Goal: Task Accomplishment & Management: Manage account settings

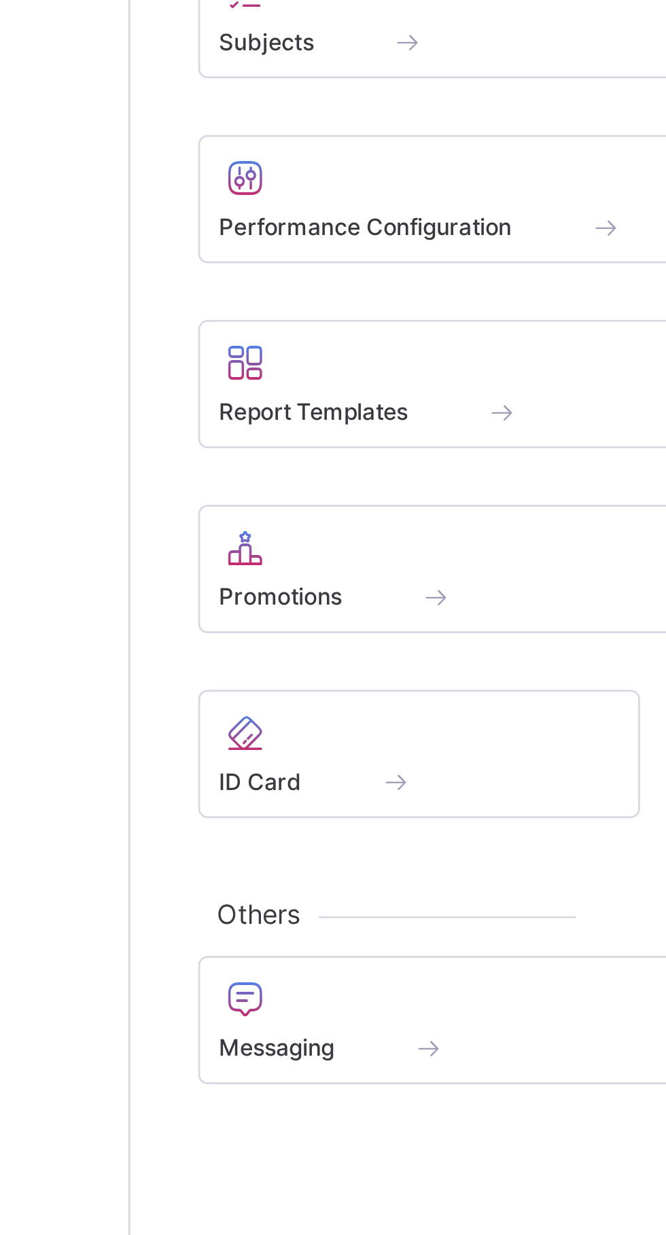
click at [228, 796] on span at bounding box center [288, 794] width 187 height 3
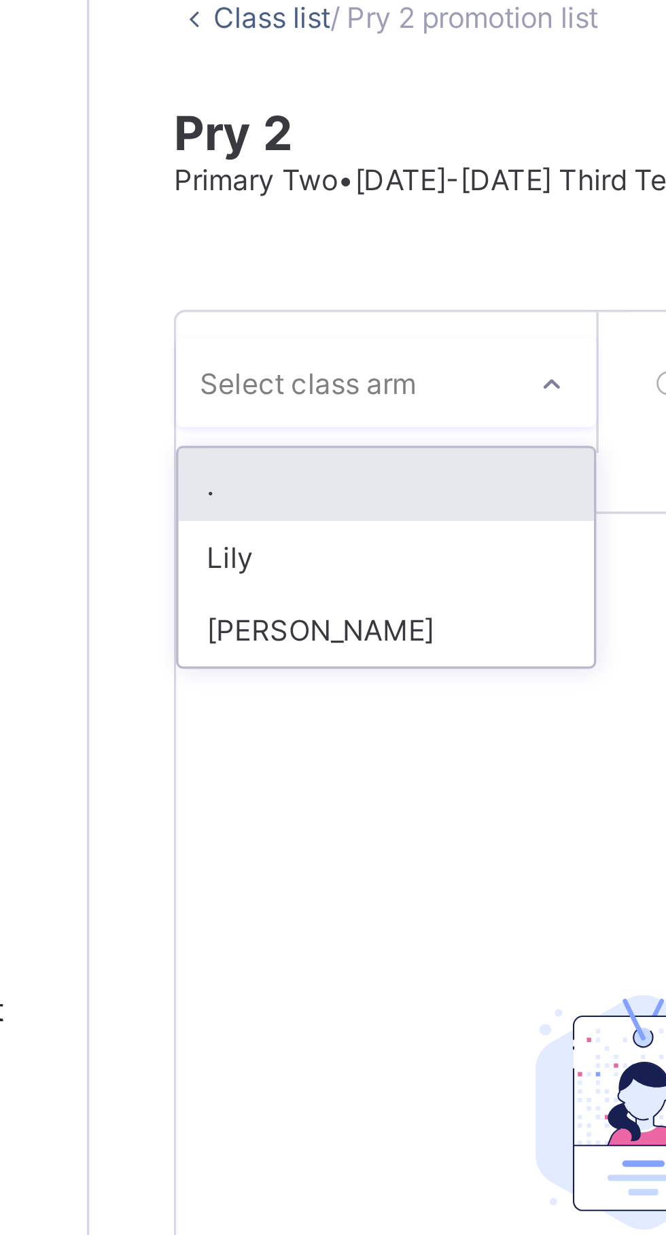
click at [197, 228] on div "." at bounding box center [249, 228] width 120 height 21
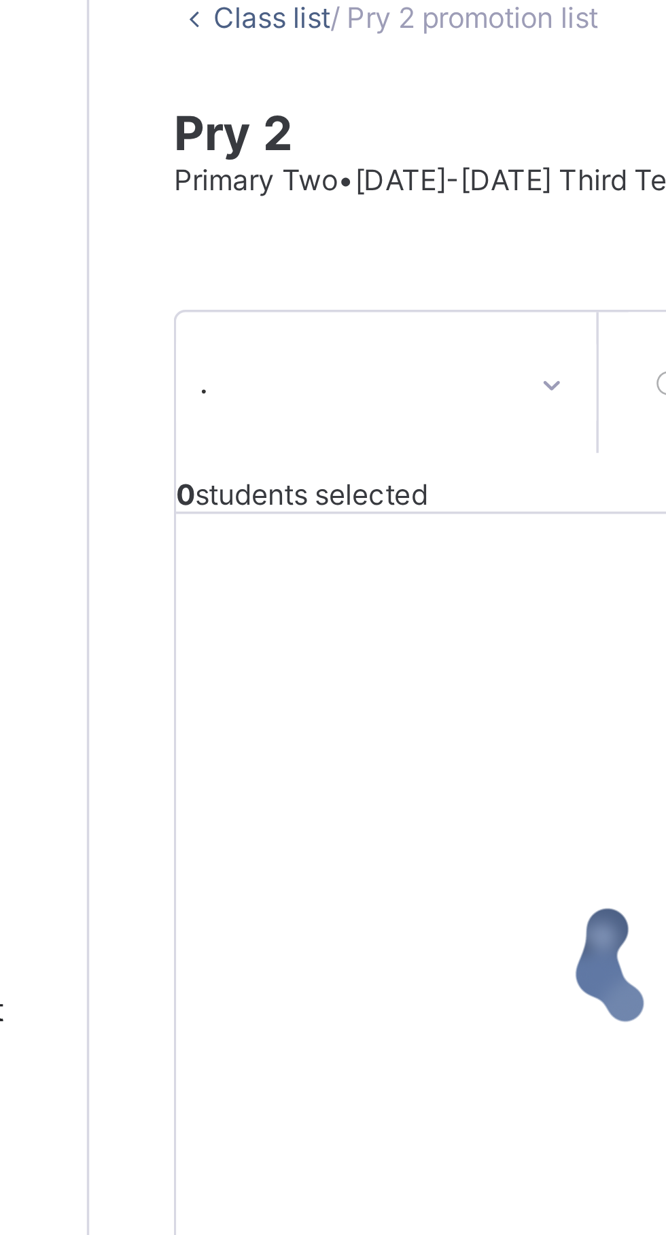
click at [261, 252] on div at bounding box center [323, 366] width 271 height 258
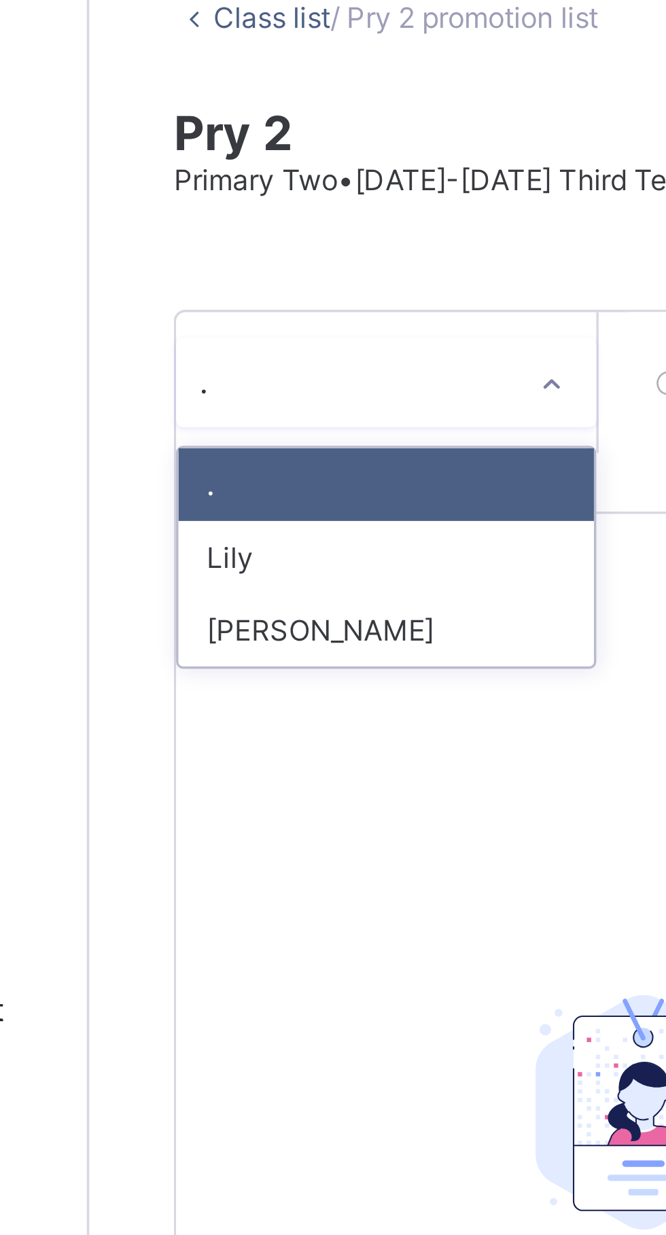
click at [251, 253] on div "Lily" at bounding box center [249, 249] width 120 height 21
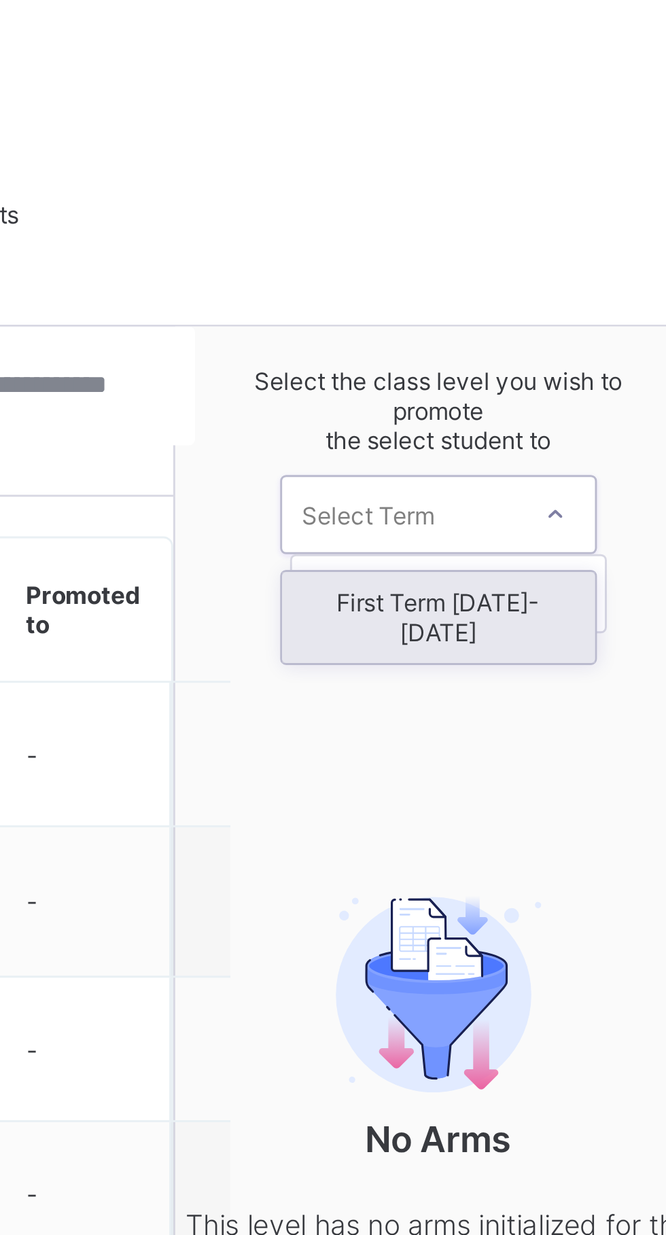
click at [540, 277] on div "First Term [DATE]-[DATE]" at bounding box center [549, 278] width 107 height 31
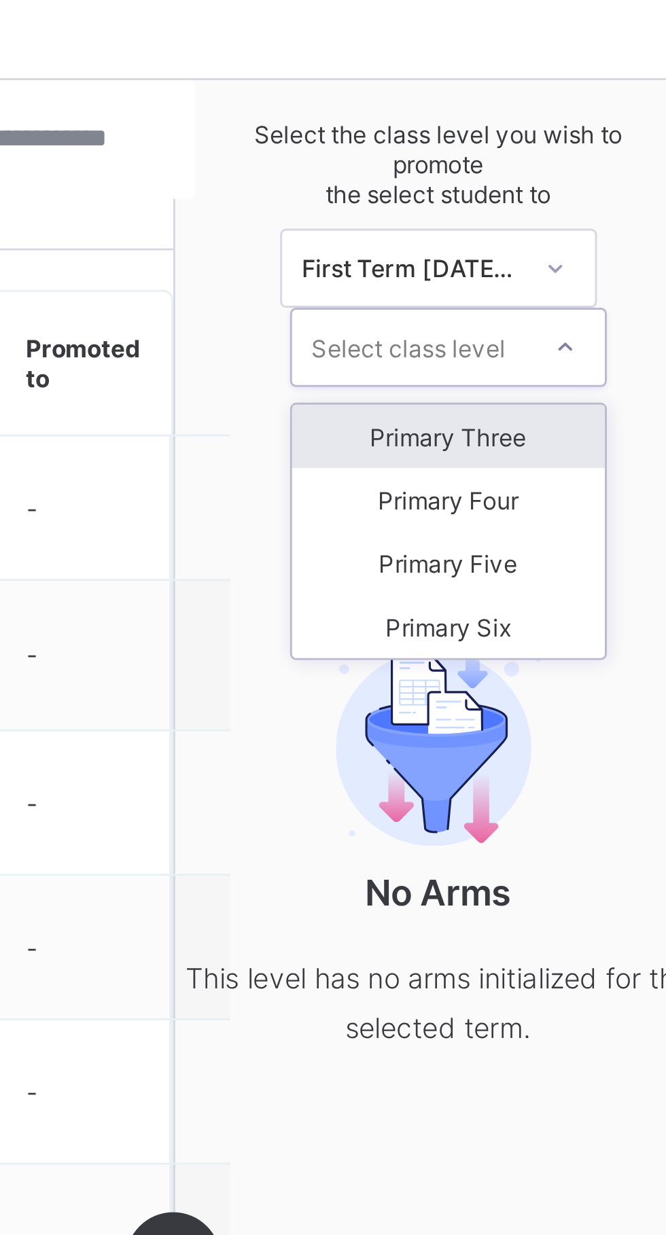
click at [565, 298] on div "Primary Three" at bounding box center [553, 301] width 107 height 22
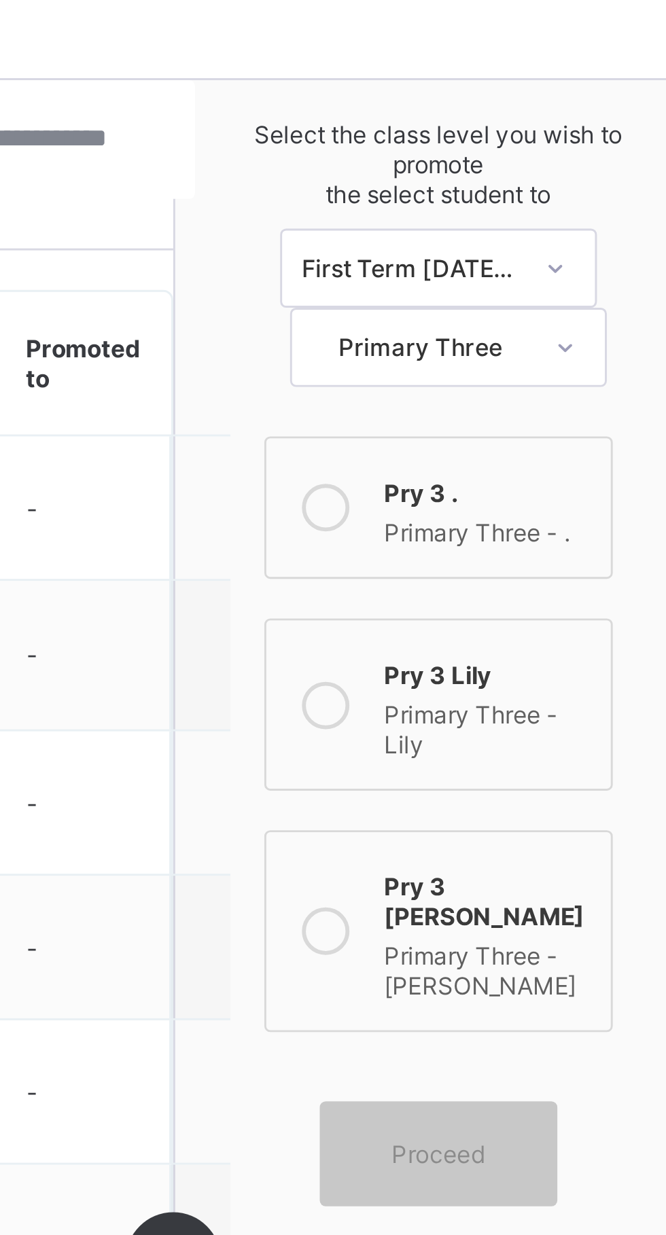
click at [513, 465] on icon at bounding box center [511, 471] width 16 height 16
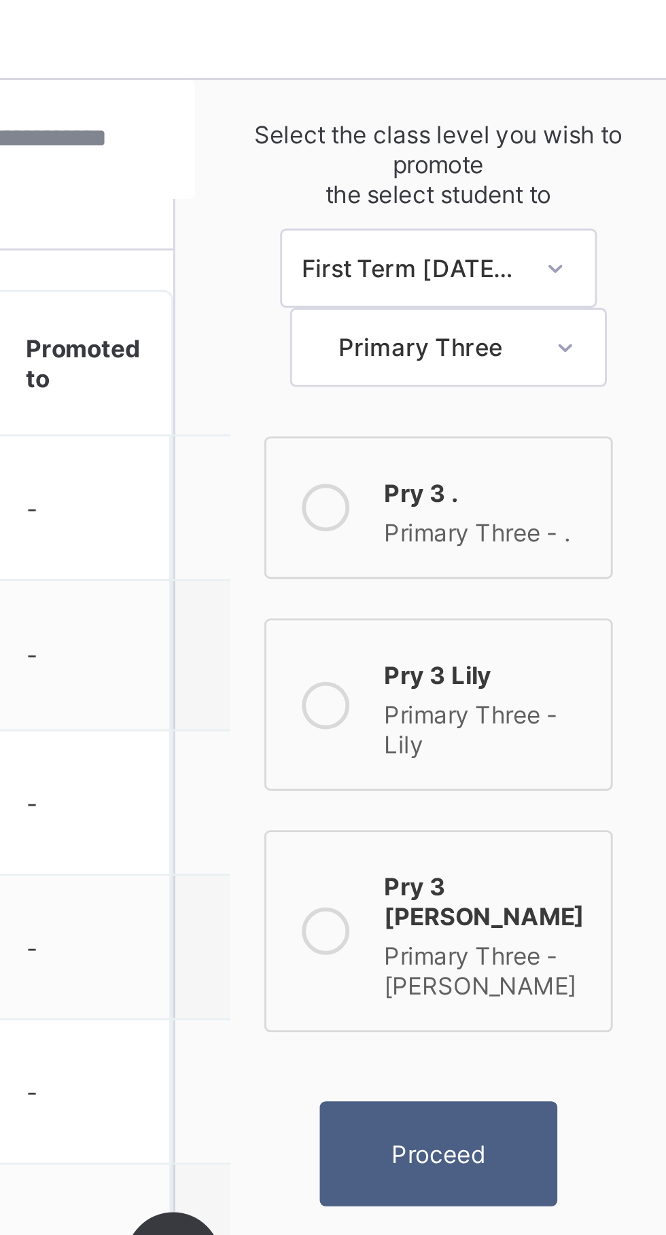
click at [549, 542] on span "Proceed" at bounding box center [550, 547] width 32 height 10
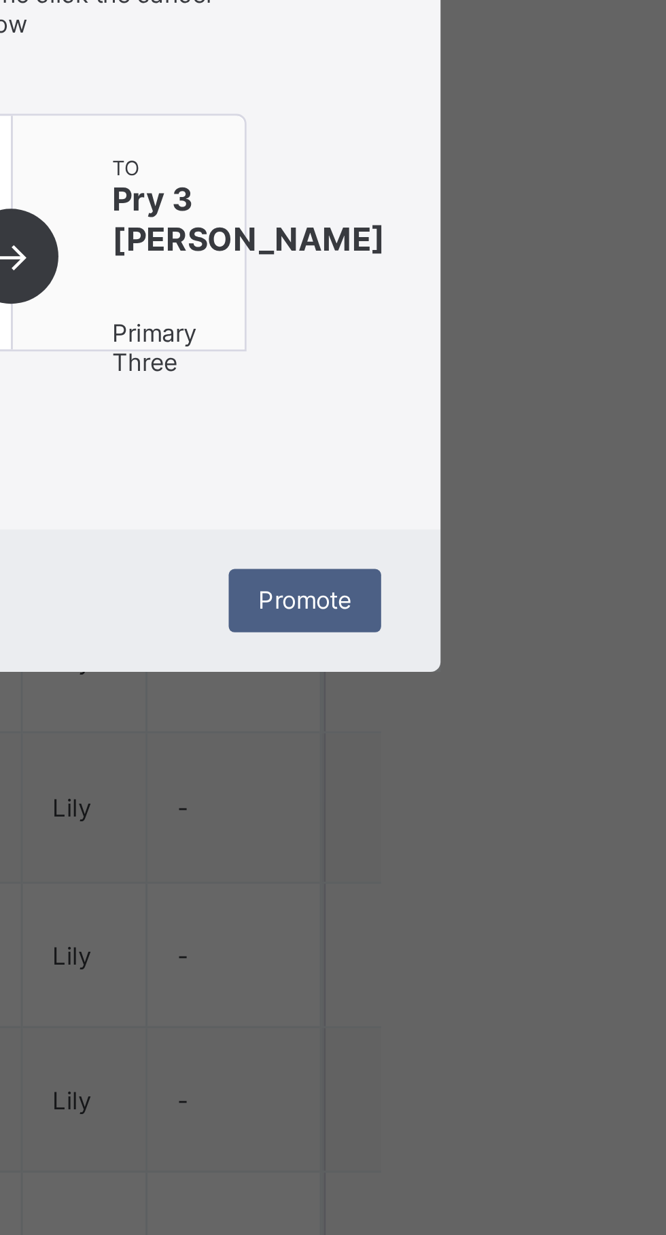
click at [469, 824] on span "Promote" at bounding box center [453, 819] width 32 height 10
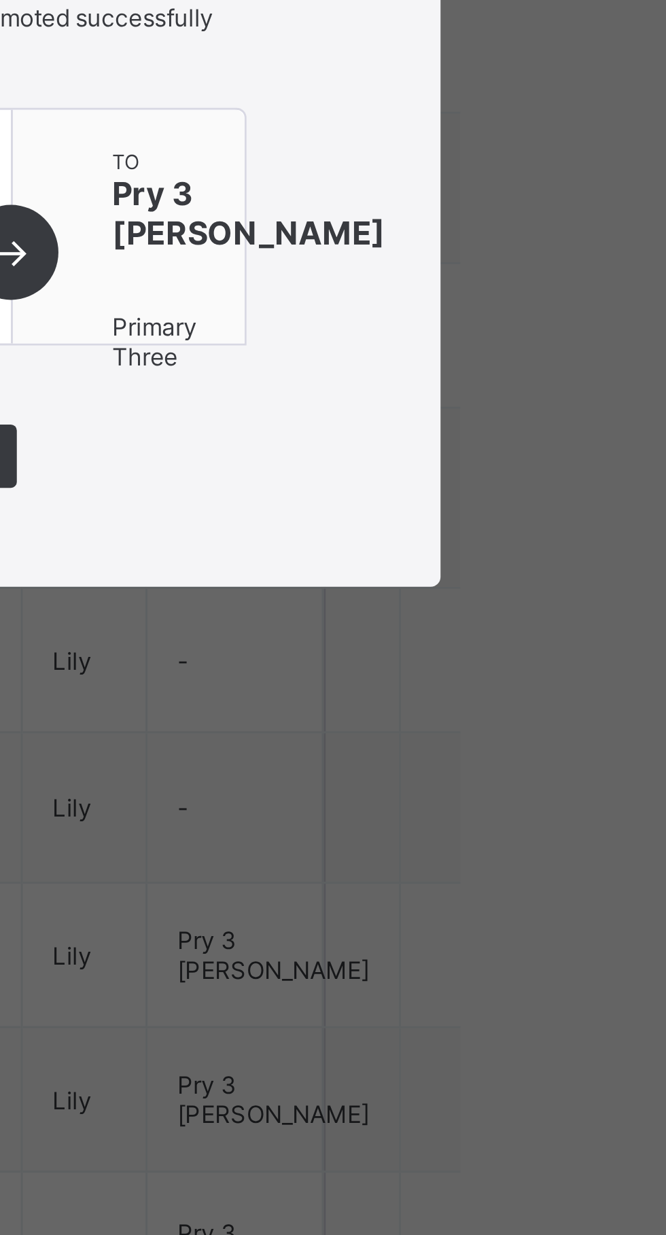
click at [344, 775] on span "Close" at bounding box center [333, 770] width 22 height 10
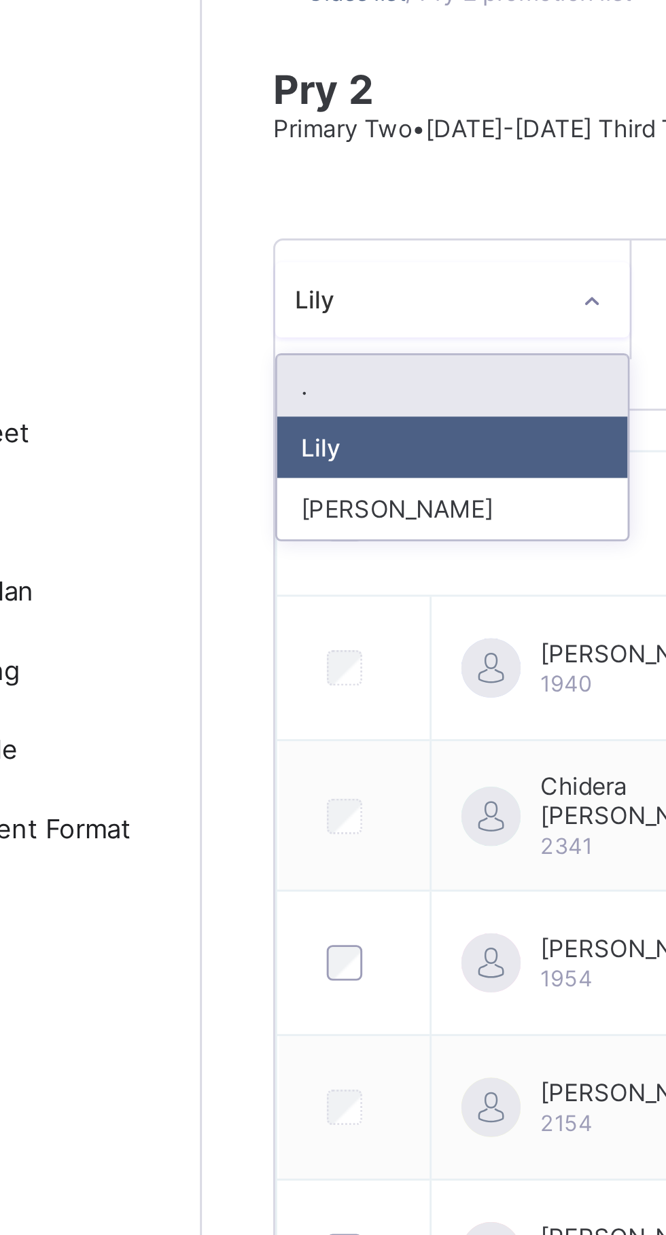
click at [236, 272] on div "Sharon" at bounding box center [249, 270] width 120 height 21
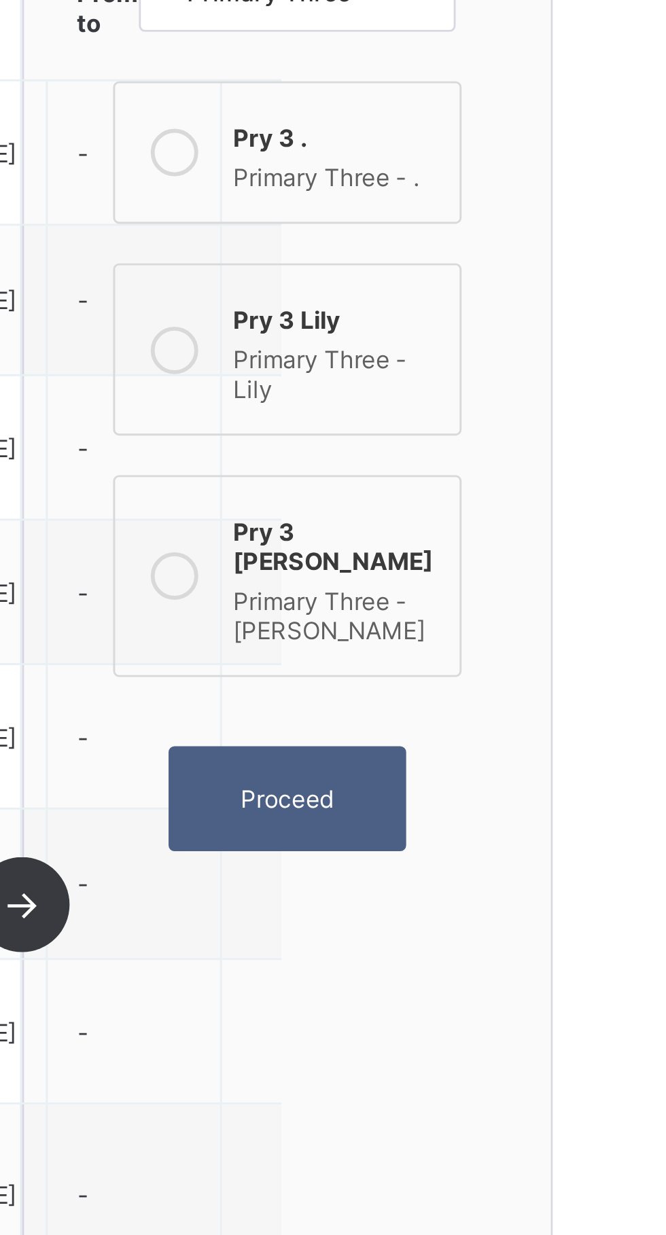
click at [559, 542] on span "Proceed" at bounding box center [550, 547] width 32 height 10
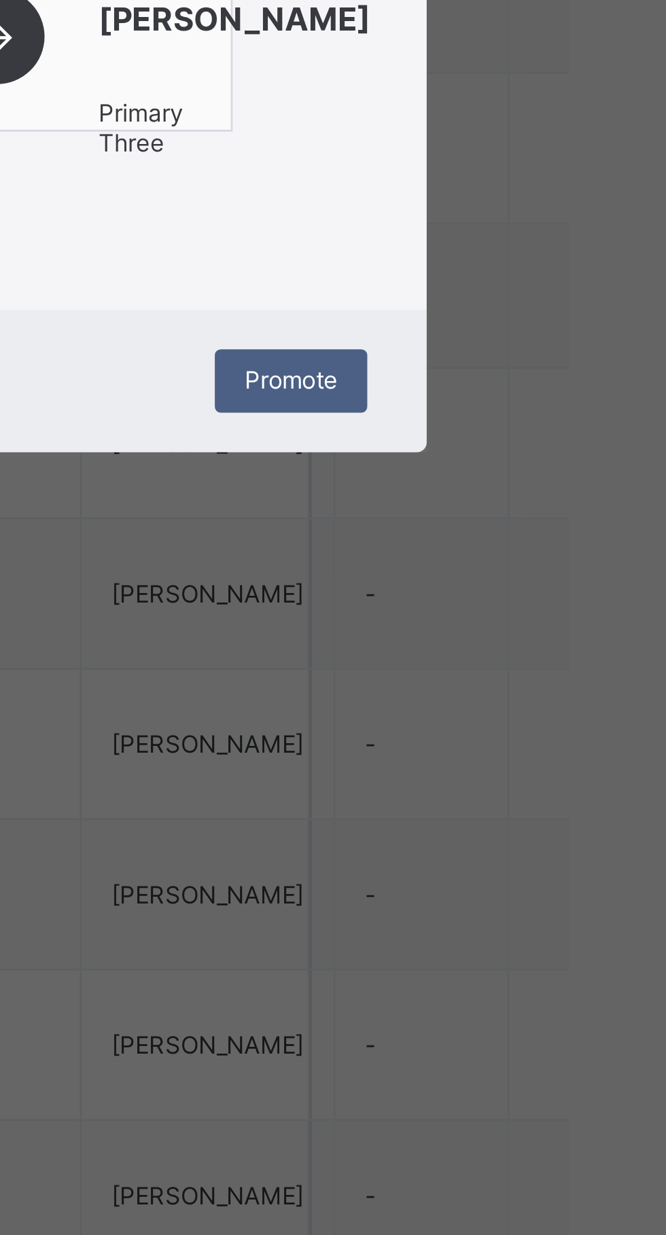
click at [469, 824] on span "Promote" at bounding box center [453, 819] width 32 height 10
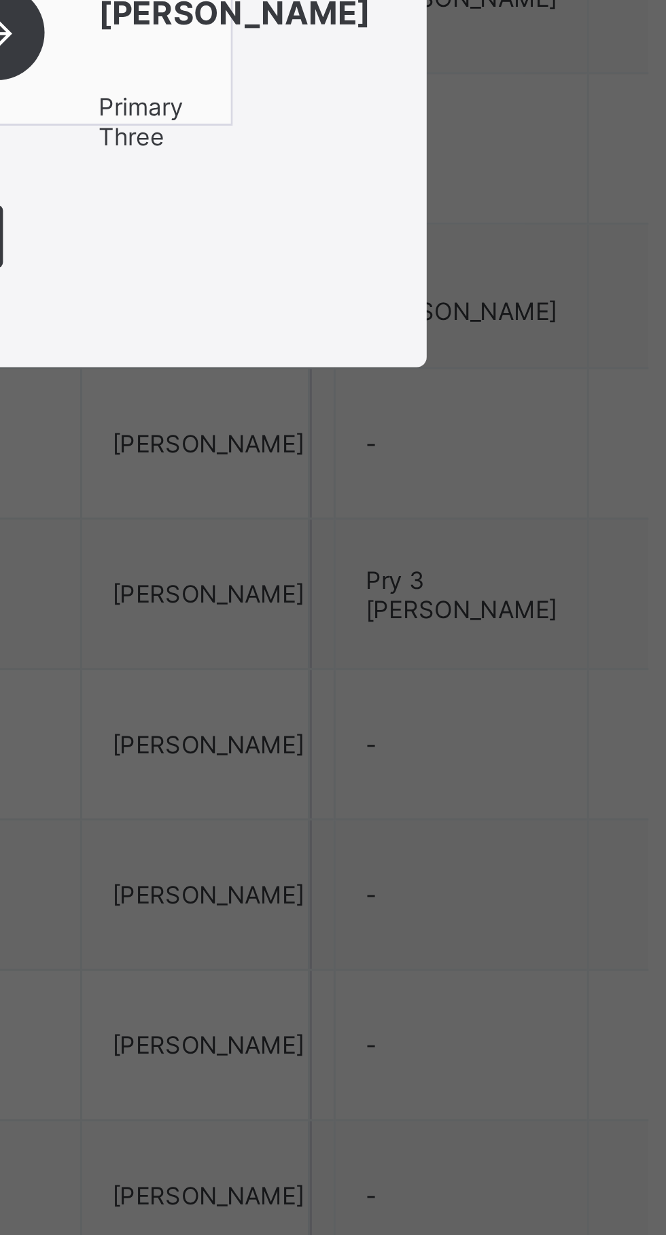
click at [344, 775] on span "Close" at bounding box center [333, 770] width 22 height 10
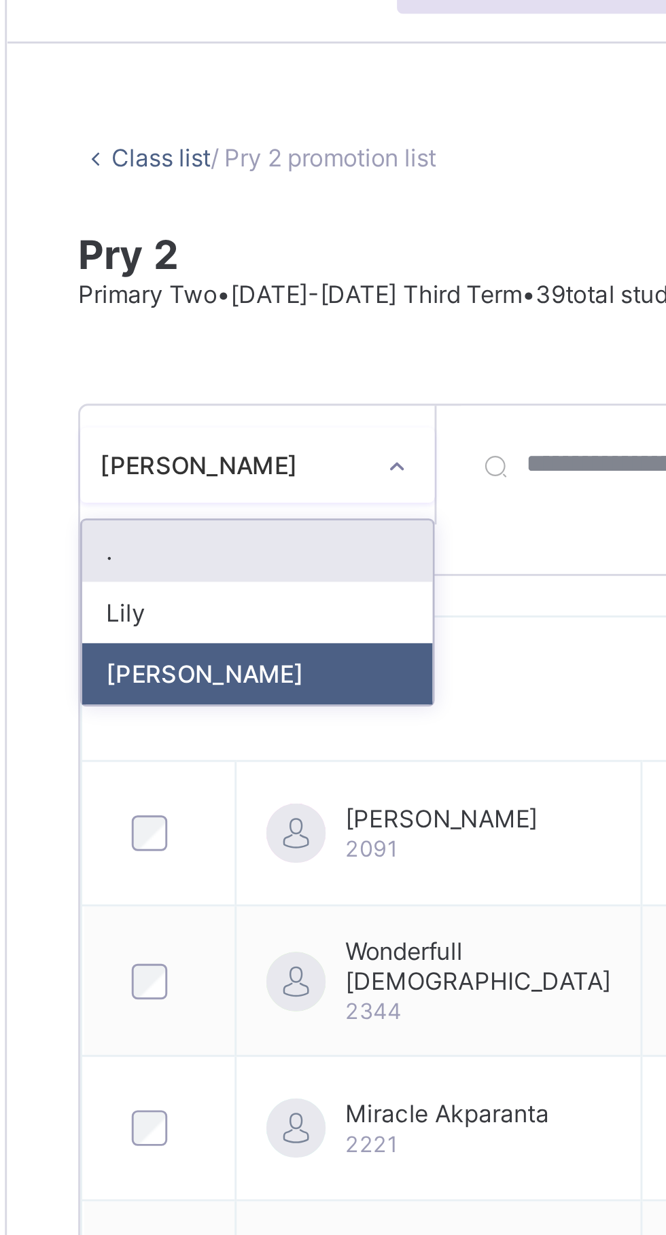
click at [251, 249] on div "Lily" at bounding box center [249, 249] width 120 height 21
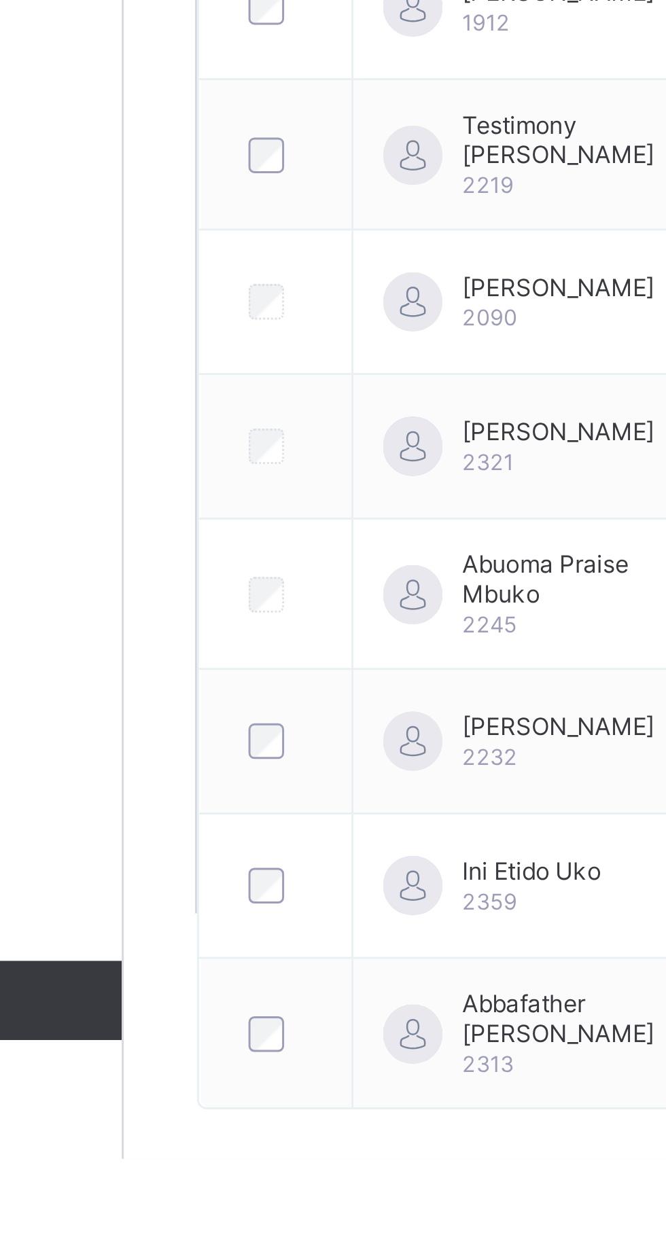
click at [200, 1155] on div at bounding box center [215, 1141] width 31 height 29
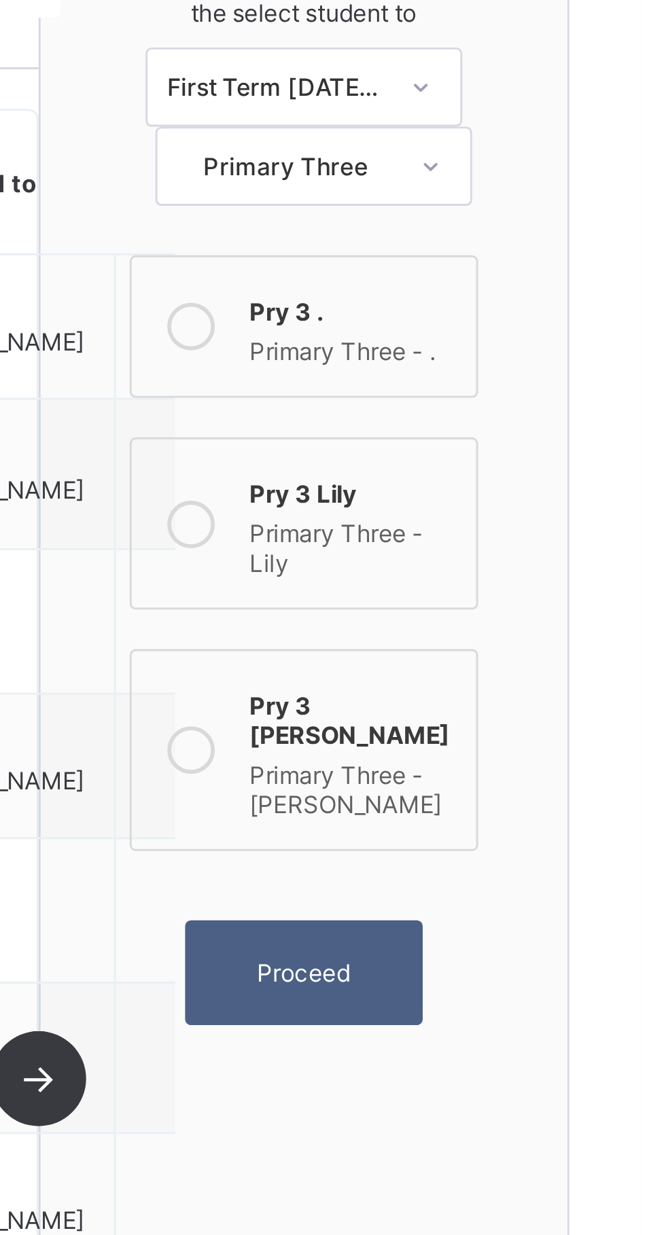
click at [549, 542] on span "Proceed" at bounding box center [550, 547] width 32 height 10
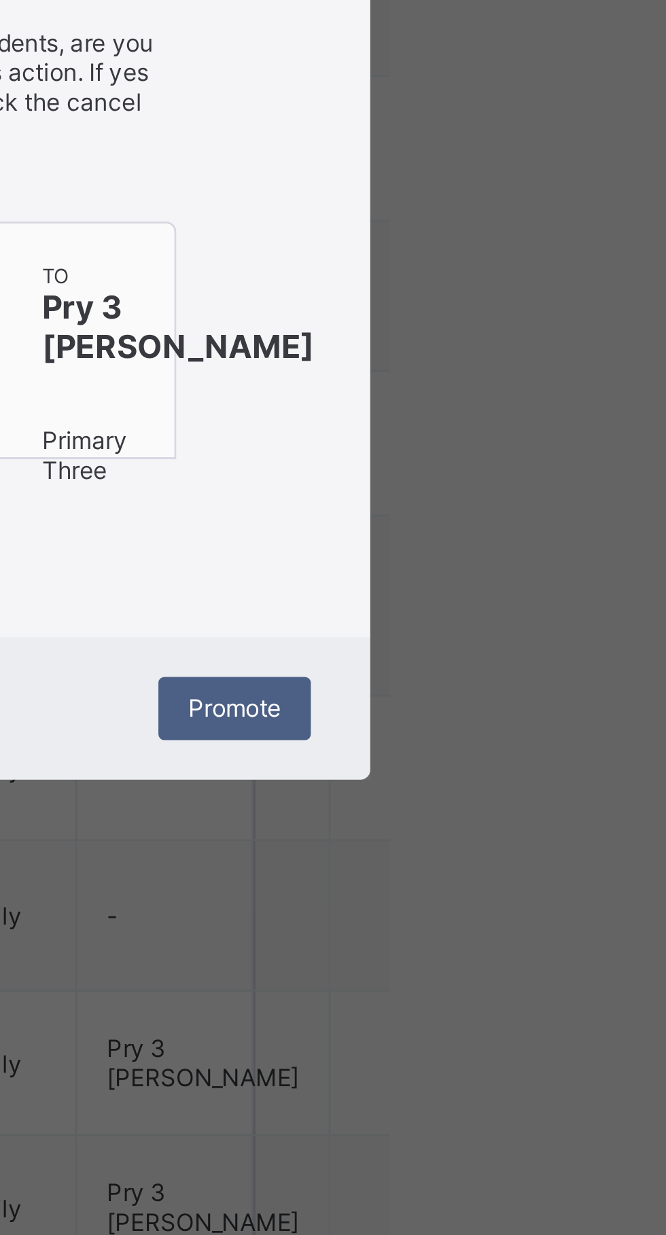
click at [469, 824] on span "Promote" at bounding box center [453, 819] width 32 height 10
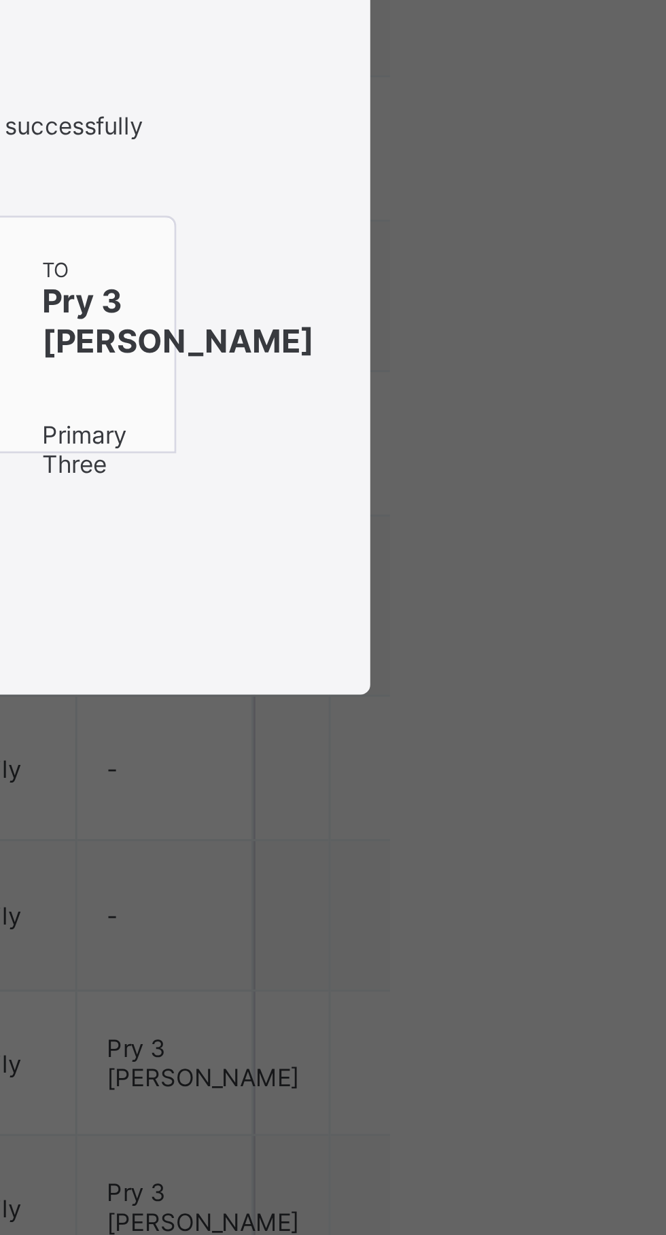
click at [344, 775] on span "Close" at bounding box center [333, 770] width 22 height 10
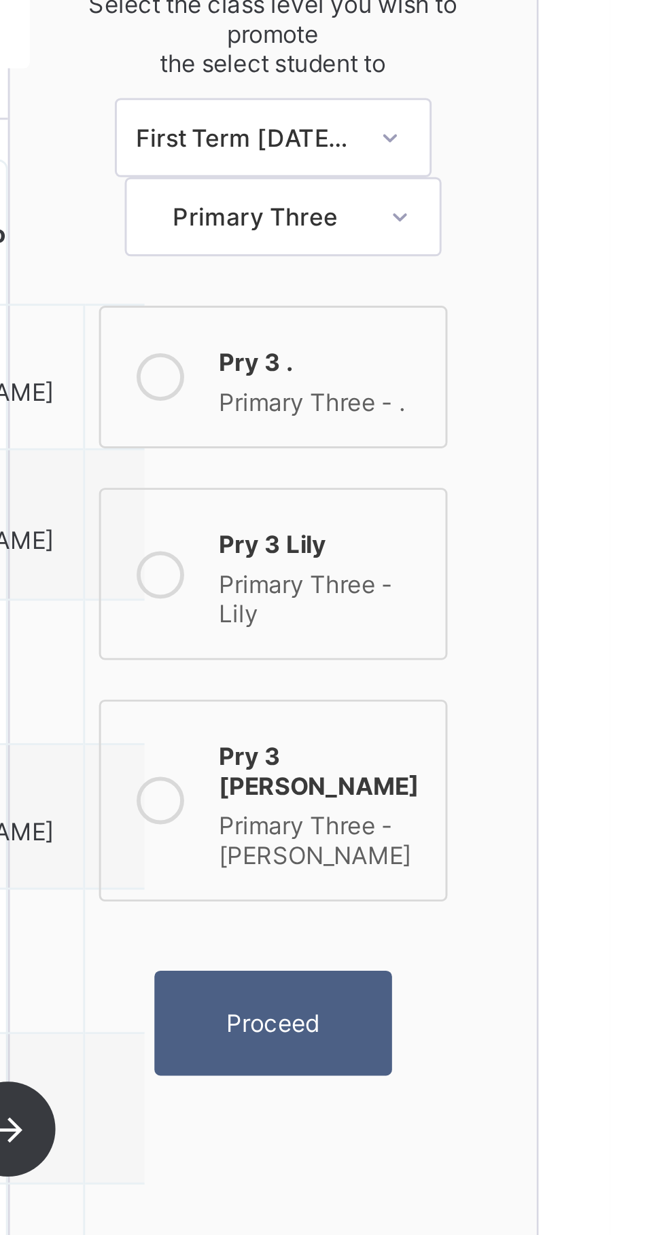
click at [571, 380] on div "Pry 3 Lily" at bounding box center [567, 381] width 71 height 14
click at [555, 542] on span "Proceed" at bounding box center [550, 547] width 32 height 10
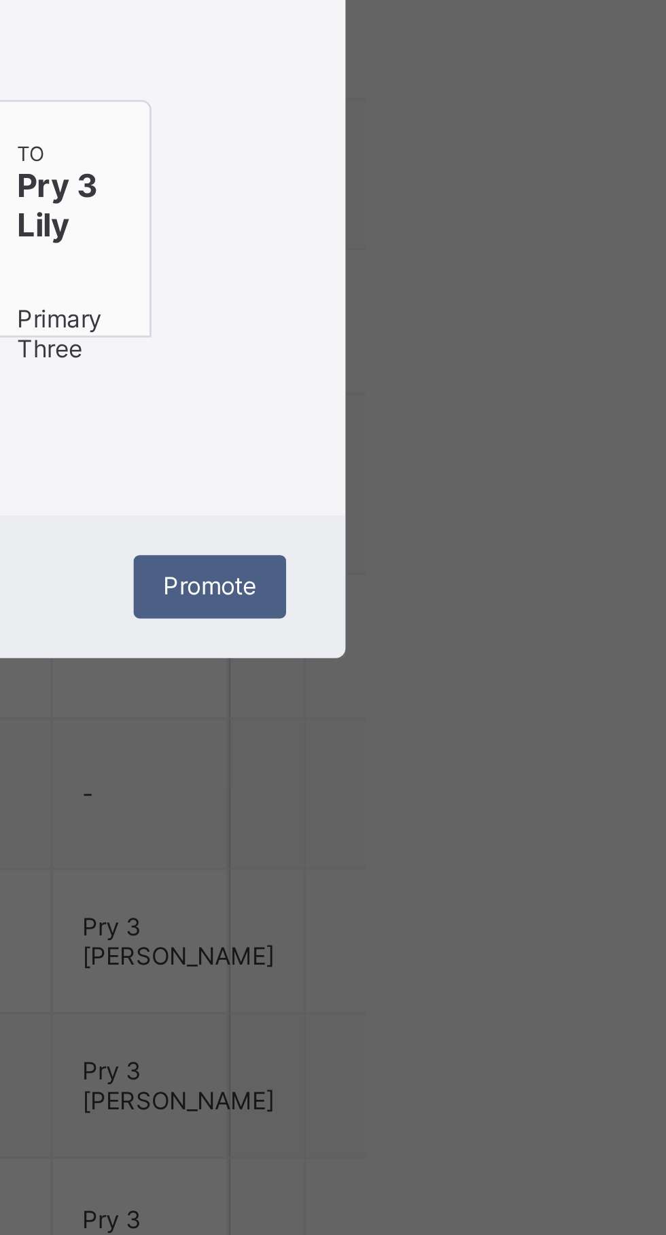
click at [469, 824] on span "Promote" at bounding box center [453, 819] width 32 height 10
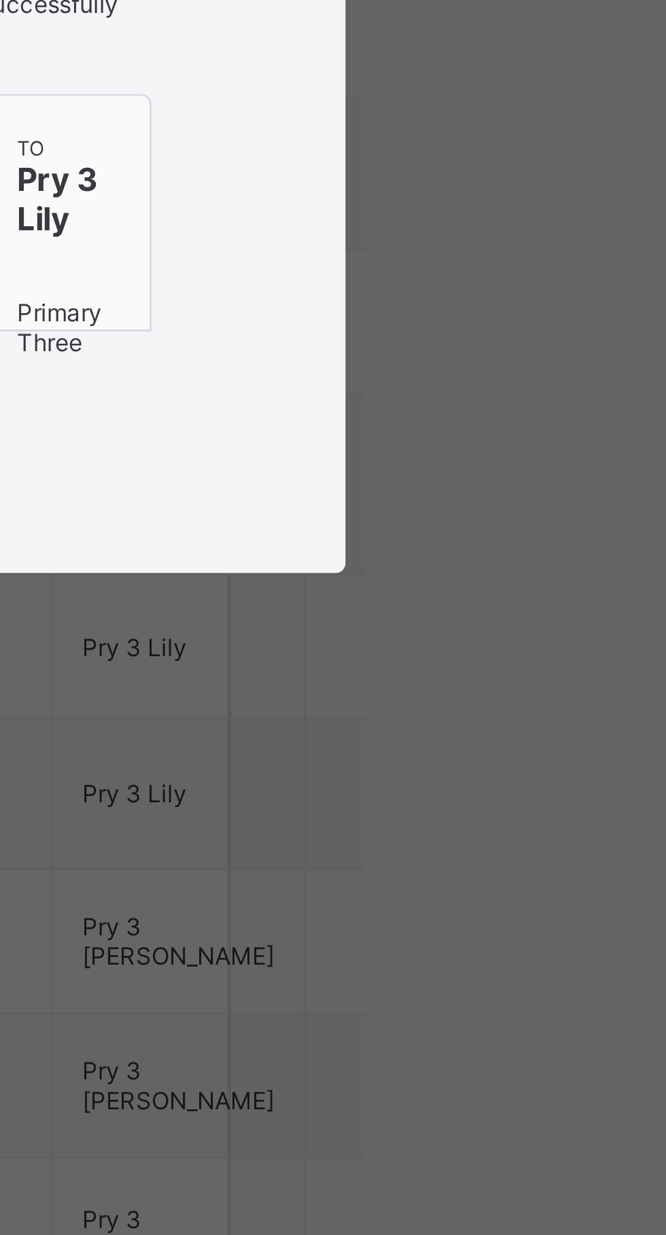
click at [354, 780] on div "Close" at bounding box center [333, 770] width 42 height 22
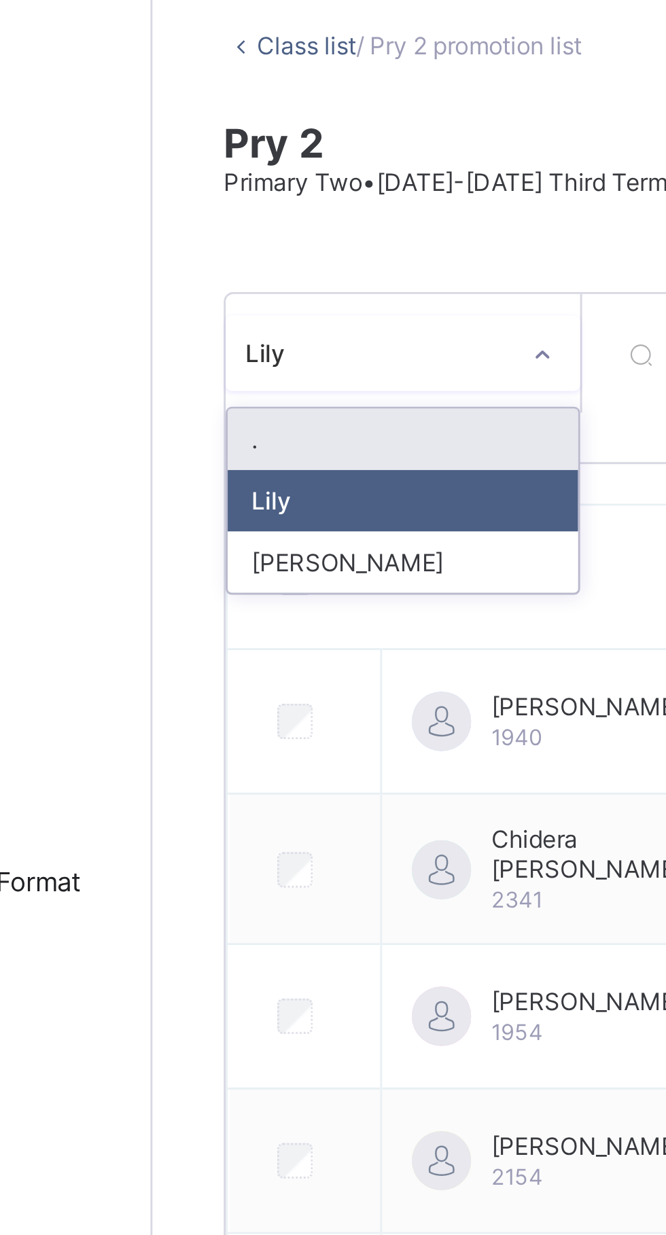
click at [254, 270] on div "Sharon" at bounding box center [249, 270] width 120 height 21
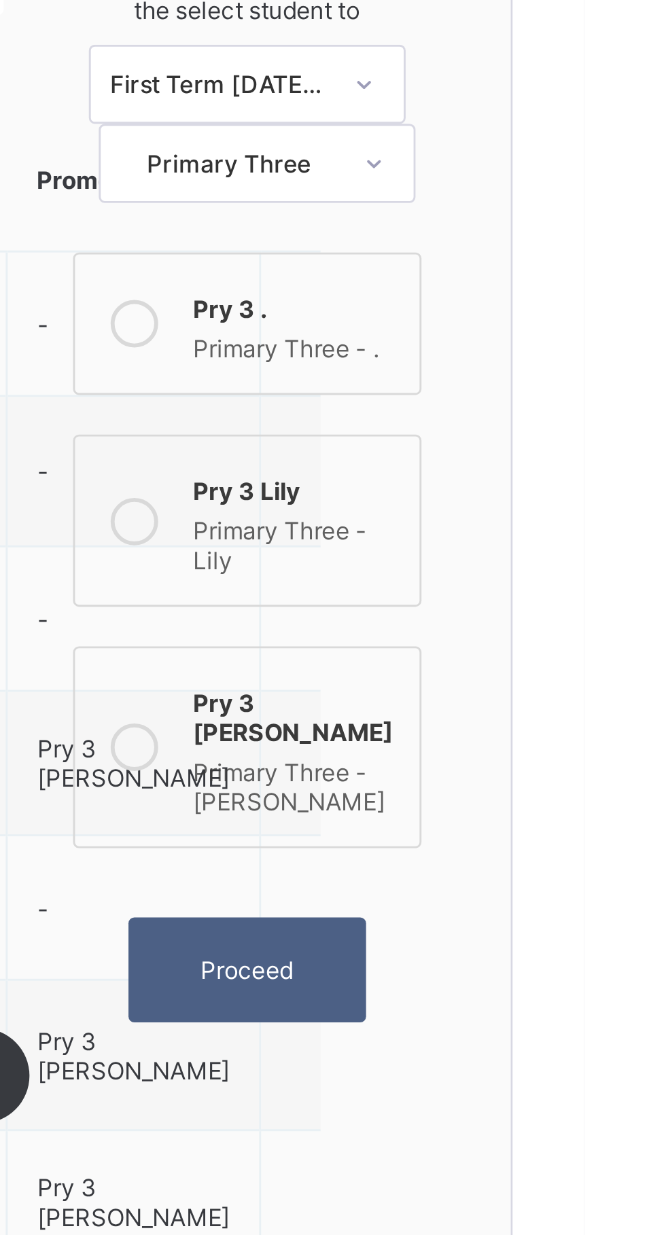
click at [545, 542] on span "Proceed" at bounding box center [550, 547] width 32 height 10
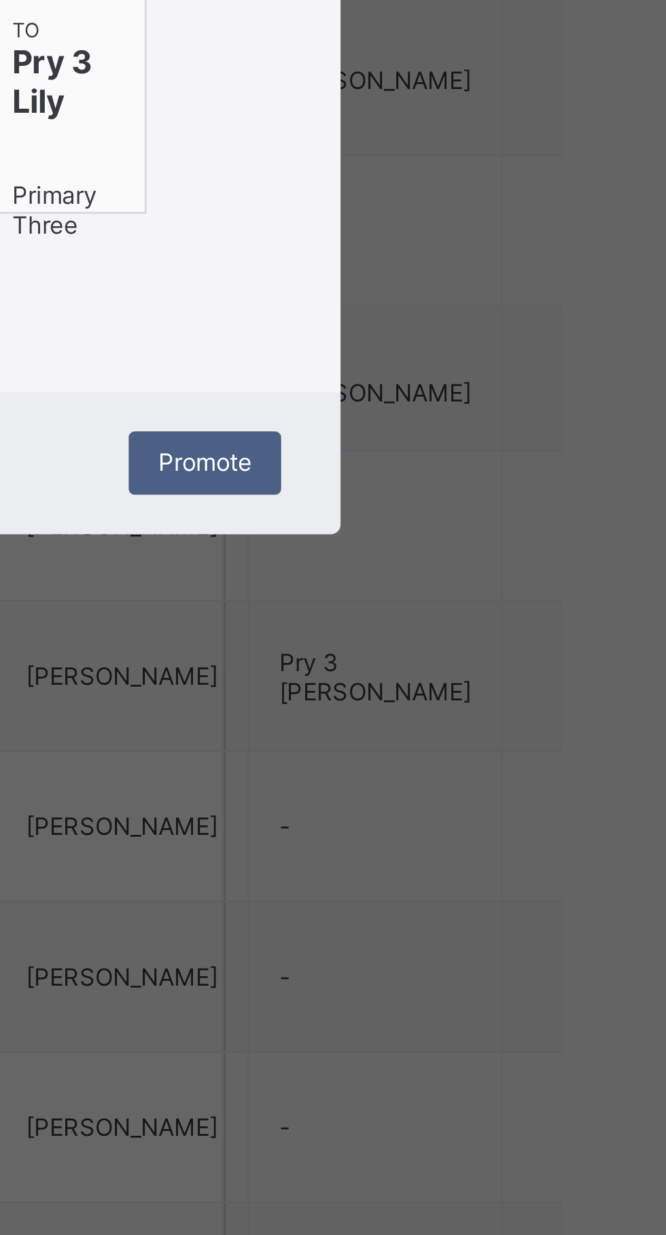
click at [479, 830] on div "Promote" at bounding box center [453, 819] width 52 height 22
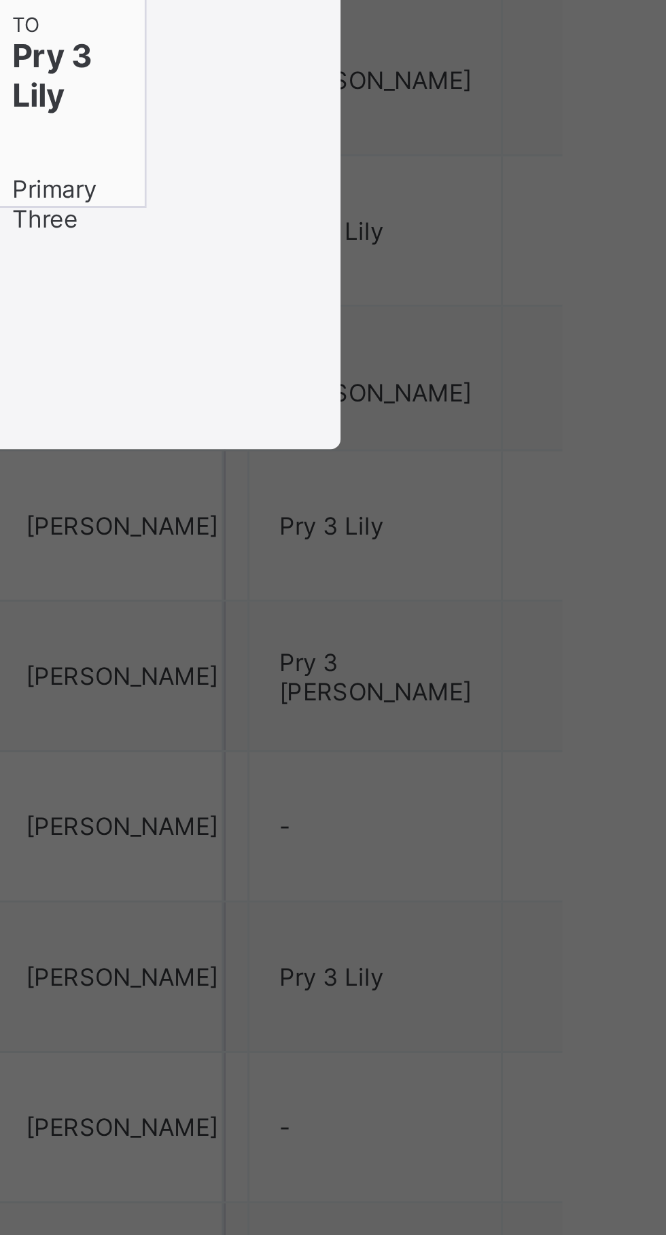
click at [344, 775] on span "Close" at bounding box center [333, 770] width 22 height 10
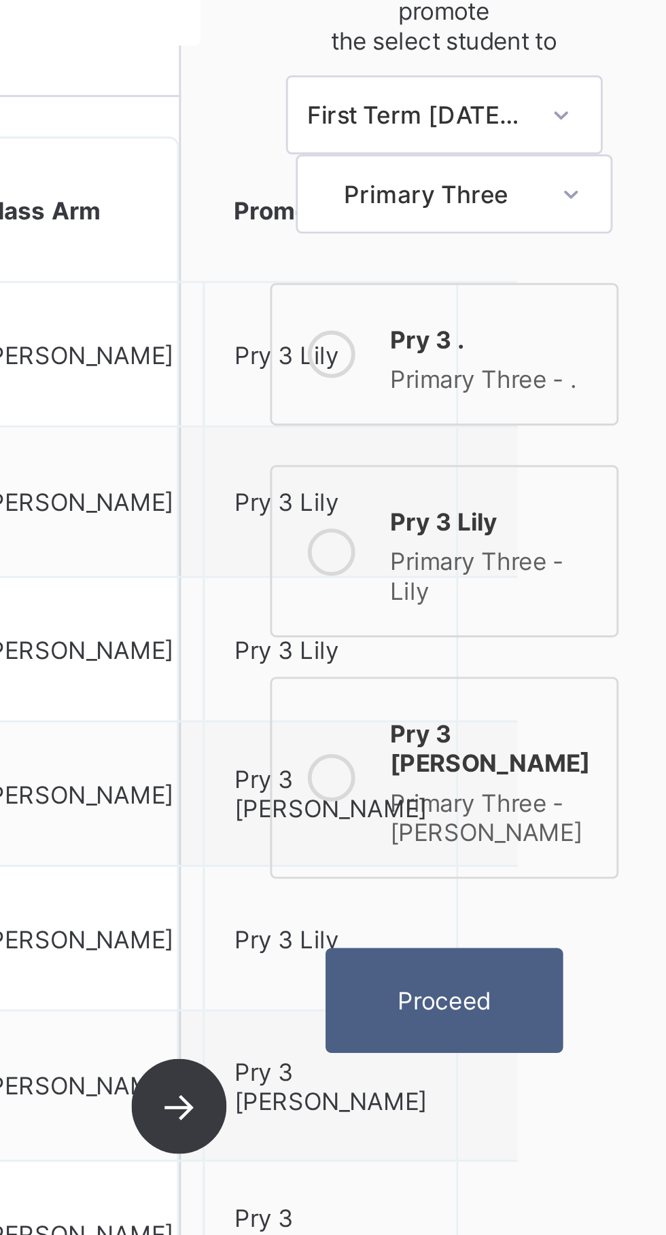
click at [555, 471] on div "Primary Three - Sharon" at bounding box center [567, 483] width 71 height 24
click at [550, 542] on span "Proceed" at bounding box center [550, 547] width 32 height 10
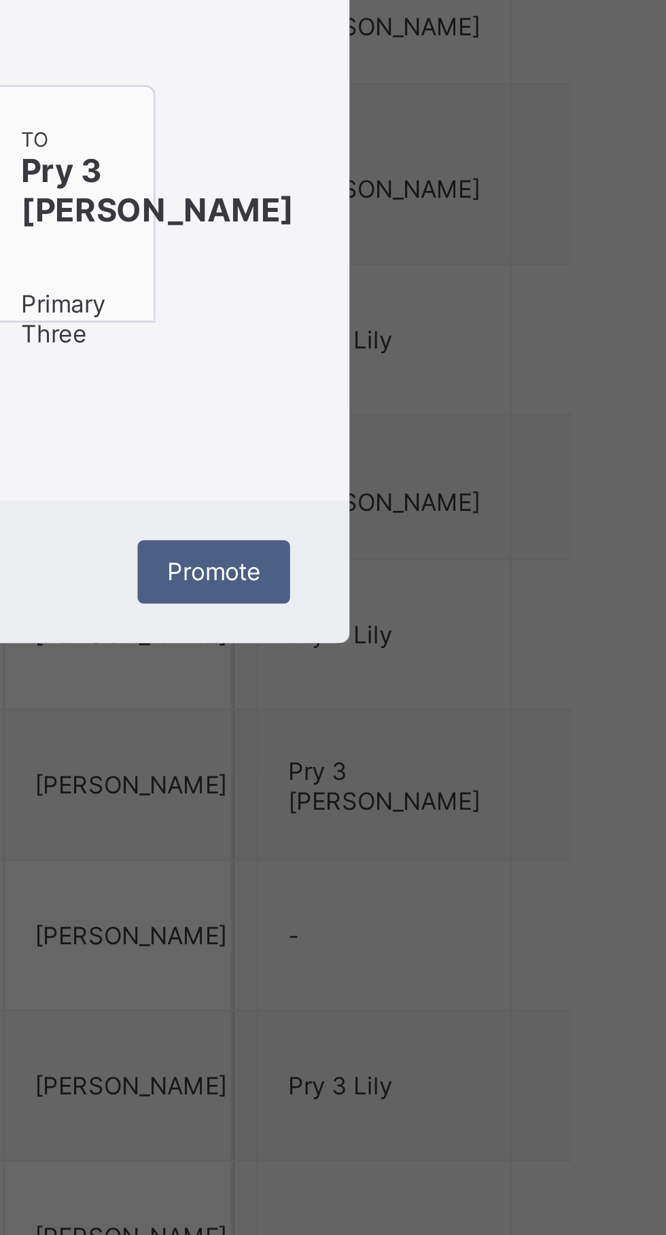
click at [469, 824] on span "Promote" at bounding box center [453, 819] width 32 height 10
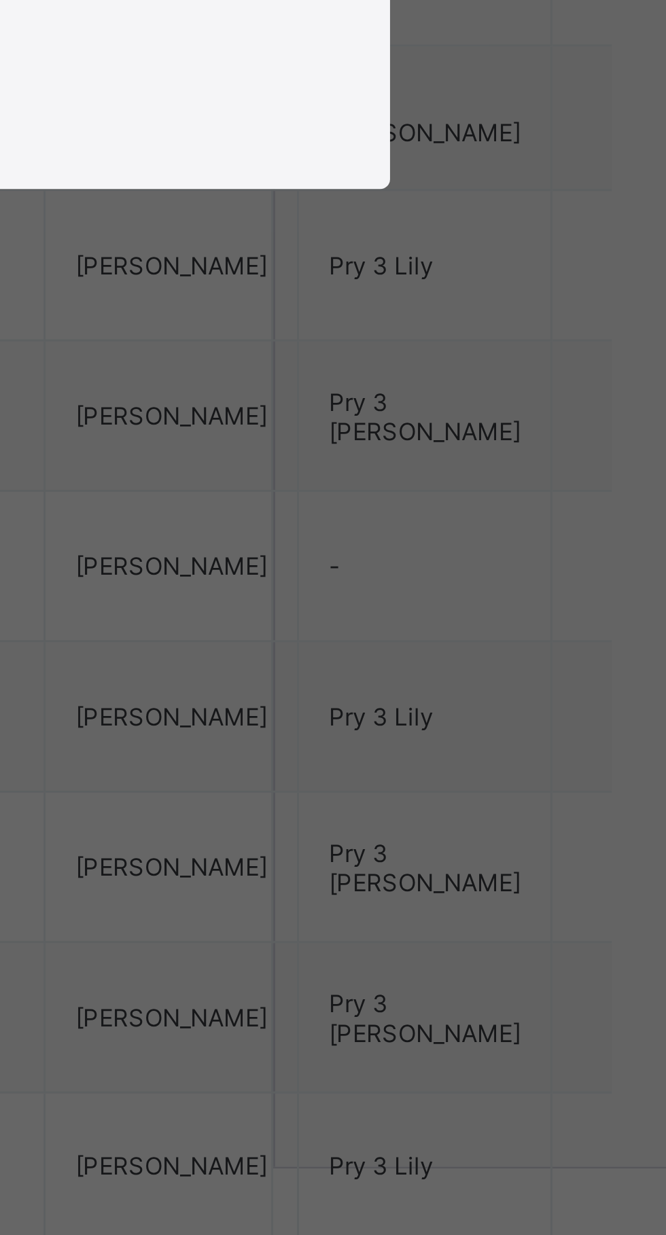
click at [354, 780] on div "Close" at bounding box center [333, 770] width 42 height 22
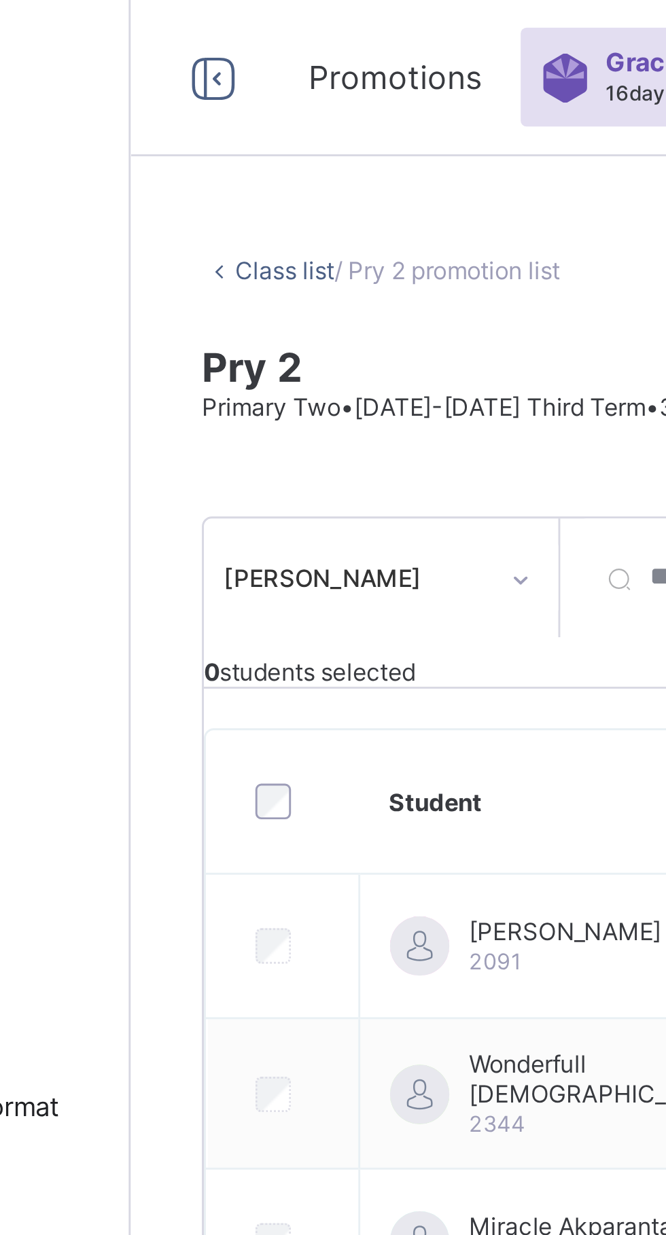
click at [189, 28] on icon at bounding box center [191, 28] width 23 height 20
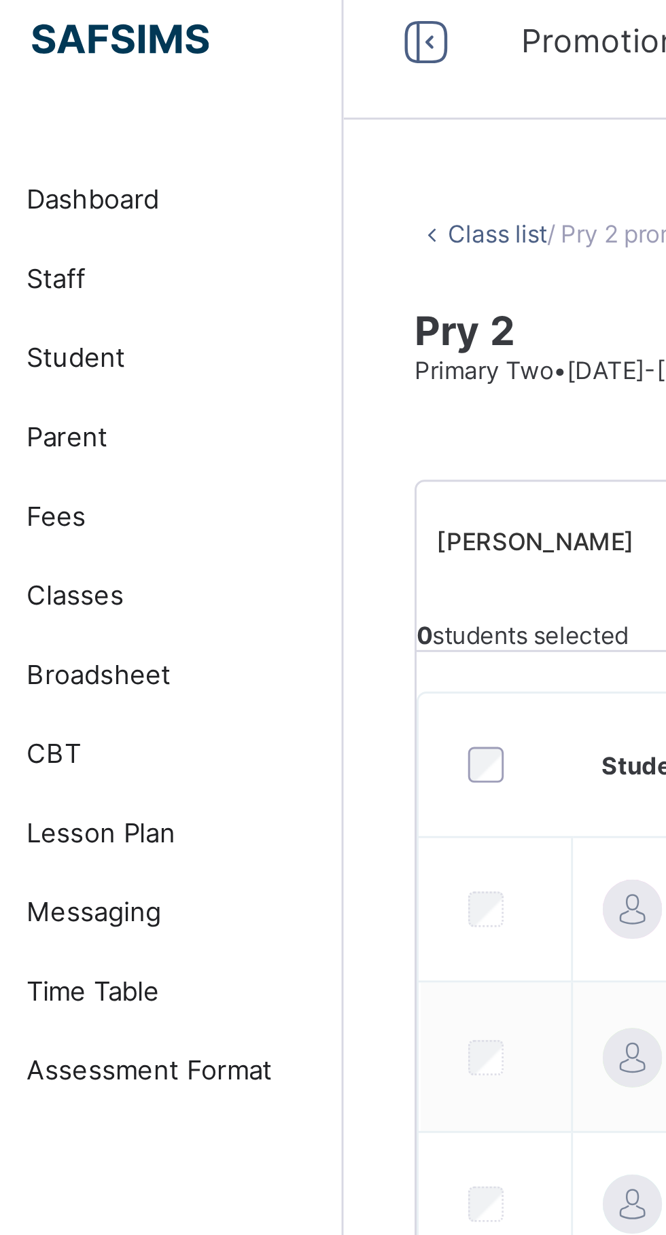
click at [207, 32] on div at bounding box center [191, 27] width 43 height 22
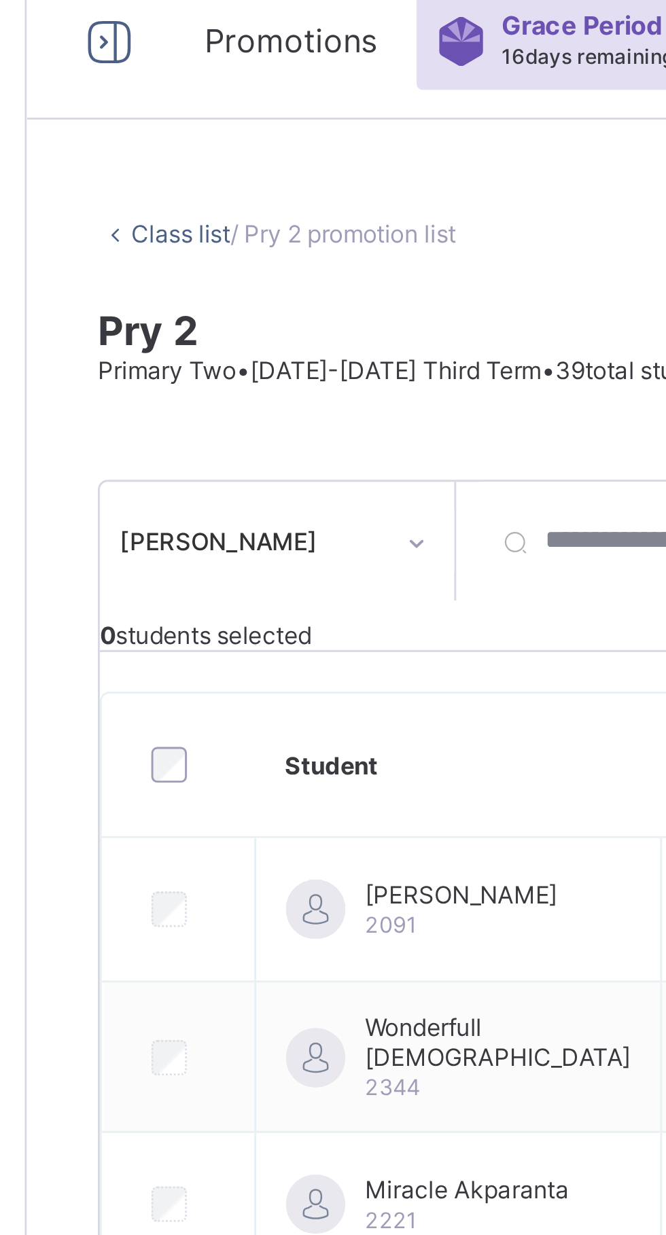
click at [78, 33] on icon at bounding box center [82, 28] width 23 height 20
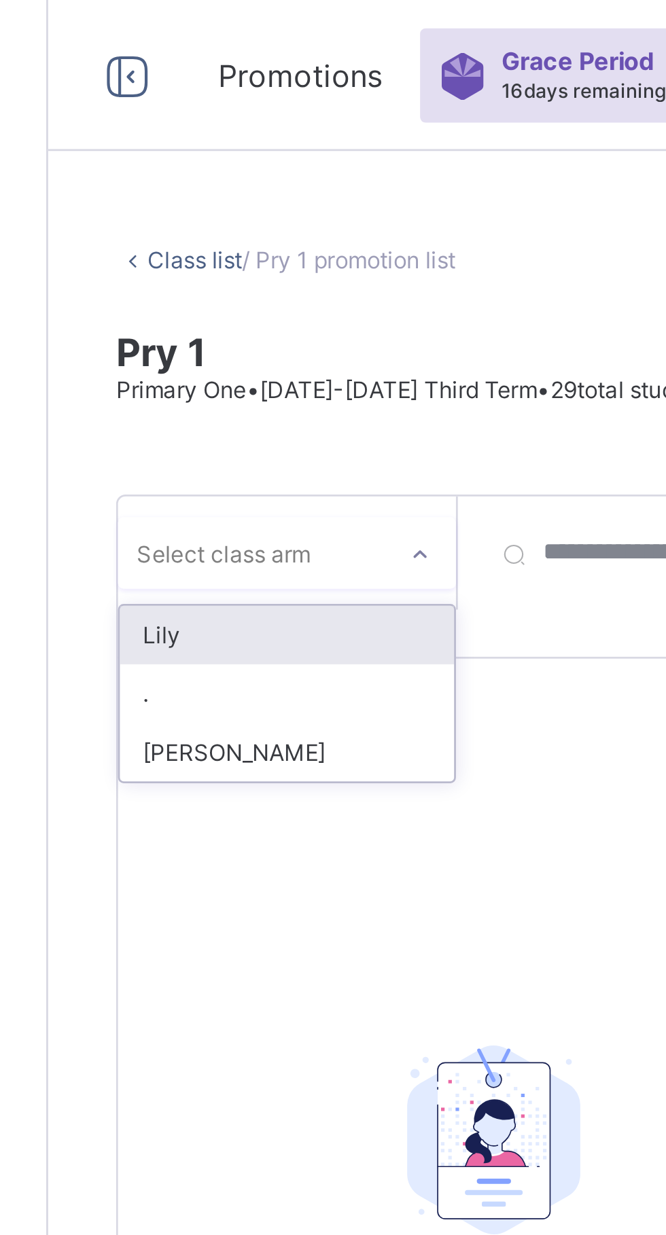
click at [257, 232] on div "Lily" at bounding box center [249, 228] width 120 height 21
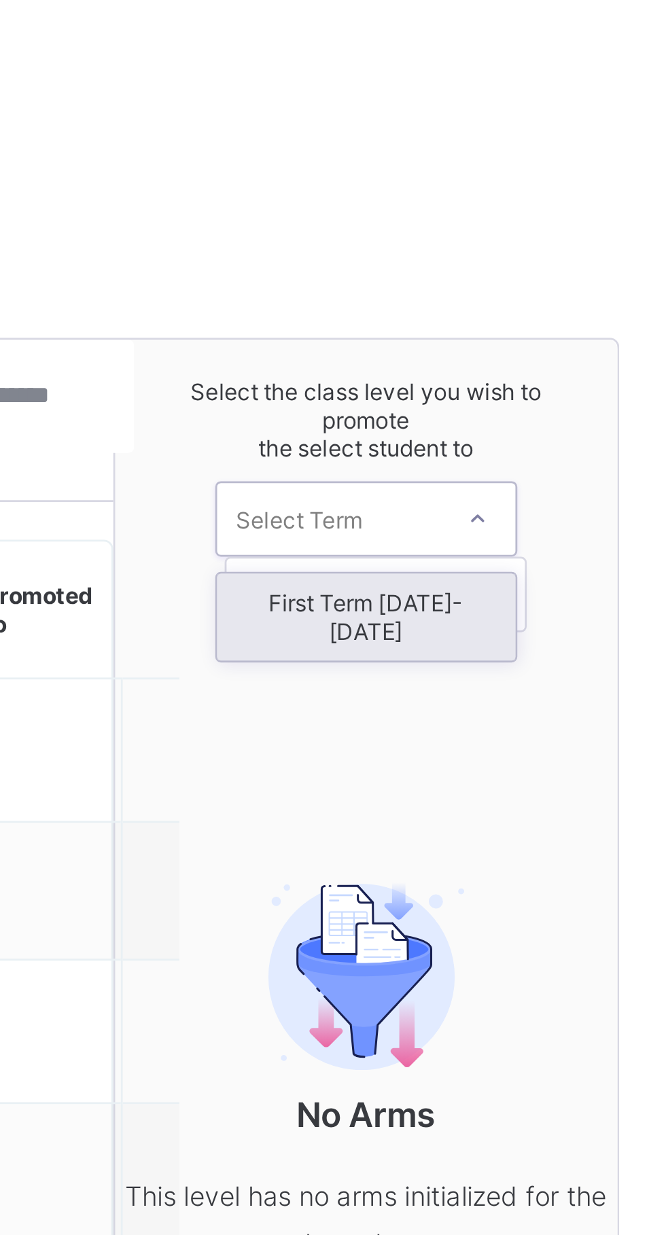
click at [555, 273] on div "First Term [DATE]-[DATE]" at bounding box center [549, 278] width 107 height 31
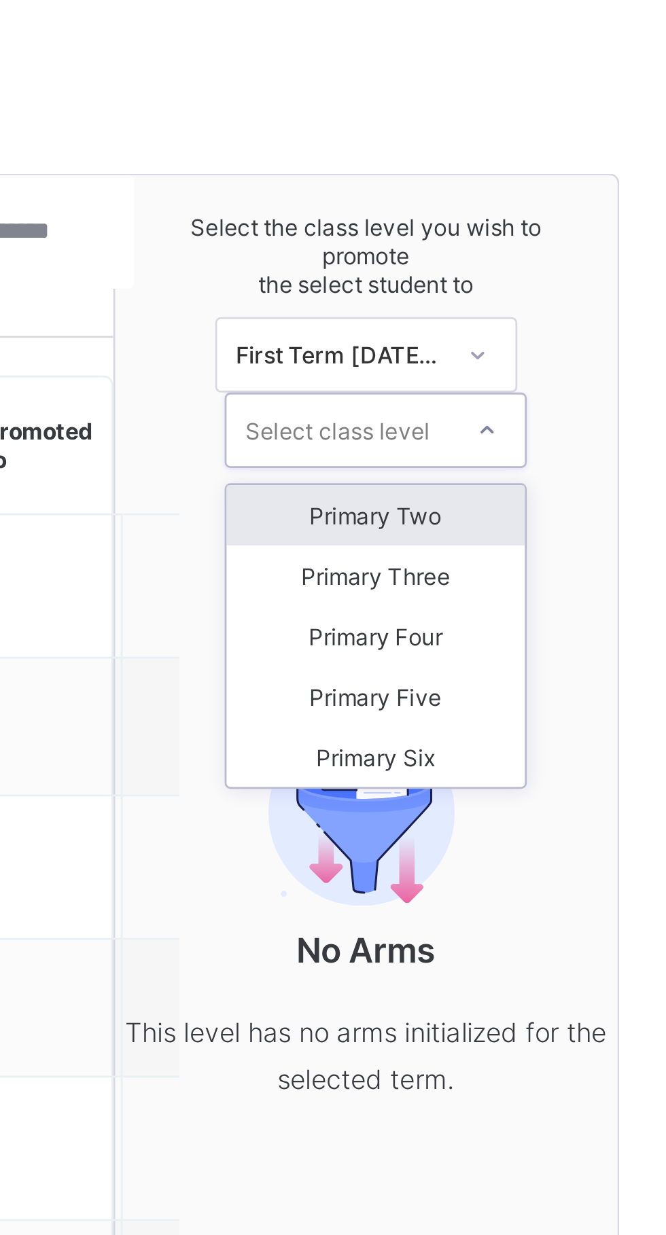
click at [577, 302] on div "Primary Two" at bounding box center [553, 301] width 107 height 22
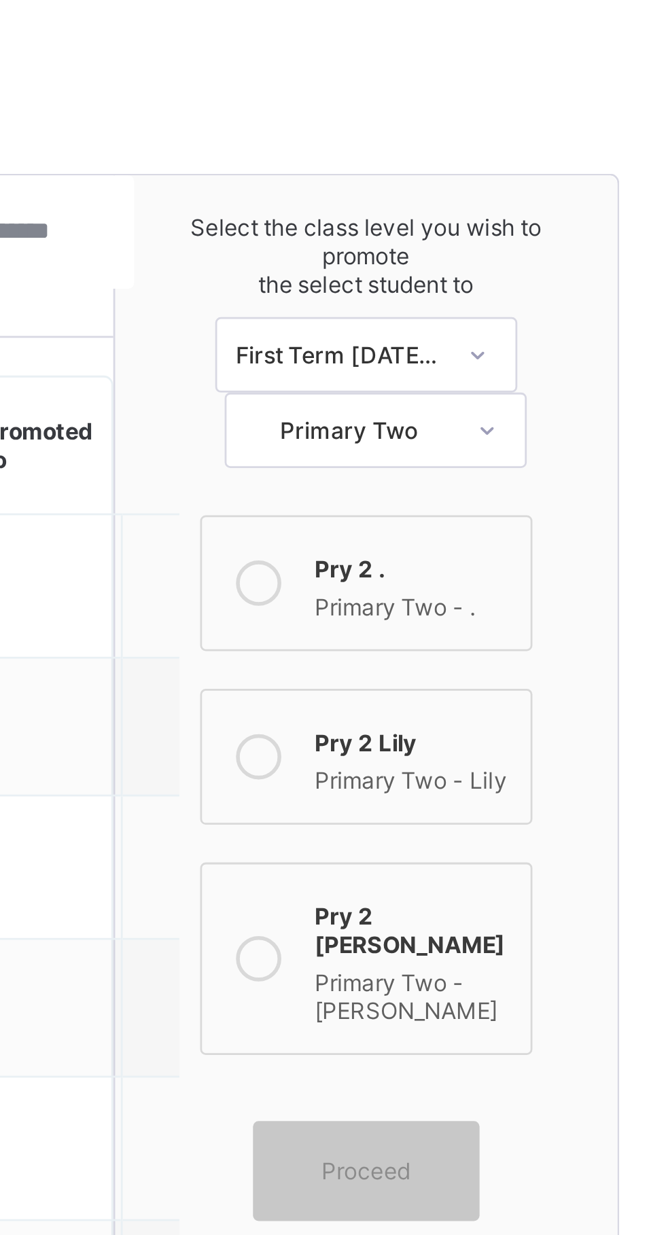
click at [509, 386] on icon at bounding box center [511, 388] width 16 height 16
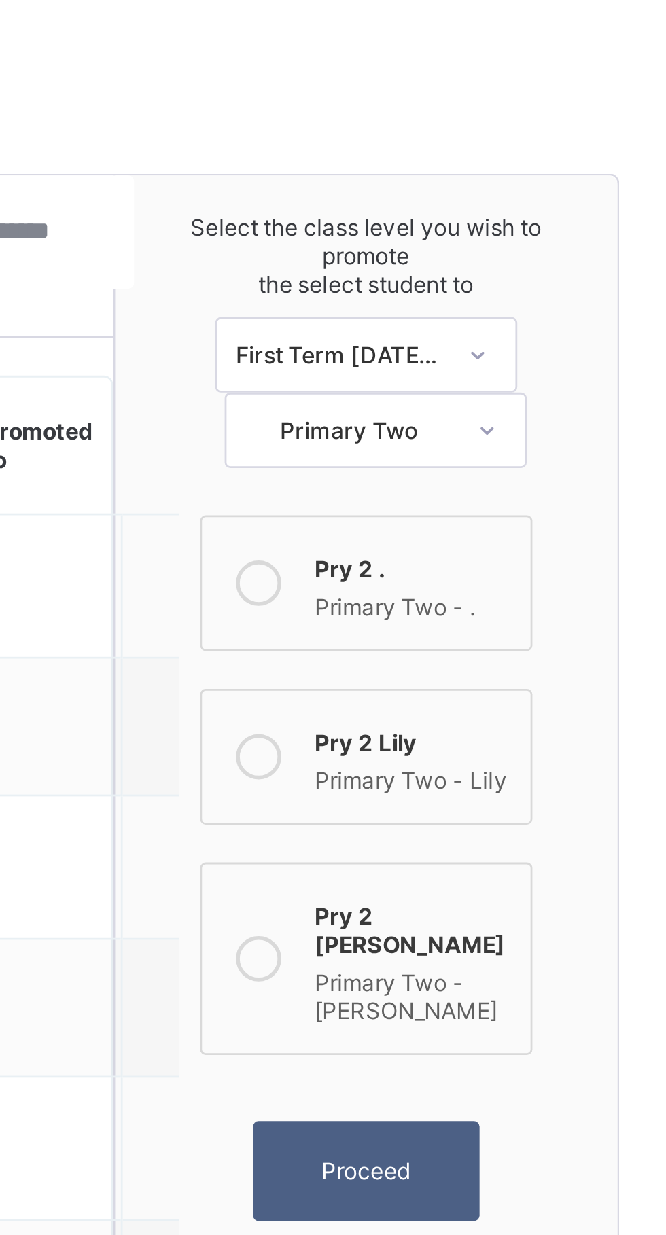
click at [550, 530] on div "Proceed" at bounding box center [550, 537] width 82 height 36
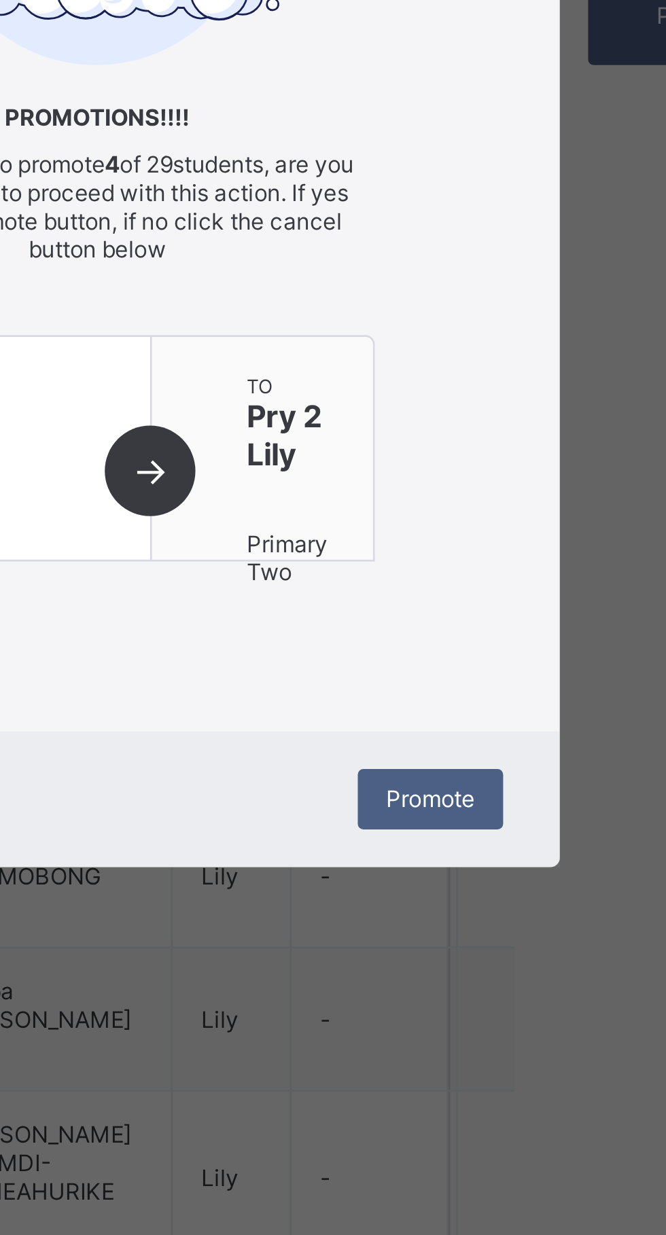
click at [499, 761] on div "Promotions!!!! You are about to promote 4 of 29 students, are you sure you want…" at bounding box center [332, 593] width 333 height 336
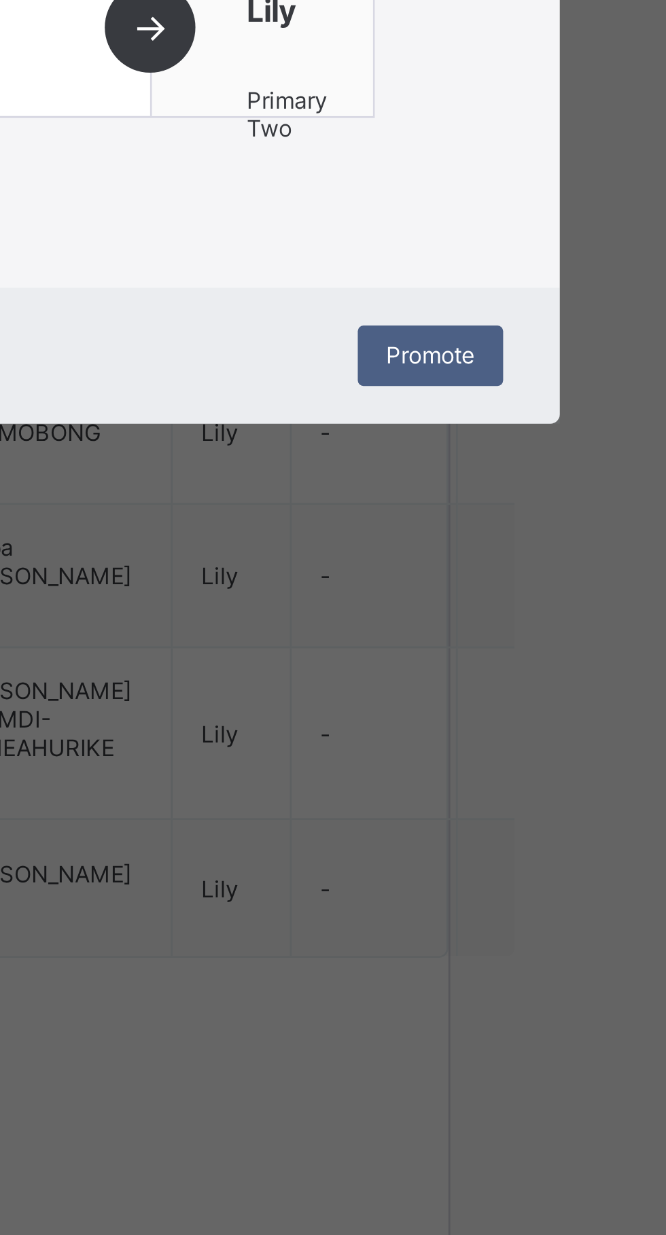
click at [469, 824] on span "Promote" at bounding box center [453, 819] width 32 height 10
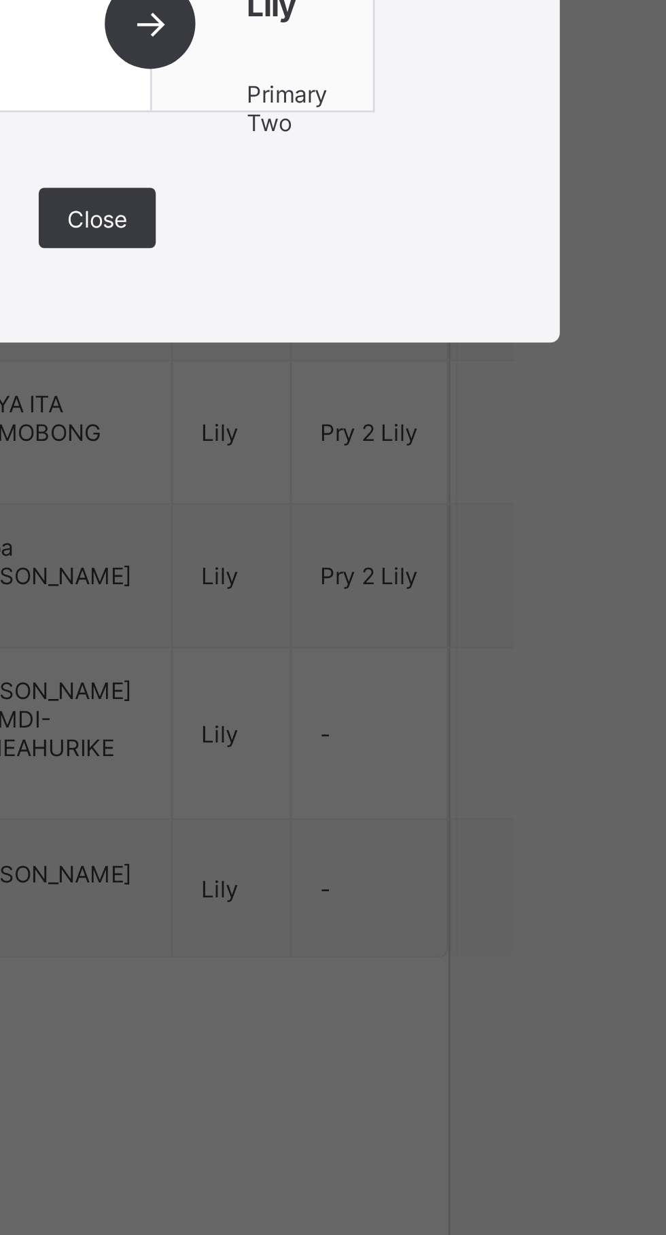
click at [344, 775] on span "Close" at bounding box center [333, 770] width 22 height 10
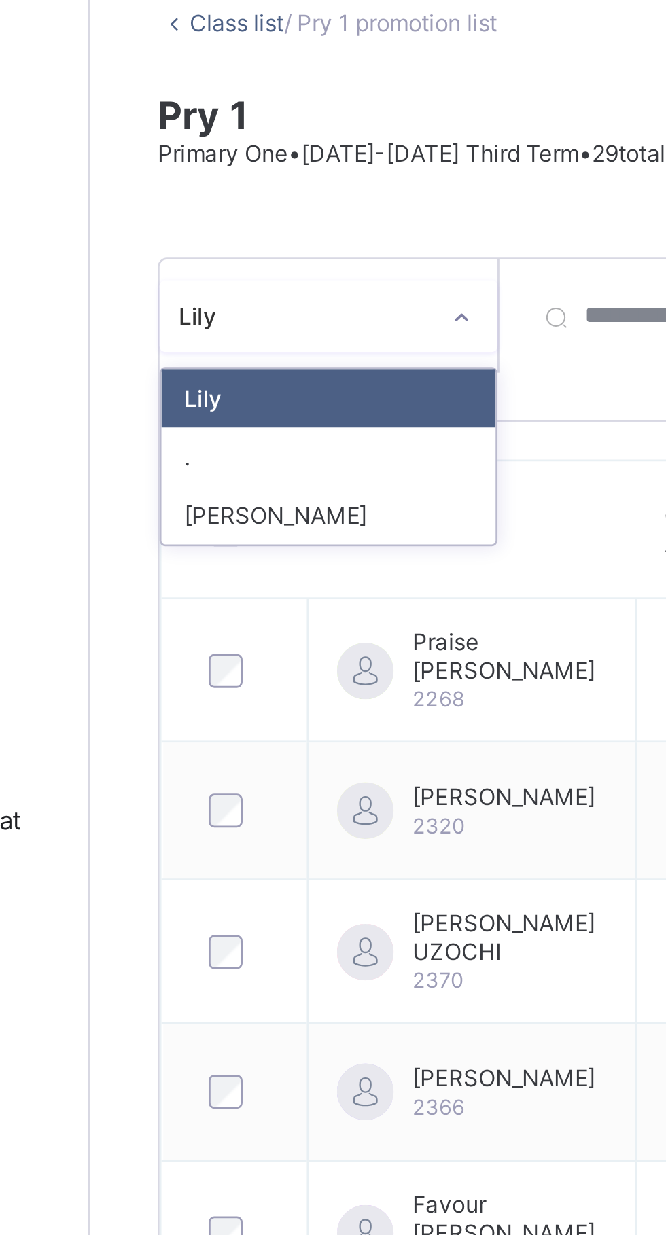
click at [251, 275] on div "Sharon" at bounding box center [249, 270] width 120 height 21
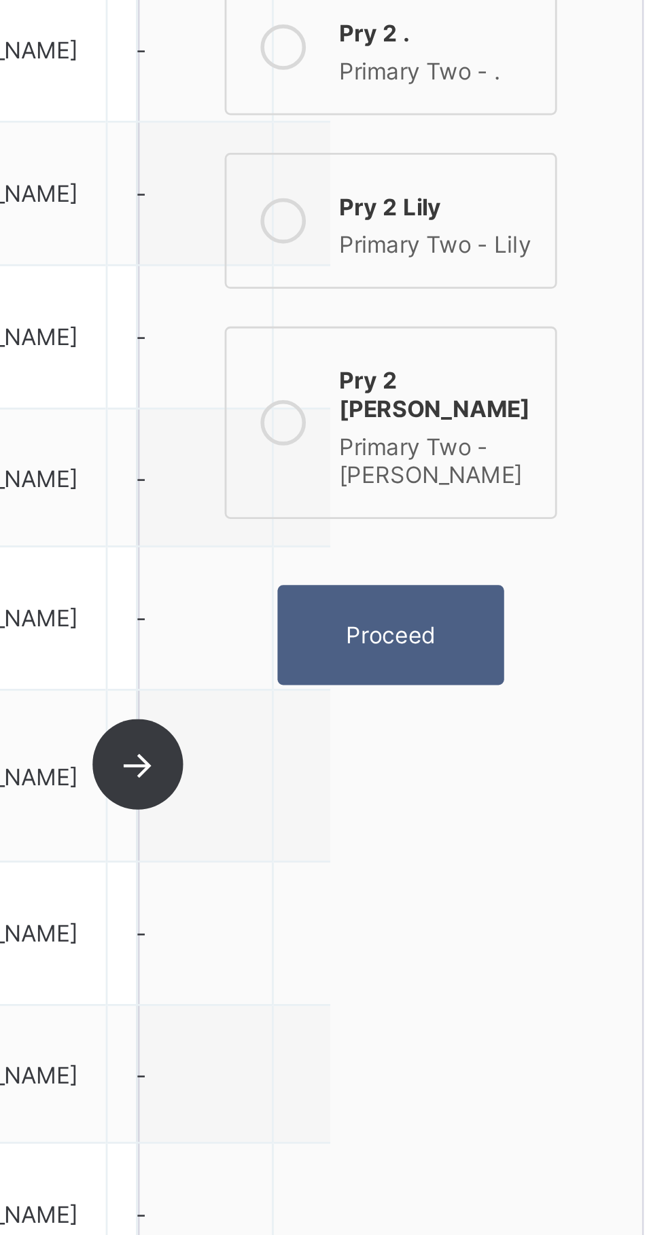
click at [552, 532] on span "Proceed" at bounding box center [550, 537] width 32 height 10
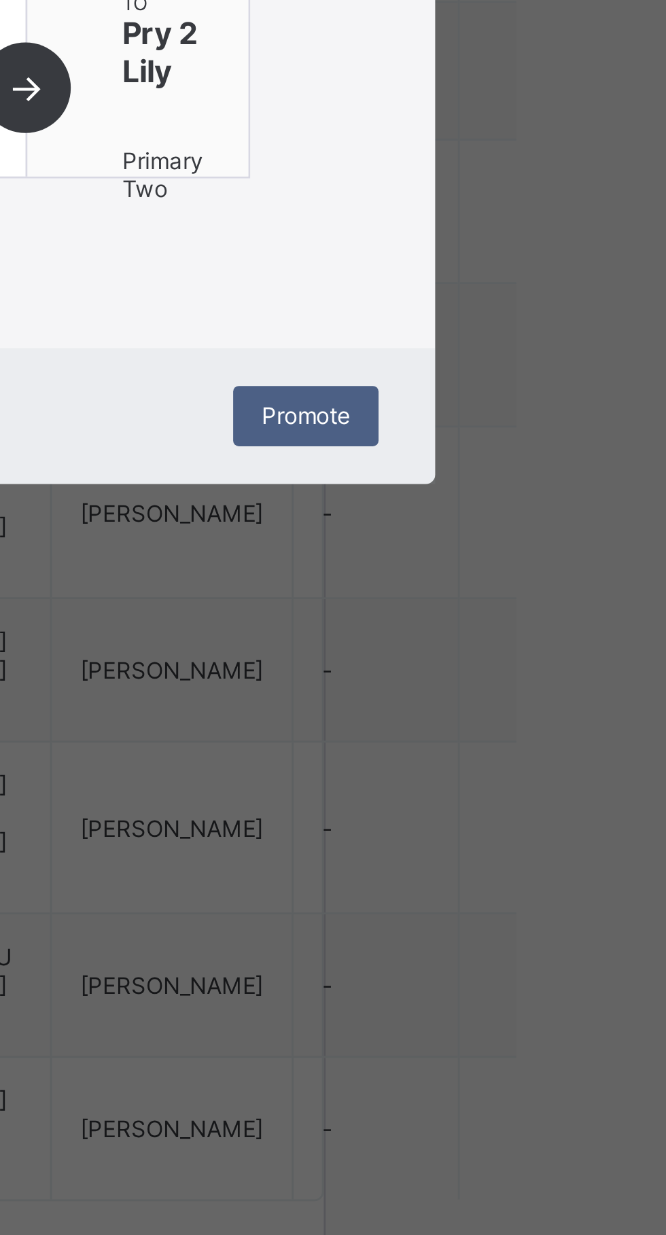
click at [469, 824] on span "Promote" at bounding box center [453, 819] width 32 height 10
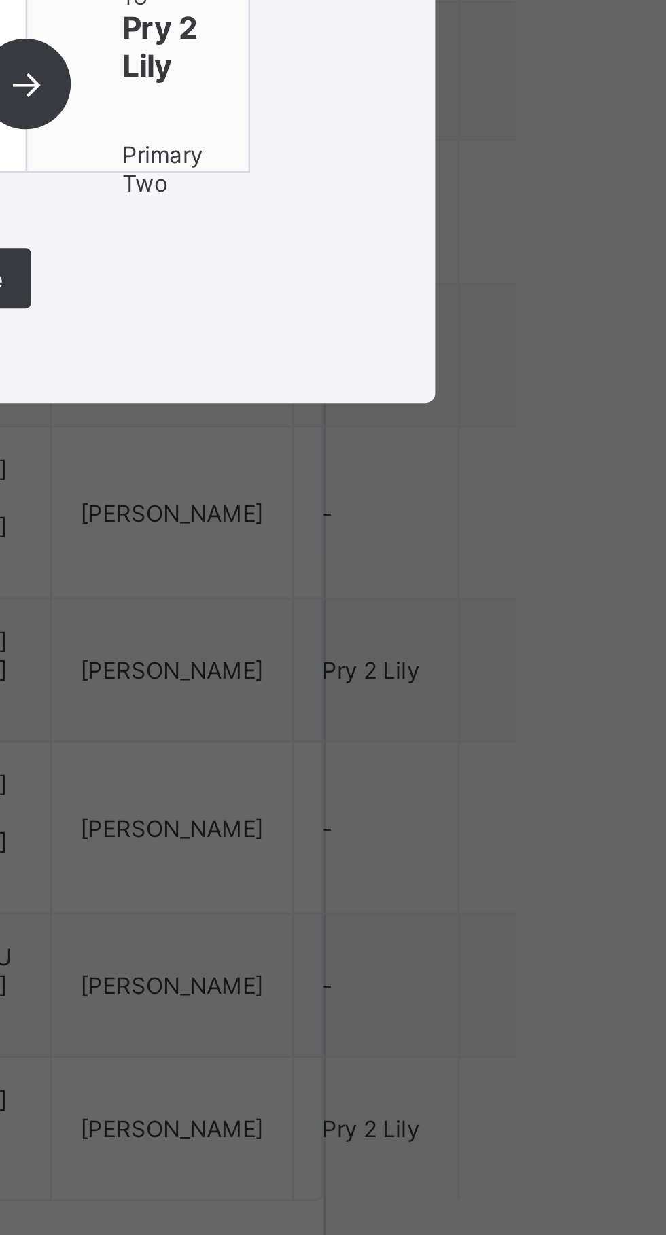
click at [344, 775] on span "Close" at bounding box center [333, 770] width 22 height 10
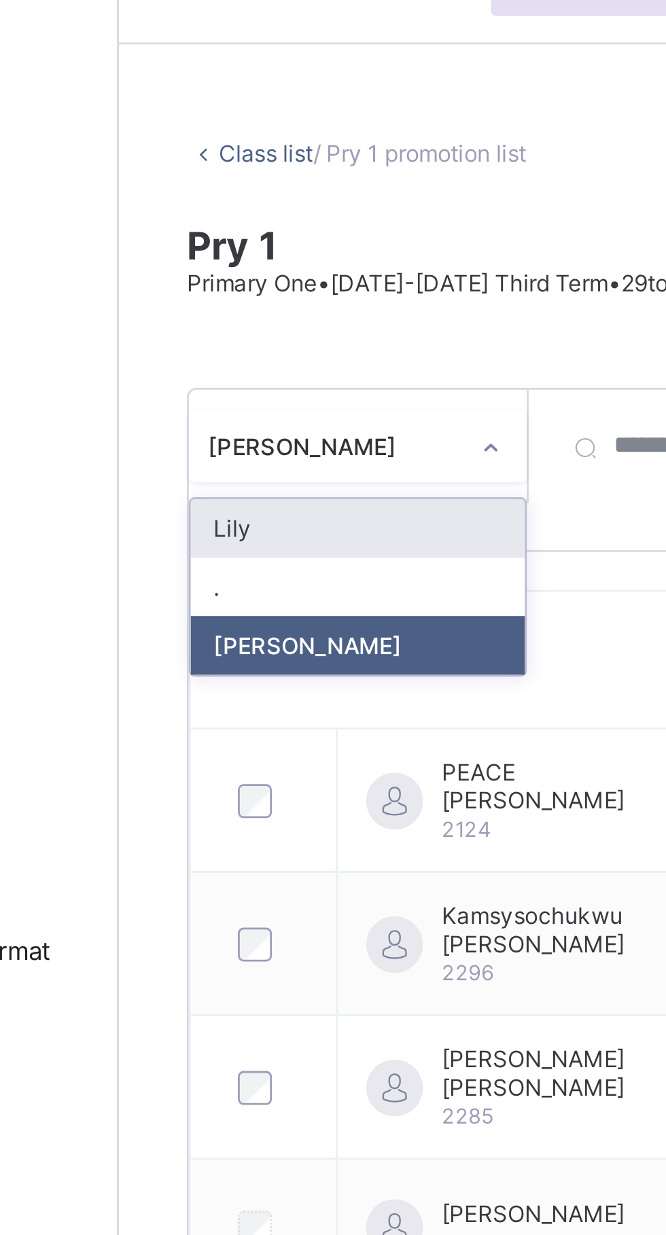
click at [256, 228] on div "Lily" at bounding box center [249, 228] width 120 height 21
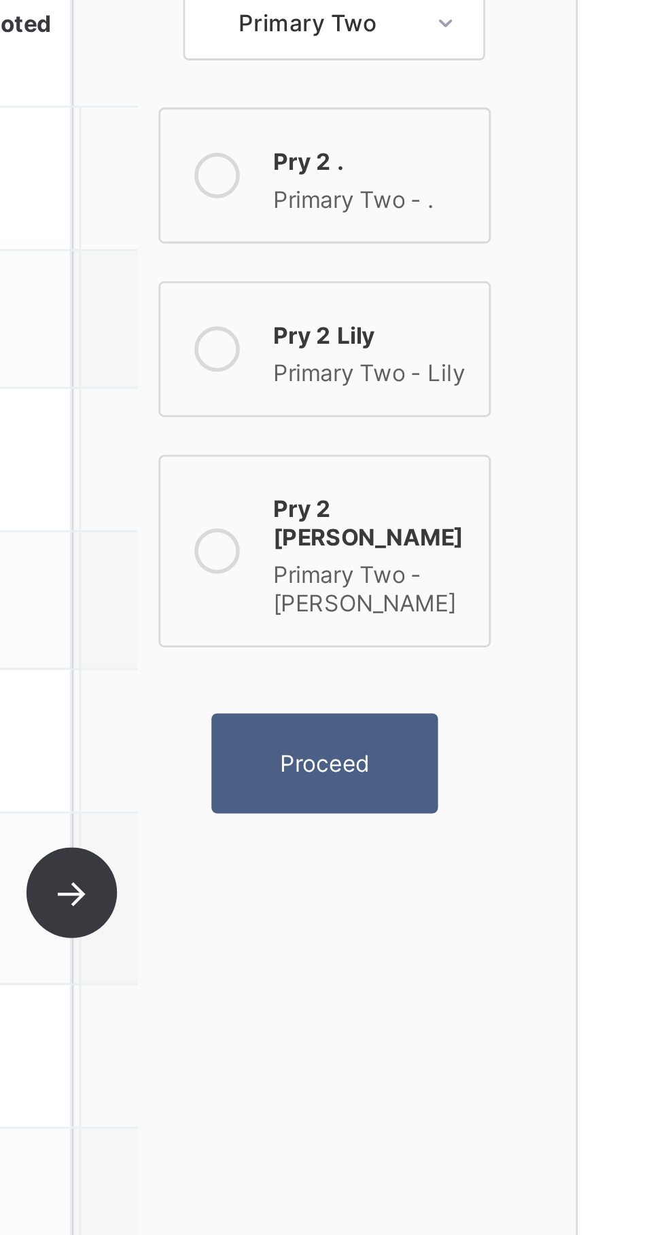
click at [554, 532] on span "Proceed" at bounding box center [550, 537] width 32 height 10
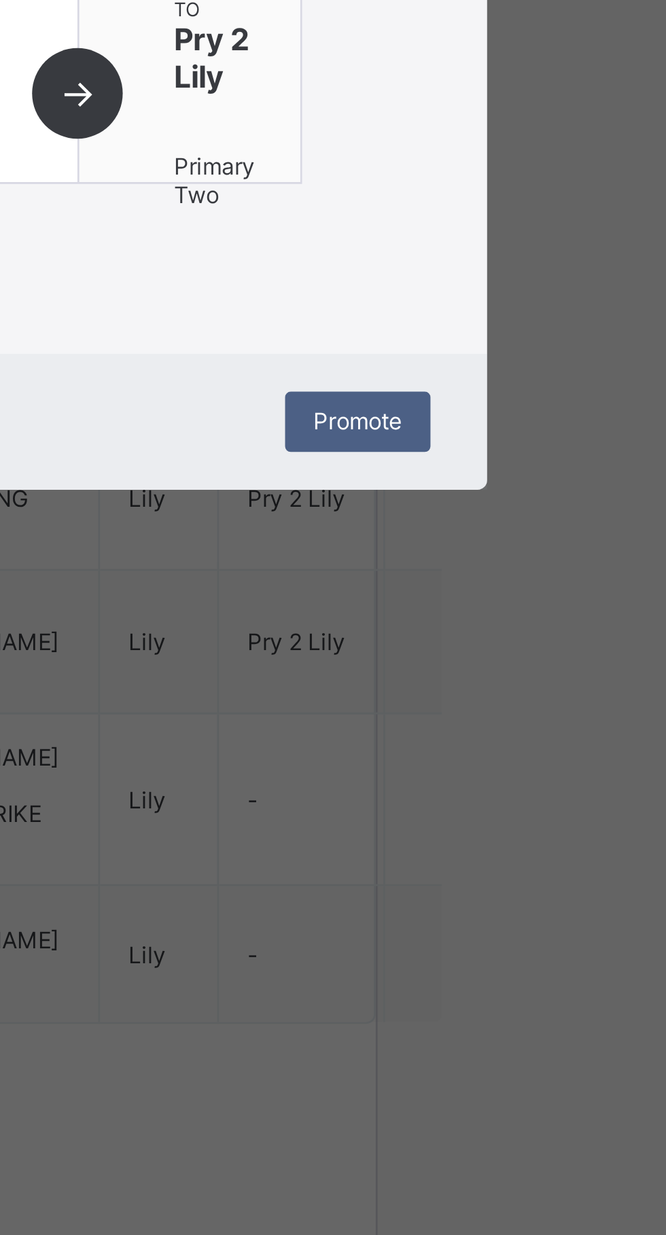
click at [469, 824] on span "Promote" at bounding box center [453, 819] width 32 height 10
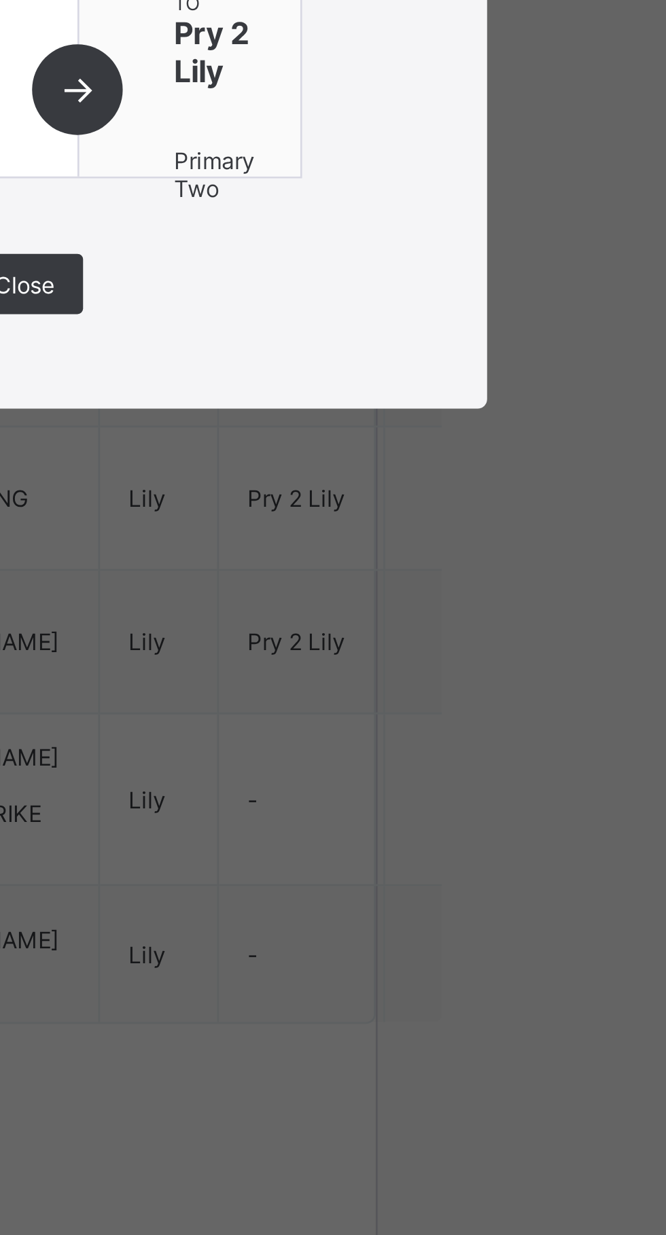
click at [344, 775] on span "Close" at bounding box center [333, 770] width 22 height 10
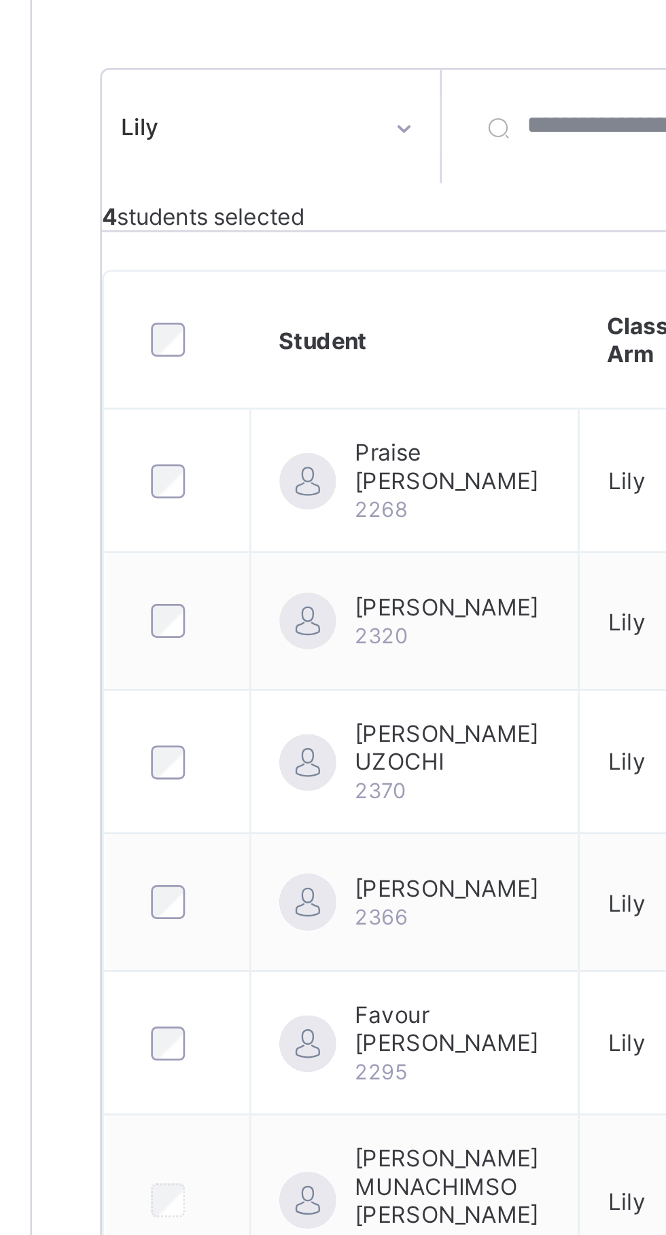
click at [196, 554] on td at bounding box center [215, 529] width 52 height 52
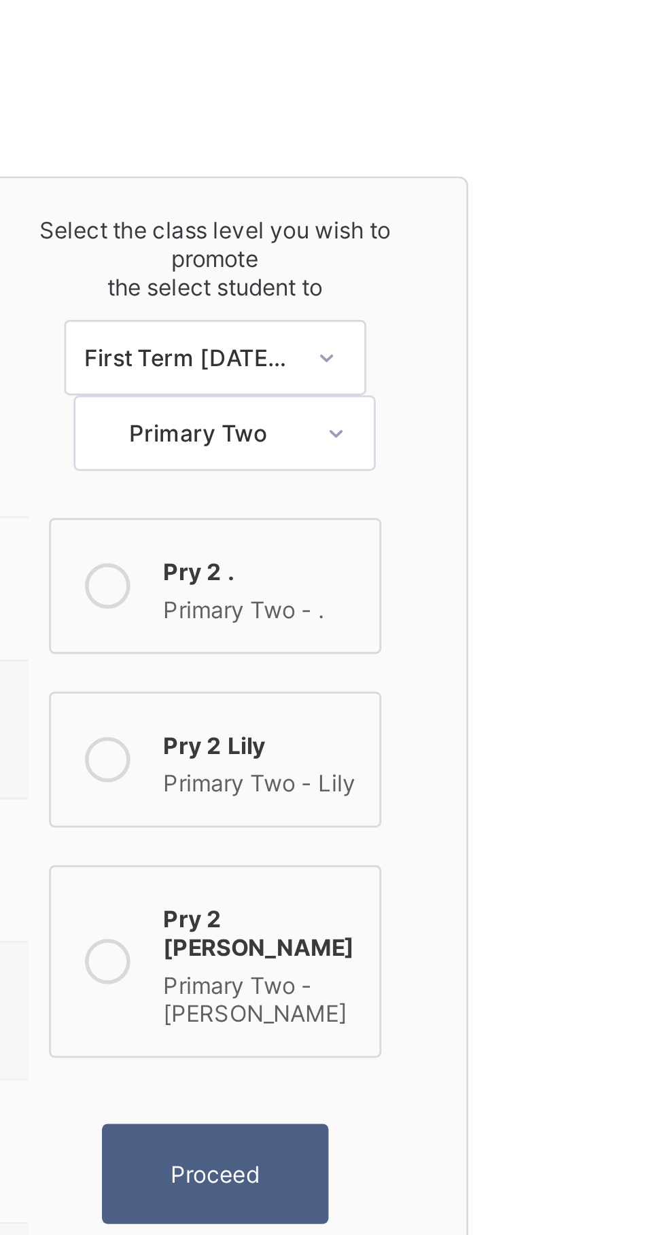
click at [554, 439] on div "Pry 2 Sharon" at bounding box center [567, 449] width 71 height 24
click at [550, 529] on div "Proceed" at bounding box center [550, 537] width 82 height 36
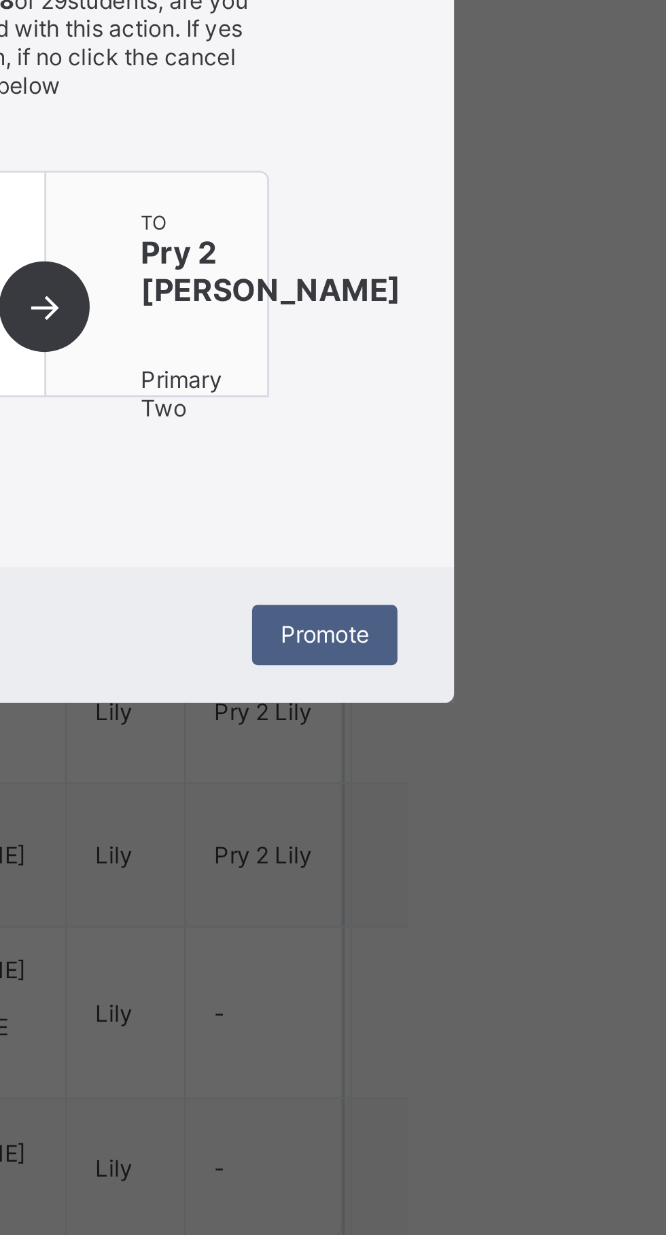
click at [499, 761] on div "Promotions!!!! You are about to promote 8 of 29 students, are you sure you want…" at bounding box center [332, 593] width 333 height 336
click at [469, 824] on span "Promote" at bounding box center [453, 819] width 32 height 10
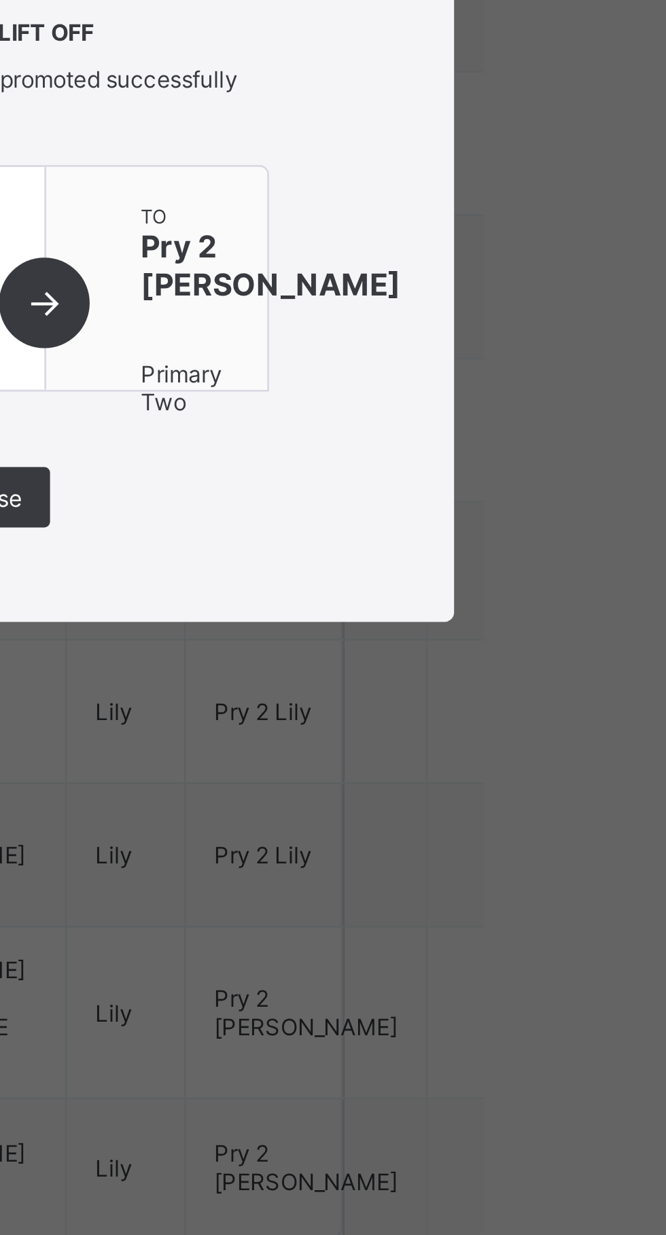
click at [344, 775] on span "Close" at bounding box center [333, 770] width 22 height 10
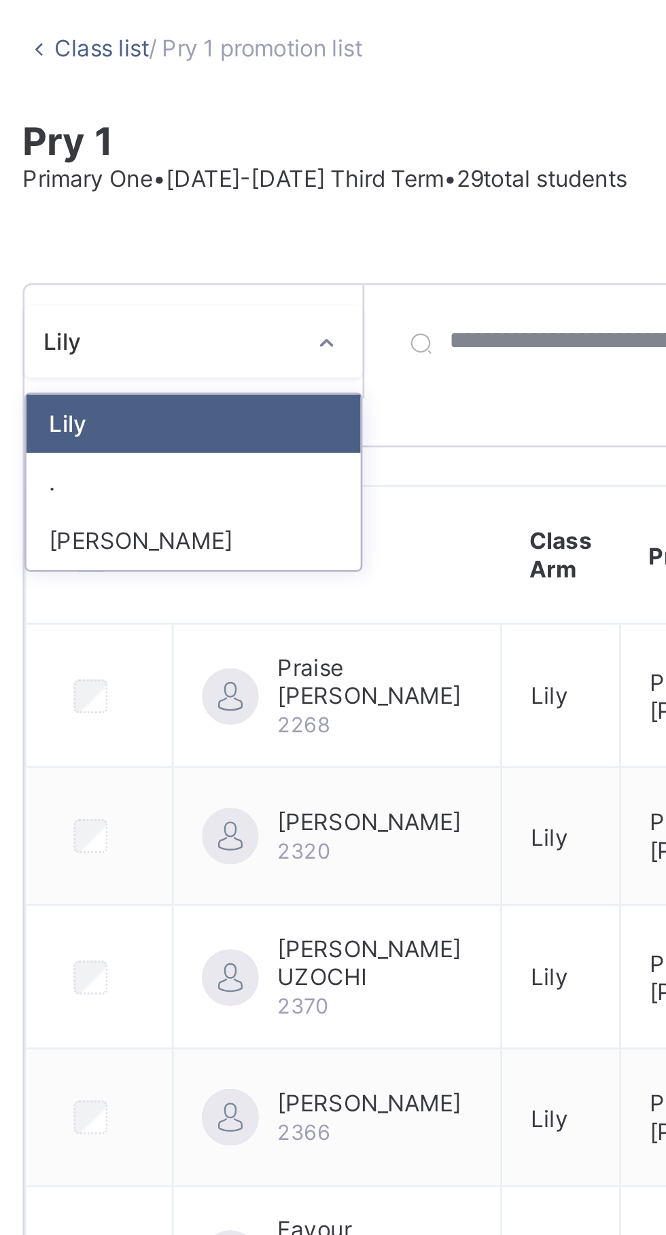
click at [268, 267] on div "Sharon" at bounding box center [249, 270] width 120 height 21
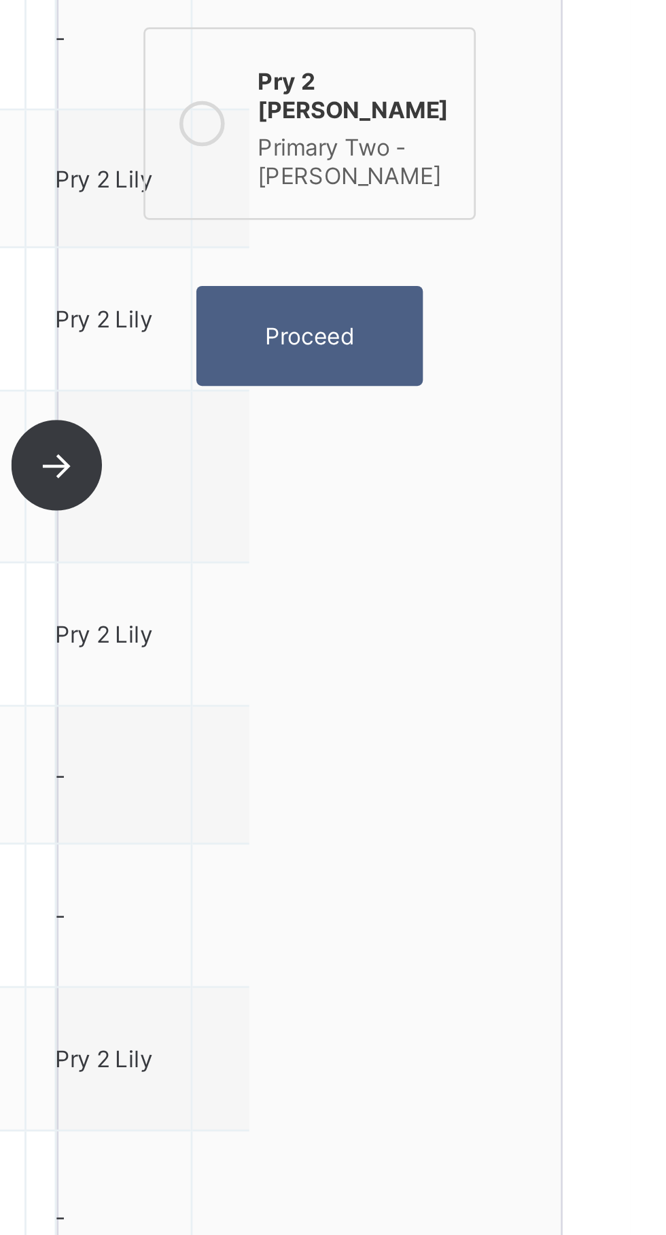
click at [558, 532] on span "Proceed" at bounding box center [550, 537] width 32 height 10
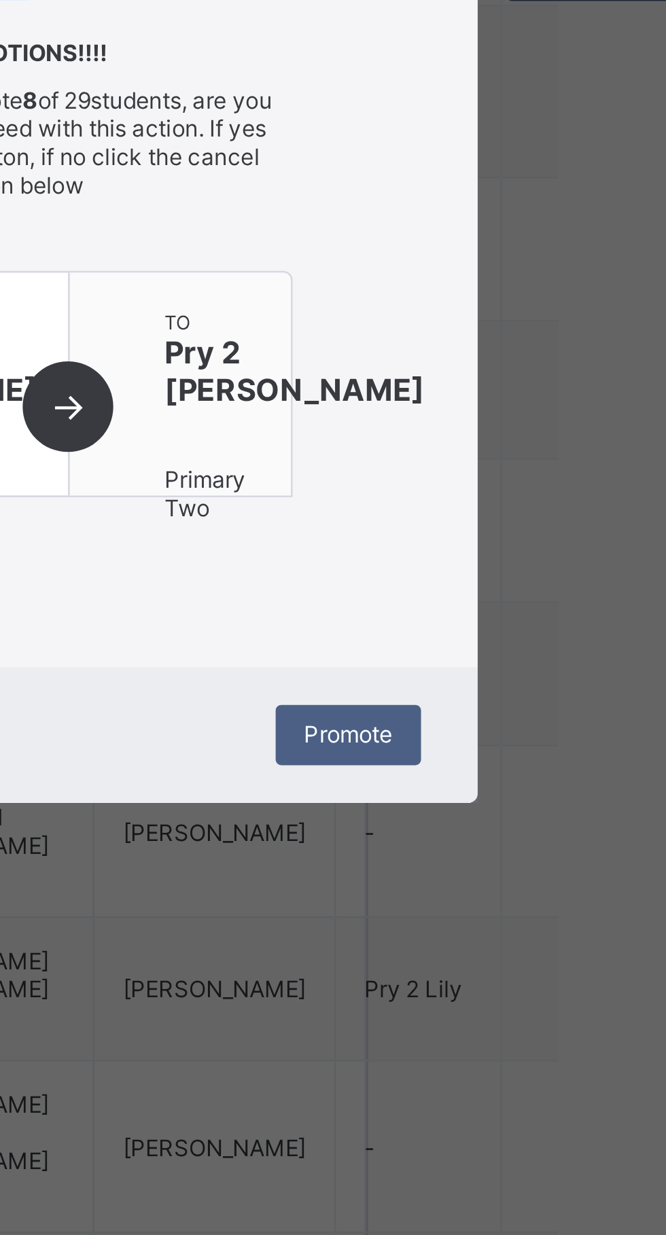
click at [499, 761] on div "Promotions!!!! You are about to promote 8 of 29 students, are you sure you want…" at bounding box center [332, 593] width 333 height 336
click at [469, 824] on span "Promote" at bounding box center [453, 819] width 32 height 10
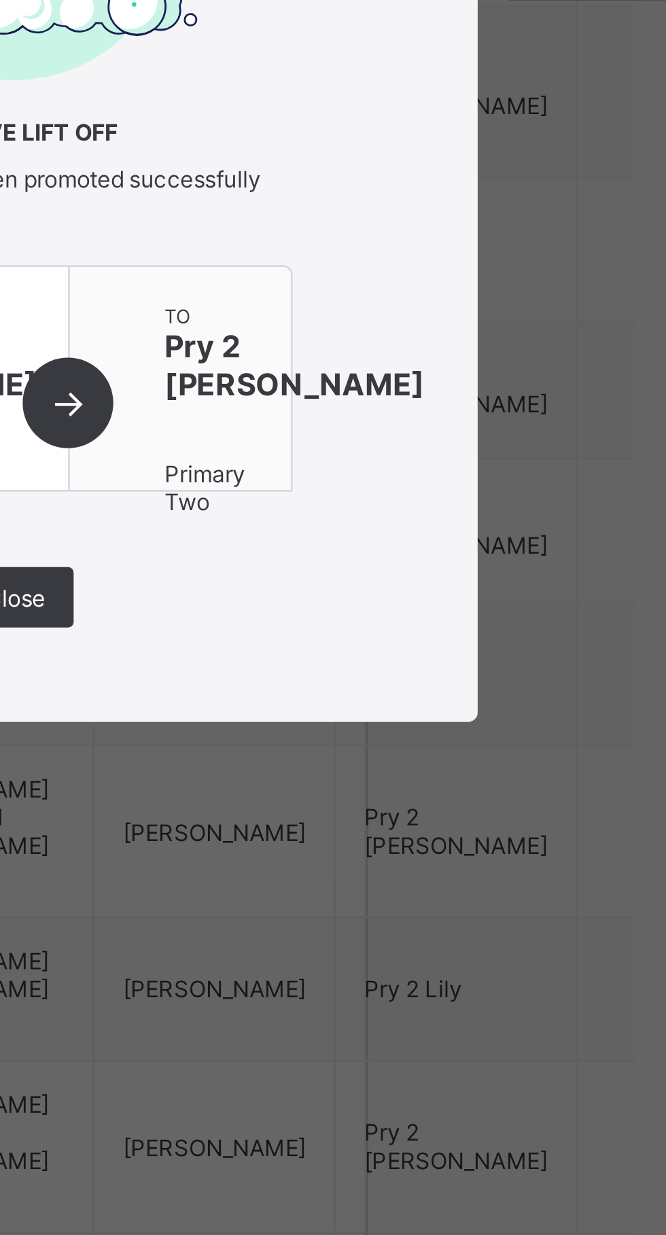
click at [354, 780] on div "Close" at bounding box center [333, 770] width 42 height 22
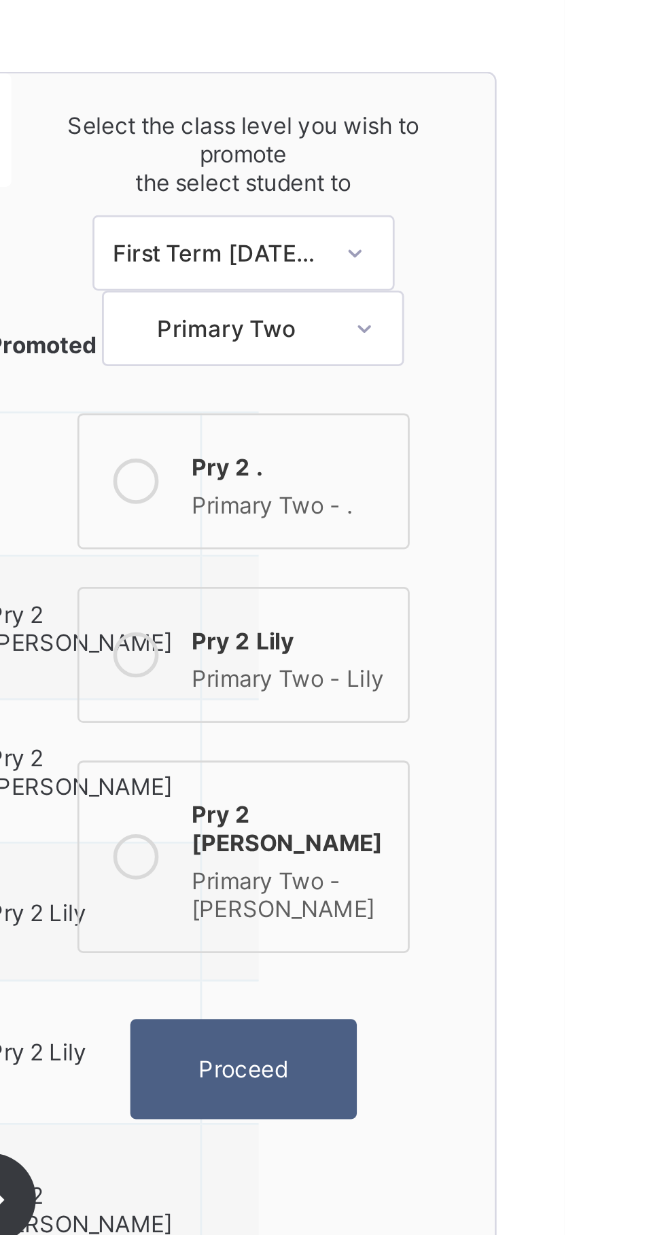
click at [568, 388] on div "Primary Two - Lily" at bounding box center [567, 395] width 71 height 14
click at [549, 532] on span "Proceed" at bounding box center [550, 537] width 32 height 10
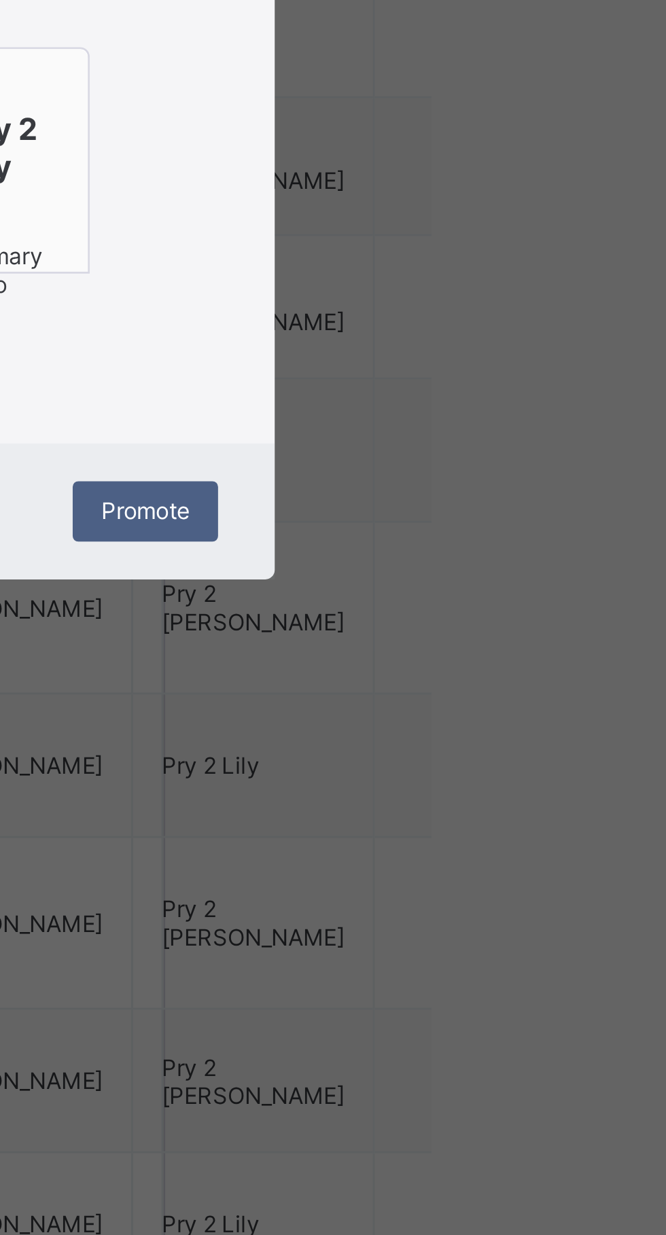
click at [469, 824] on span "Promote" at bounding box center [453, 819] width 32 height 10
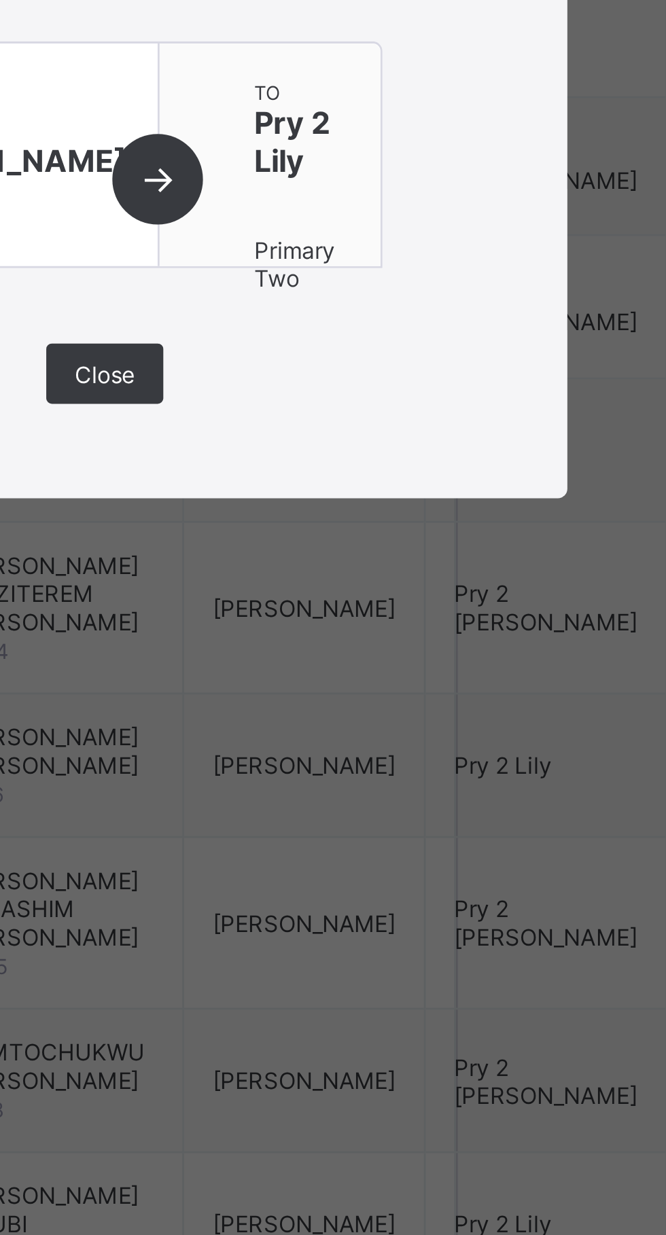
click at [354, 780] on div "Close" at bounding box center [333, 770] width 42 height 22
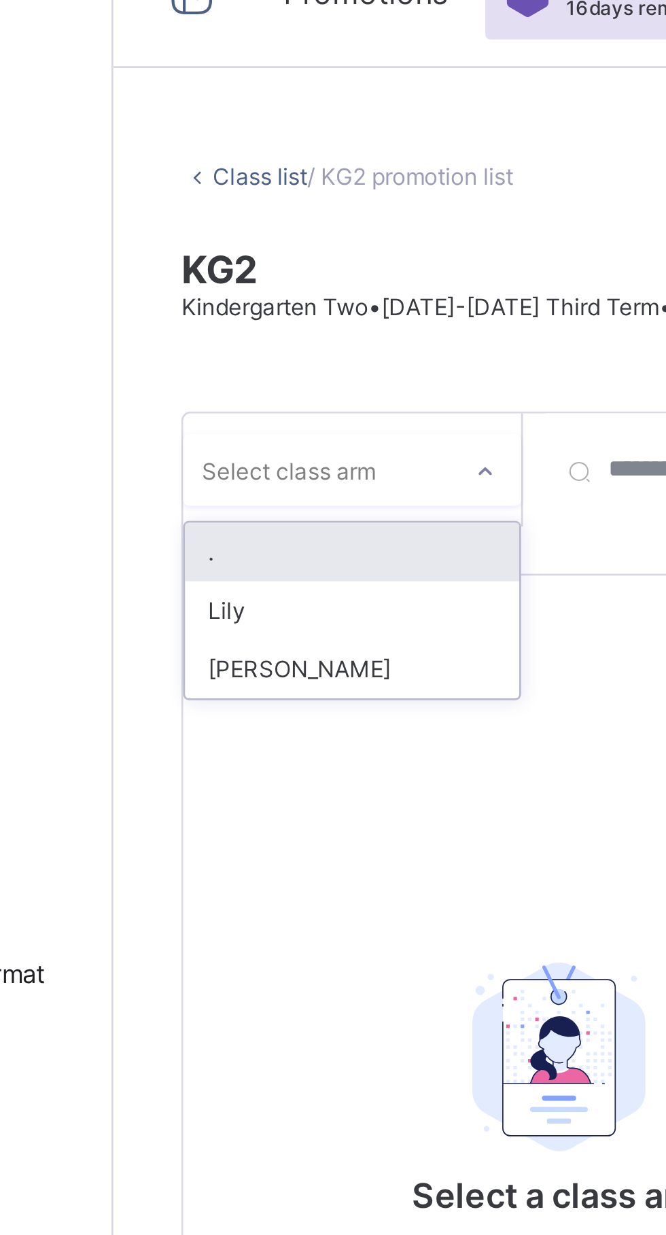
click at [255, 251] on div "Lily" at bounding box center [249, 249] width 120 height 21
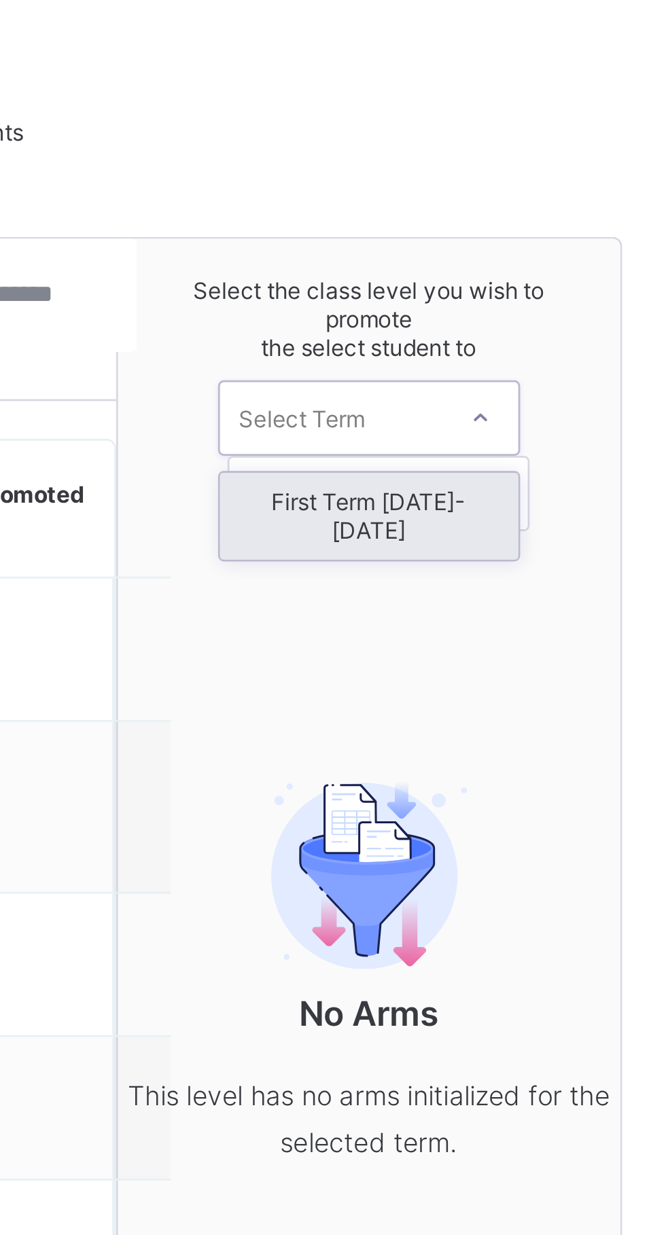
click at [552, 277] on div "First Term [DATE]-[DATE]" at bounding box center [549, 278] width 107 height 31
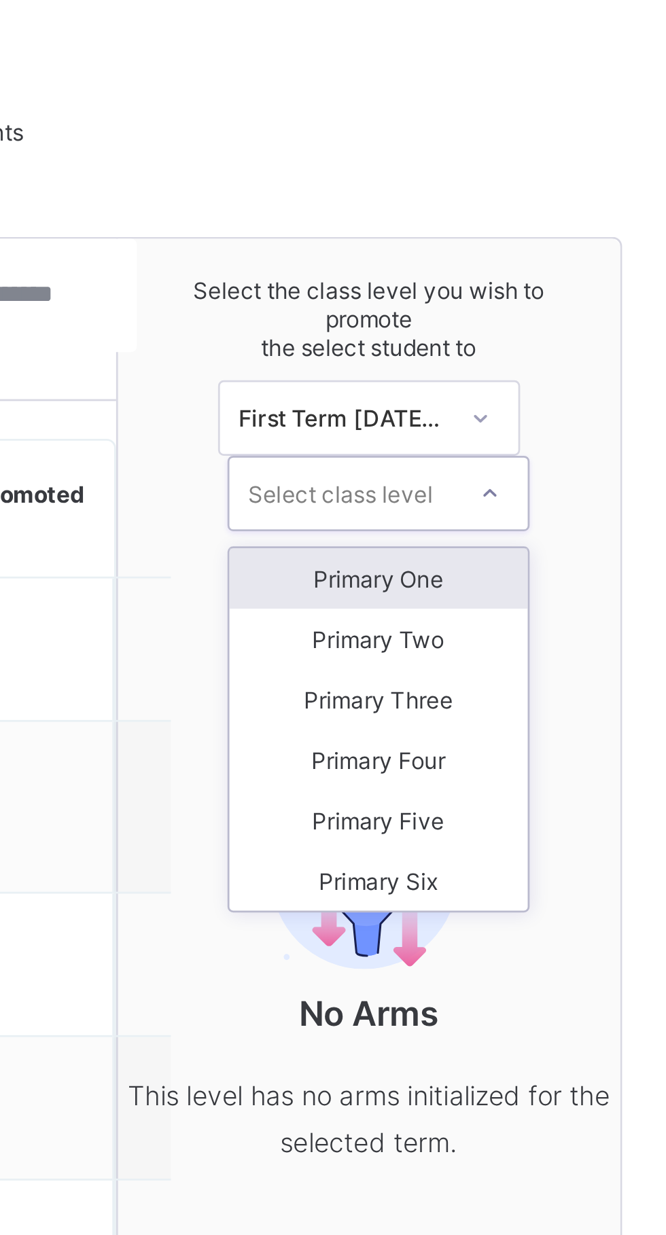
click at [575, 299] on div "Primary One" at bounding box center [553, 301] width 107 height 22
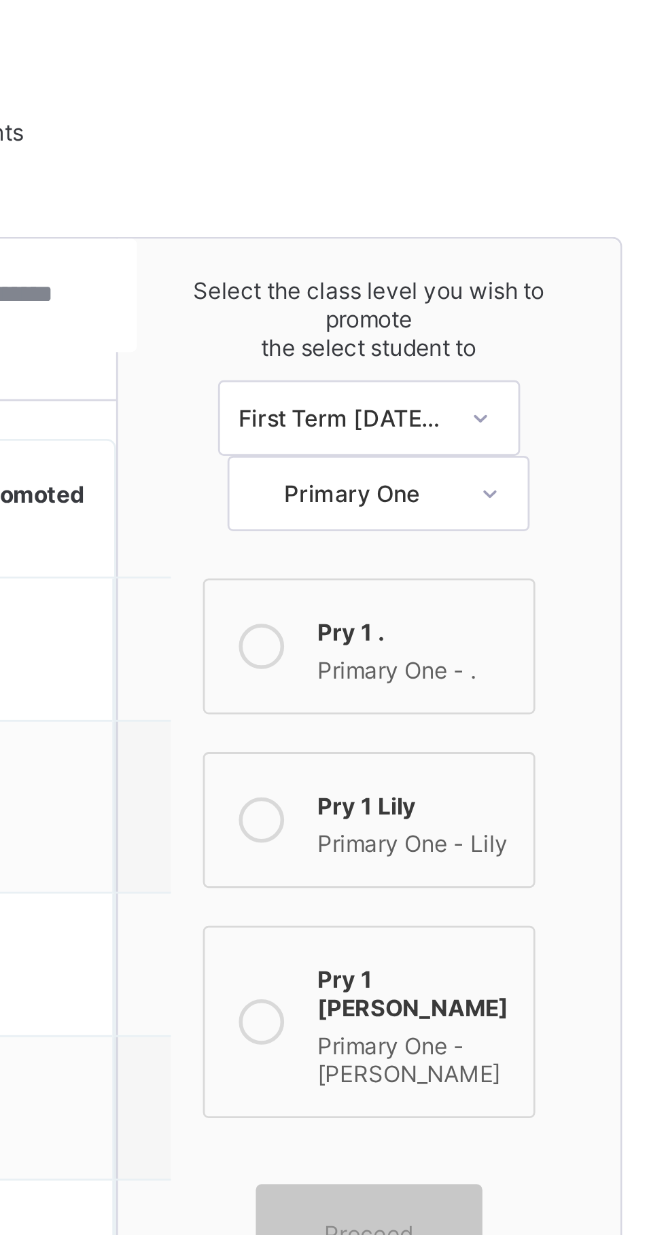
click at [560, 388] on div "Primary One - Lily" at bounding box center [567, 395] width 71 height 14
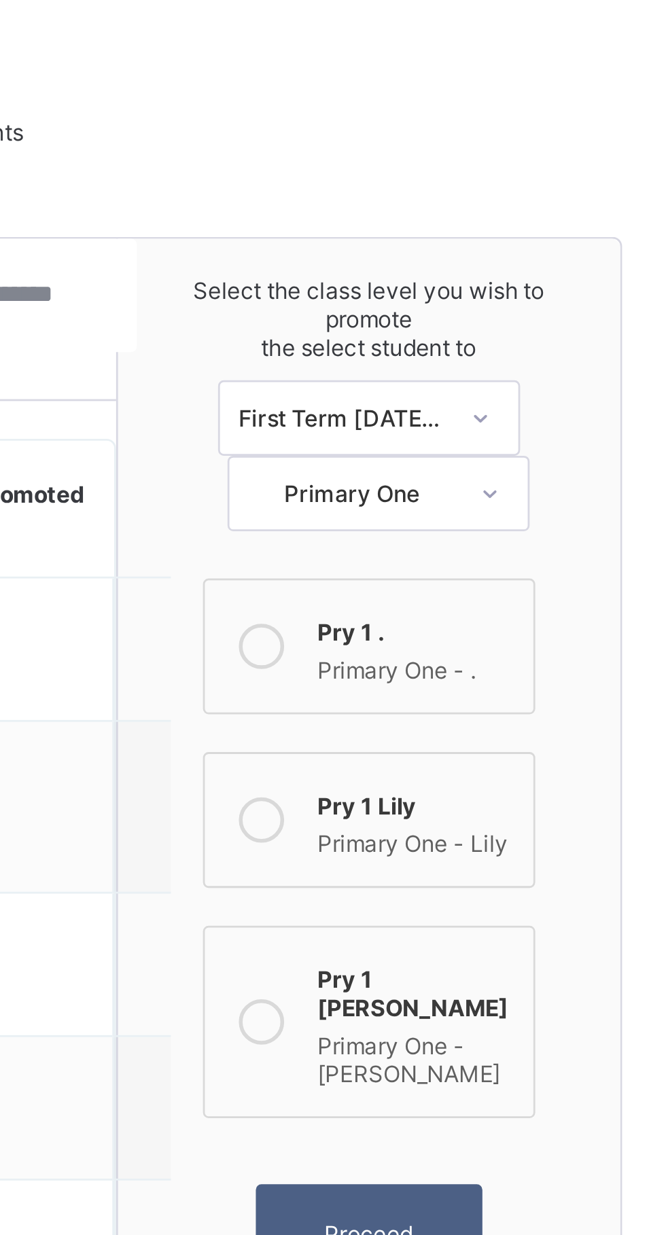
click at [546, 532] on span "Proceed" at bounding box center [550, 537] width 32 height 10
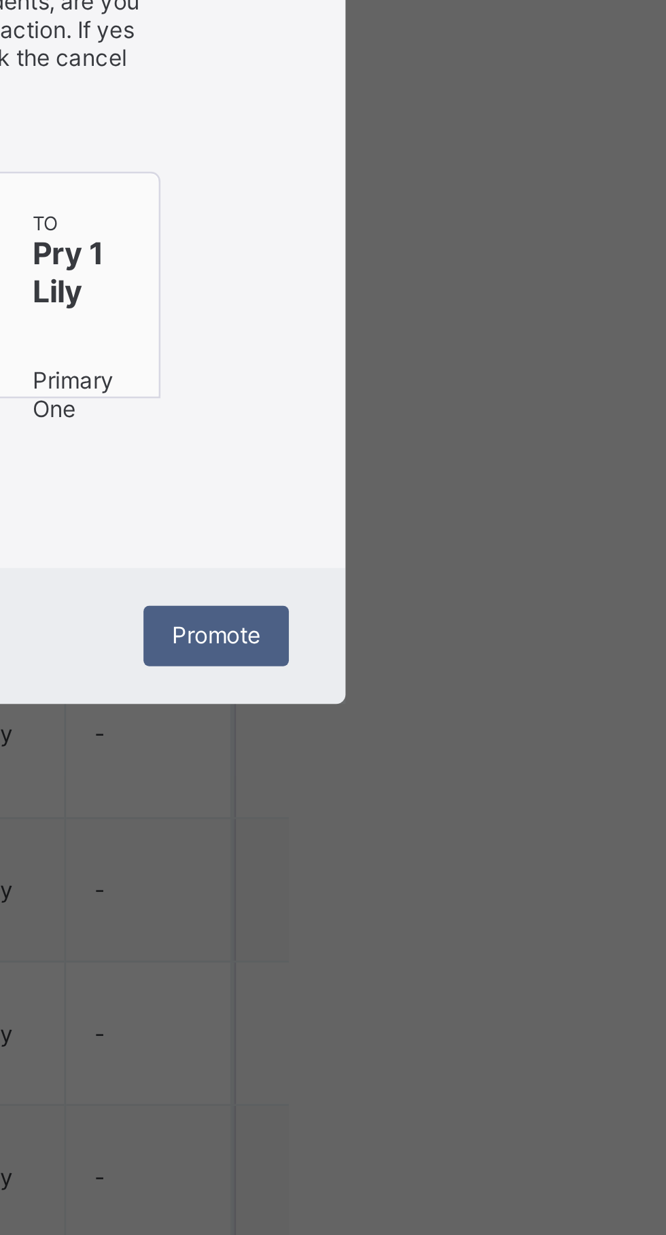
click at [469, 824] on span "Promote" at bounding box center [453, 819] width 32 height 10
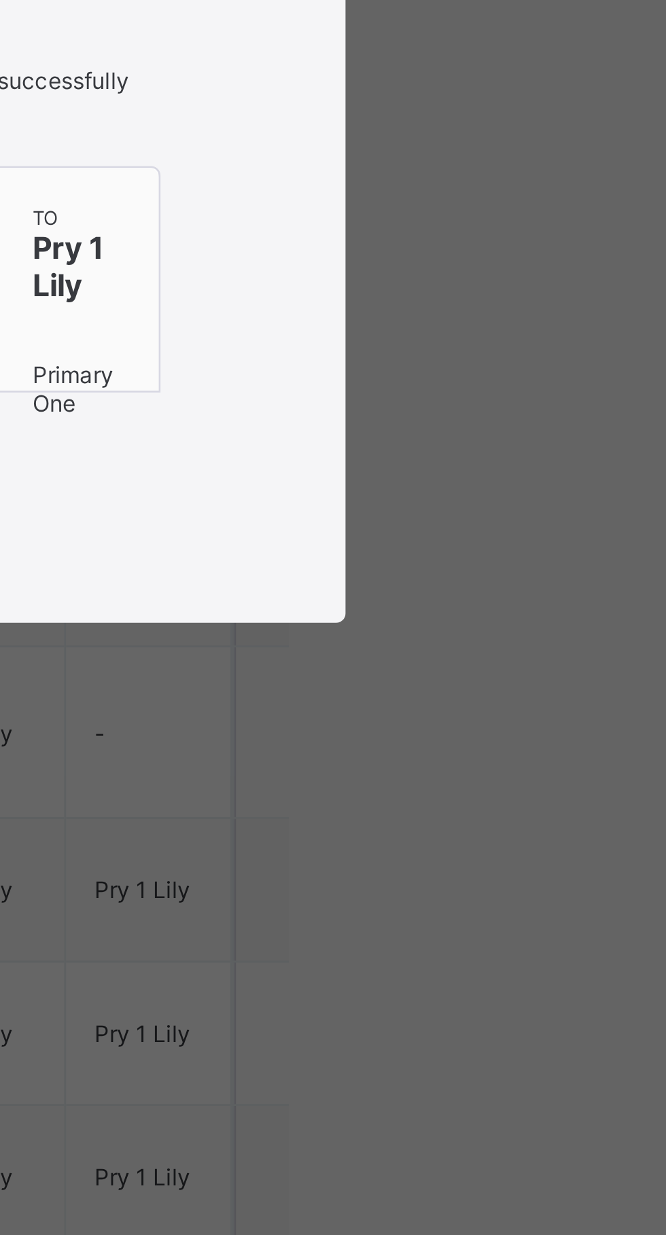
click at [344, 775] on span "Close" at bounding box center [333, 770] width 22 height 10
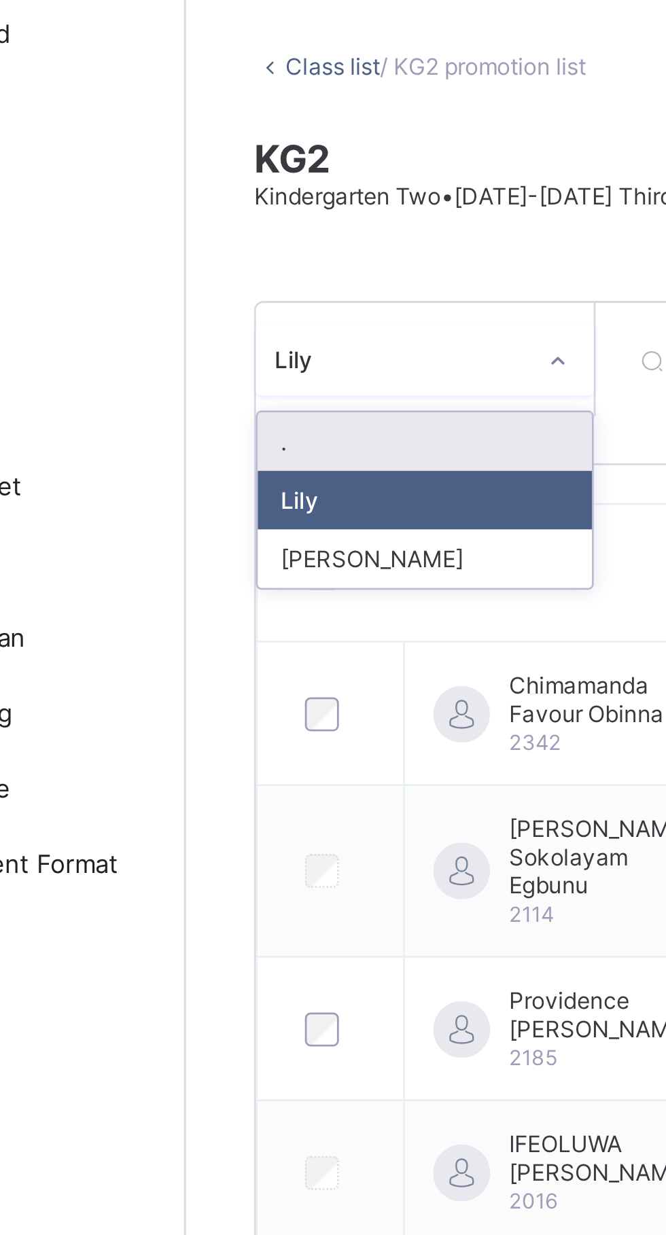
click at [253, 270] on div "Sharon" at bounding box center [249, 270] width 120 height 21
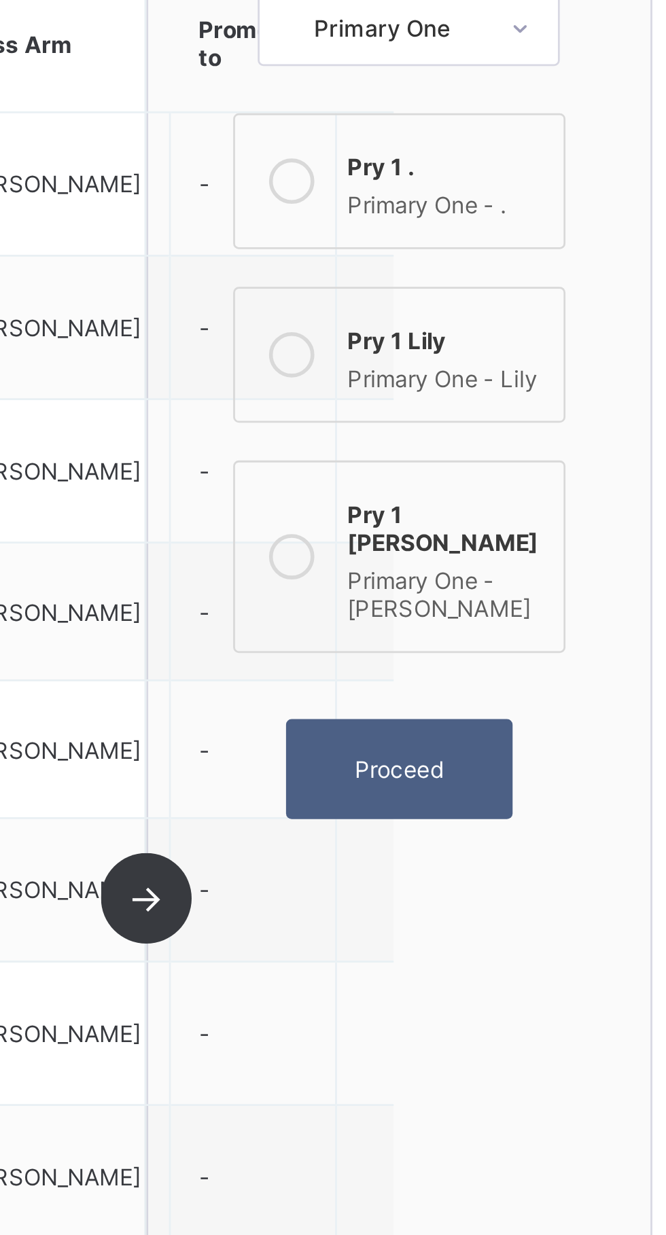
click at [547, 532] on span "Proceed" at bounding box center [550, 537] width 32 height 10
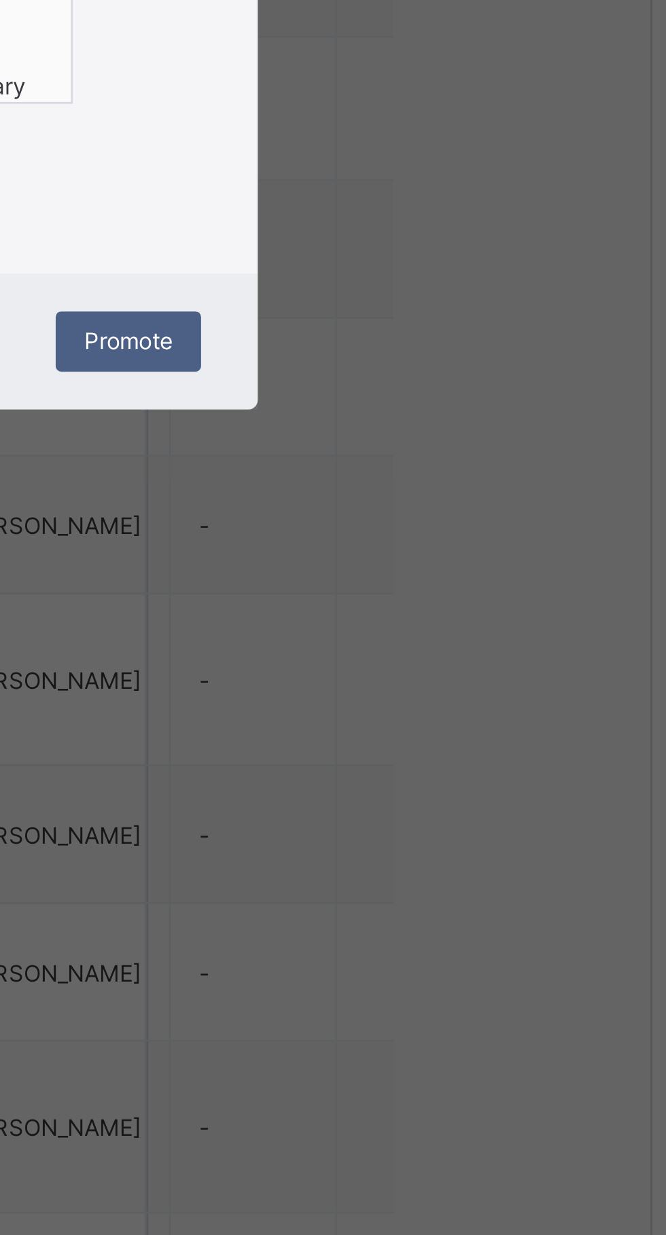
click at [479, 830] on div "Promote" at bounding box center [453, 819] width 52 height 22
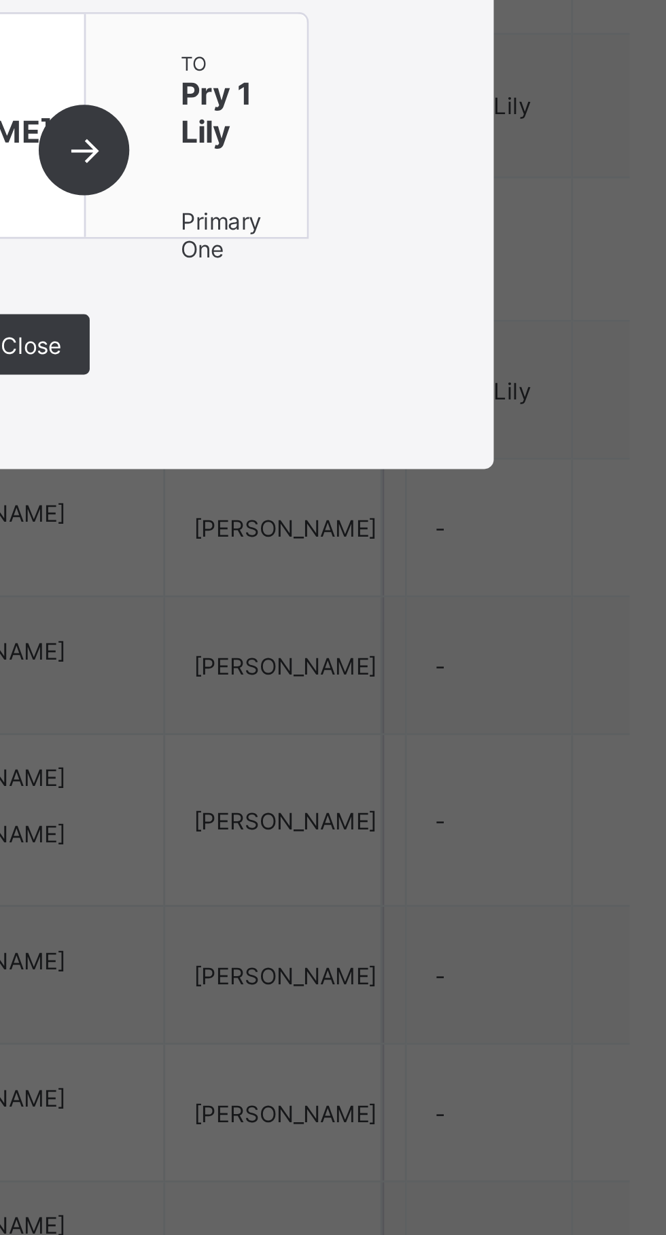
click at [354, 780] on div "Close" at bounding box center [333, 770] width 42 height 22
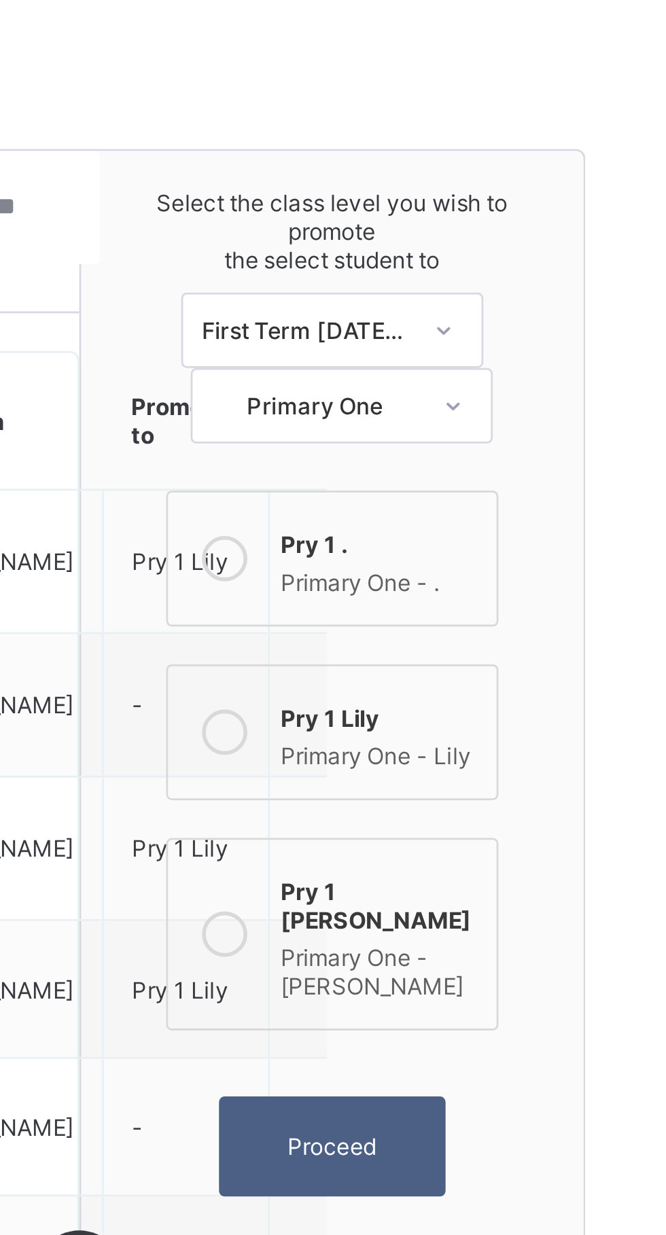
click at [548, 532] on span "Proceed" at bounding box center [550, 537] width 32 height 10
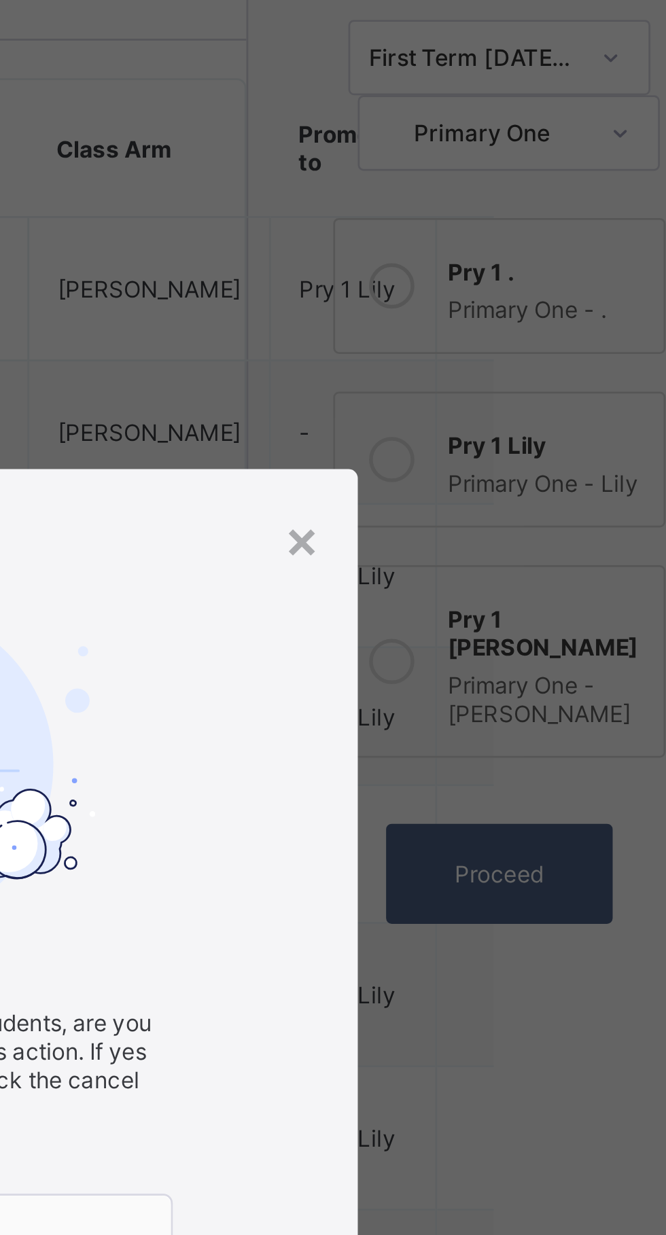
click at [486, 428] on div "×" at bounding box center [479, 416] width 13 height 23
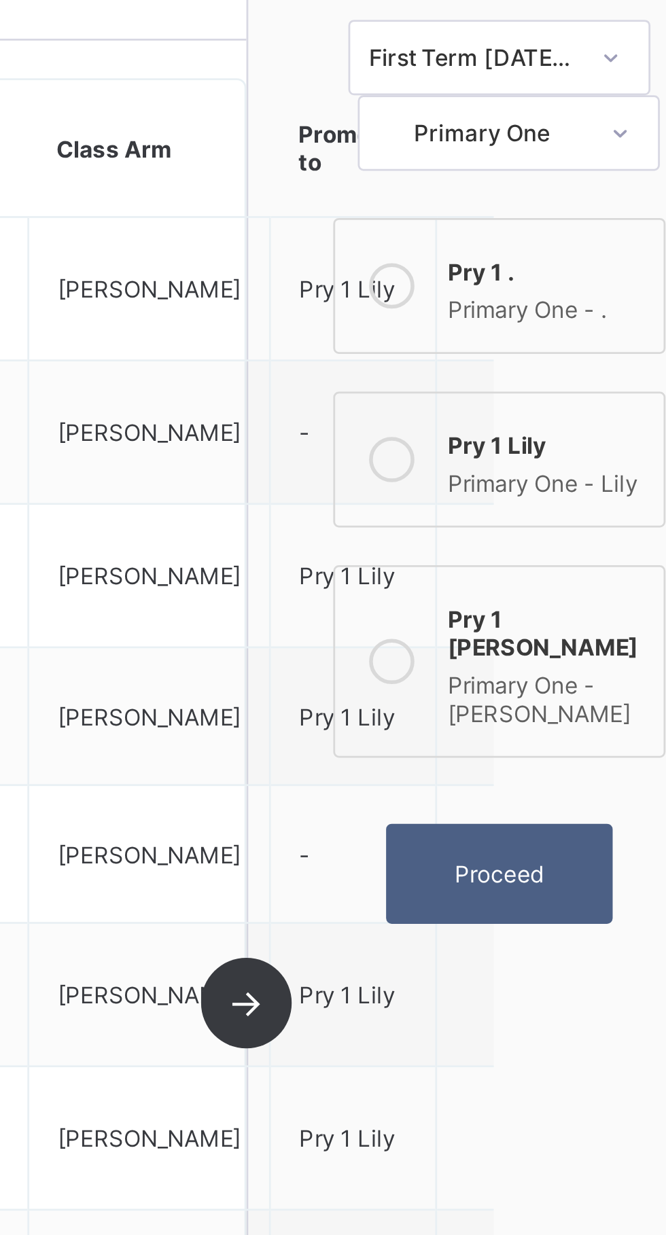
click at [559, 460] on div "Primary One - Sharon" at bounding box center [567, 472] width 71 height 24
click at [555, 532] on span "Proceed" at bounding box center [550, 537] width 32 height 10
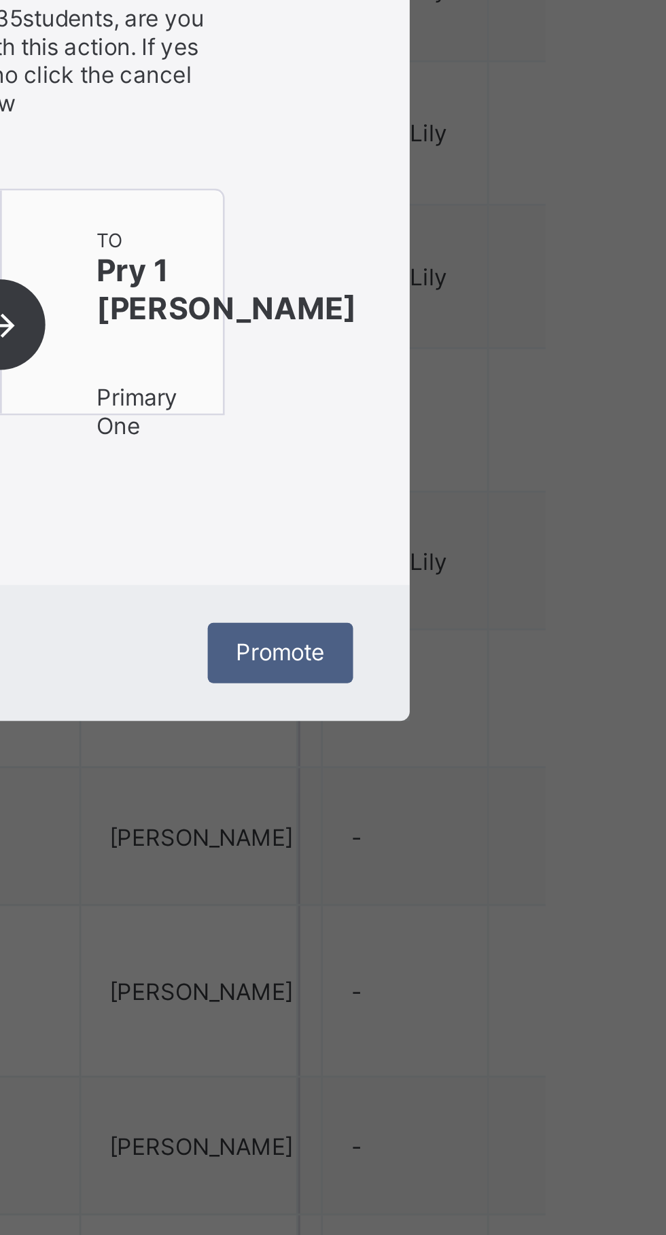
click at [469, 824] on span "Promote" at bounding box center [453, 819] width 32 height 10
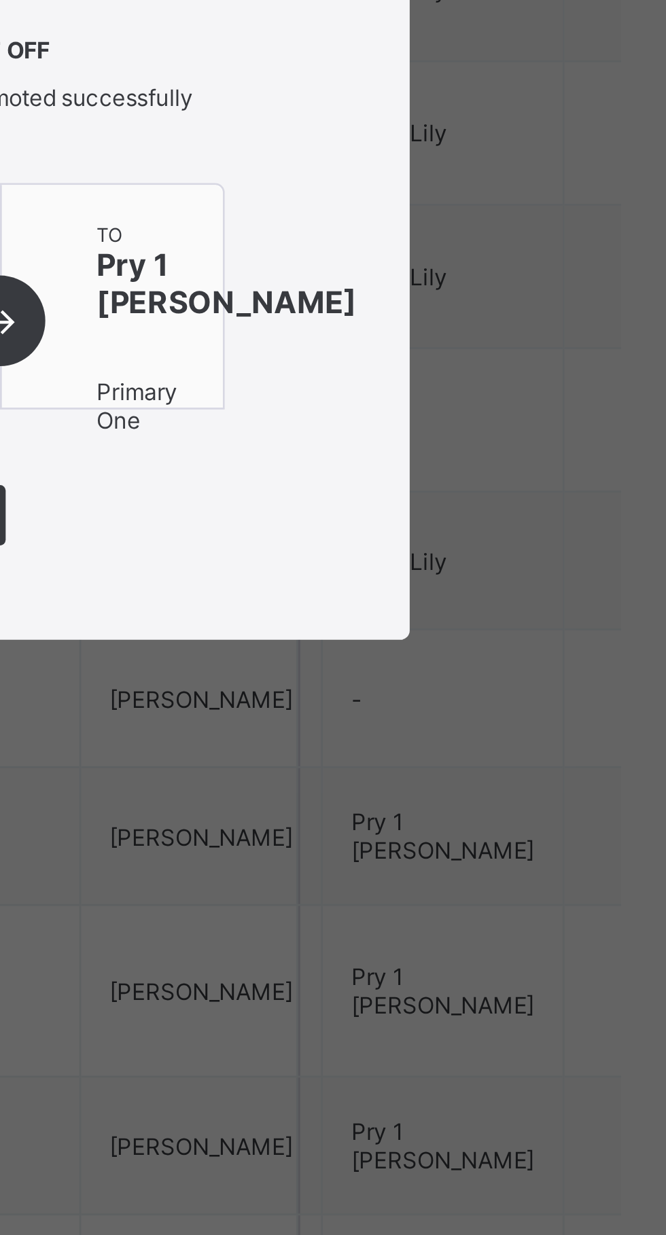
click at [344, 775] on span "Close" at bounding box center [333, 770] width 22 height 10
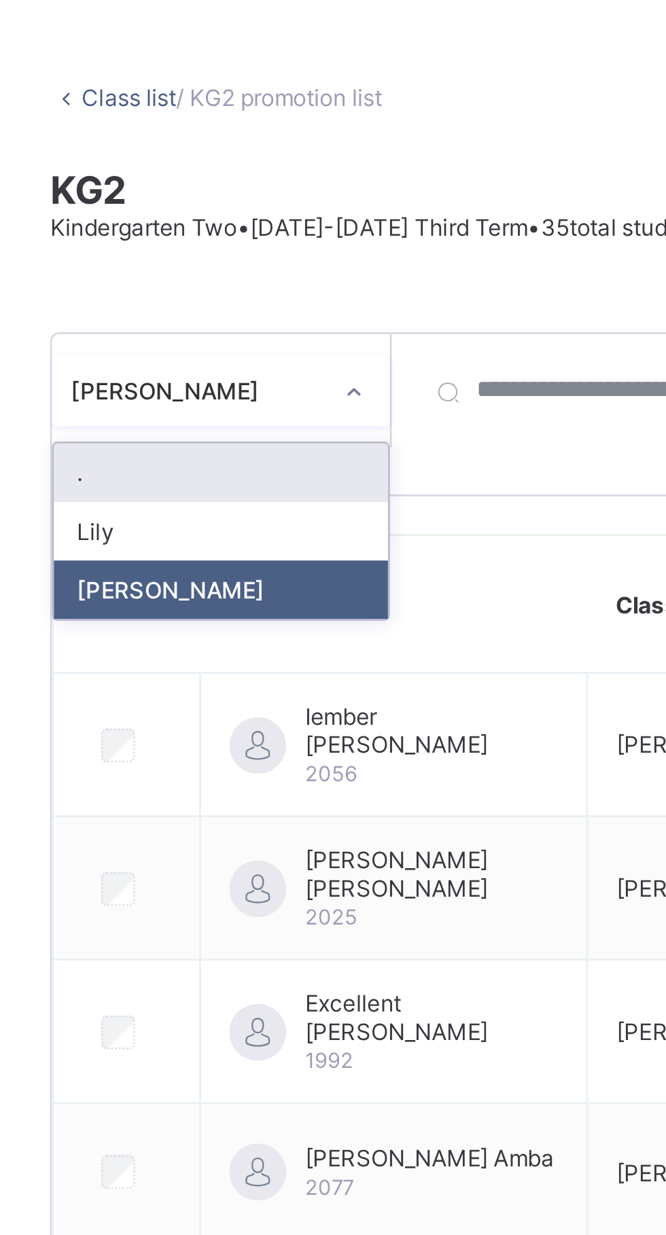
click at [270, 253] on div "Lily" at bounding box center [249, 249] width 120 height 21
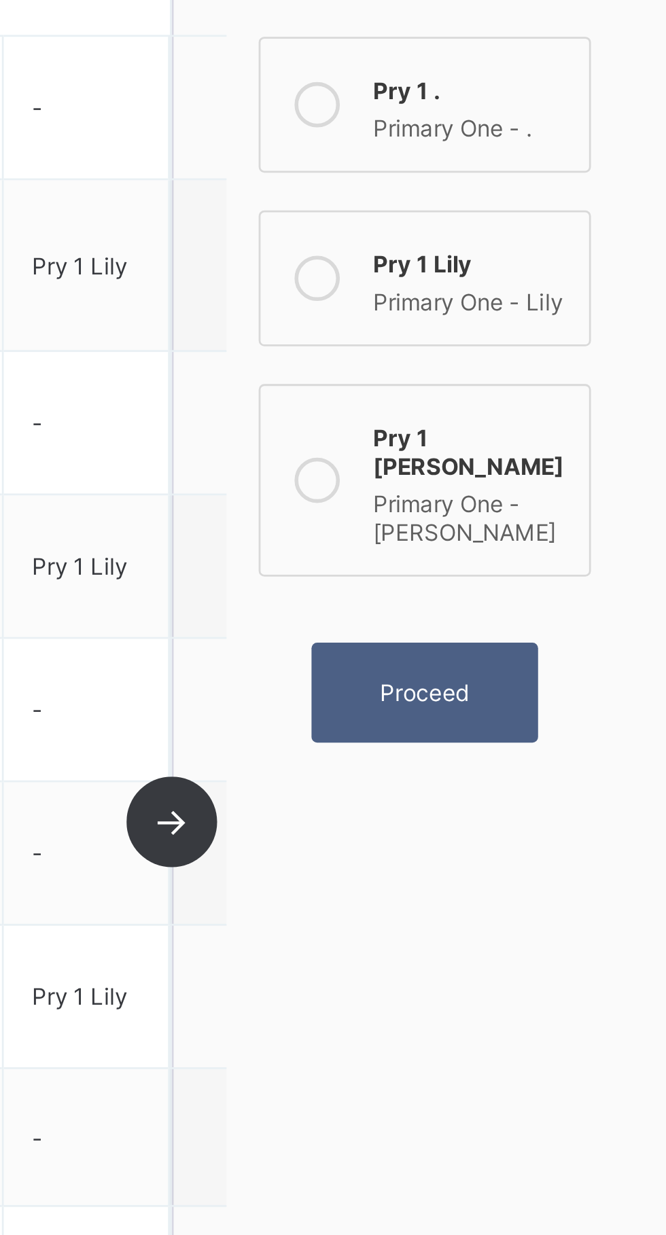
click at [549, 532] on span "Proceed" at bounding box center [550, 537] width 32 height 10
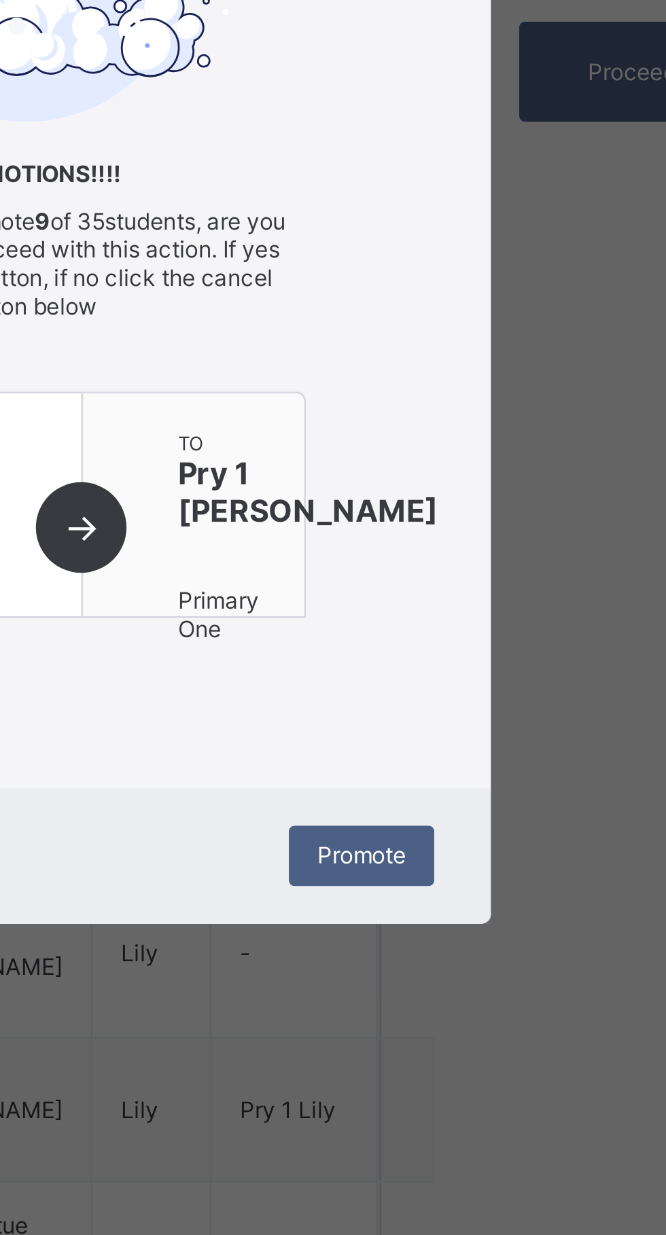
click at [499, 761] on div "Promotions!!!! You are about to promote 9 of 35 students, are you sure you want…" at bounding box center [332, 593] width 333 height 336
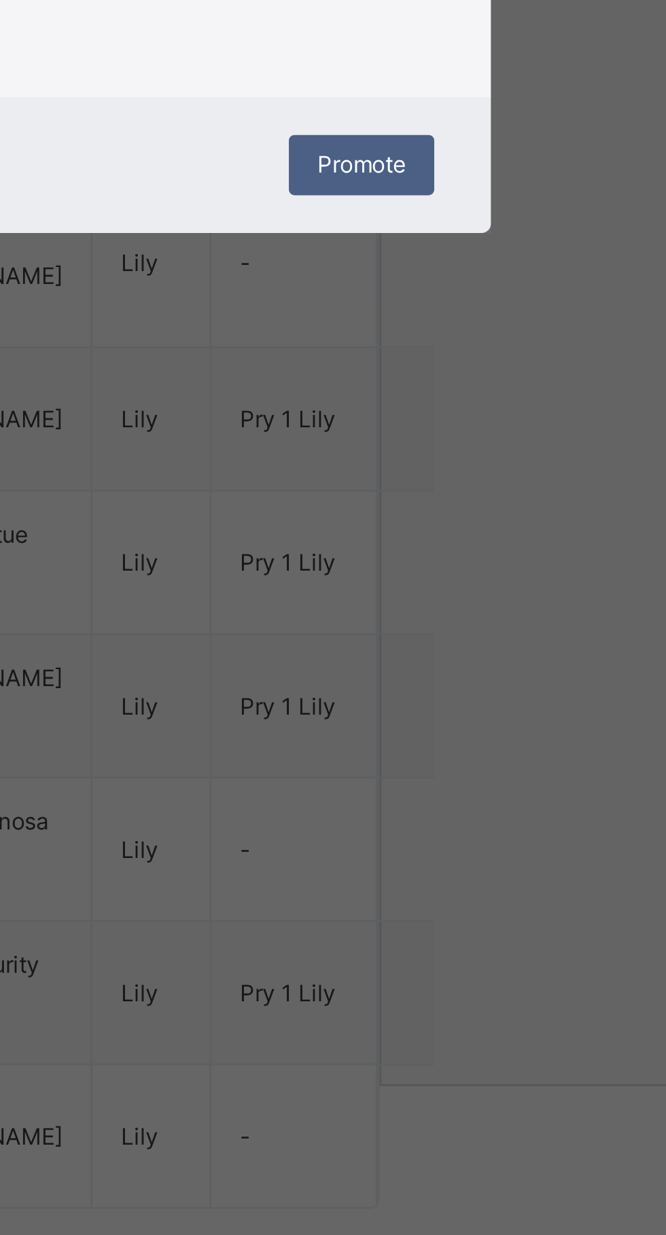
click at [469, 824] on span "Promote" at bounding box center [453, 819] width 32 height 10
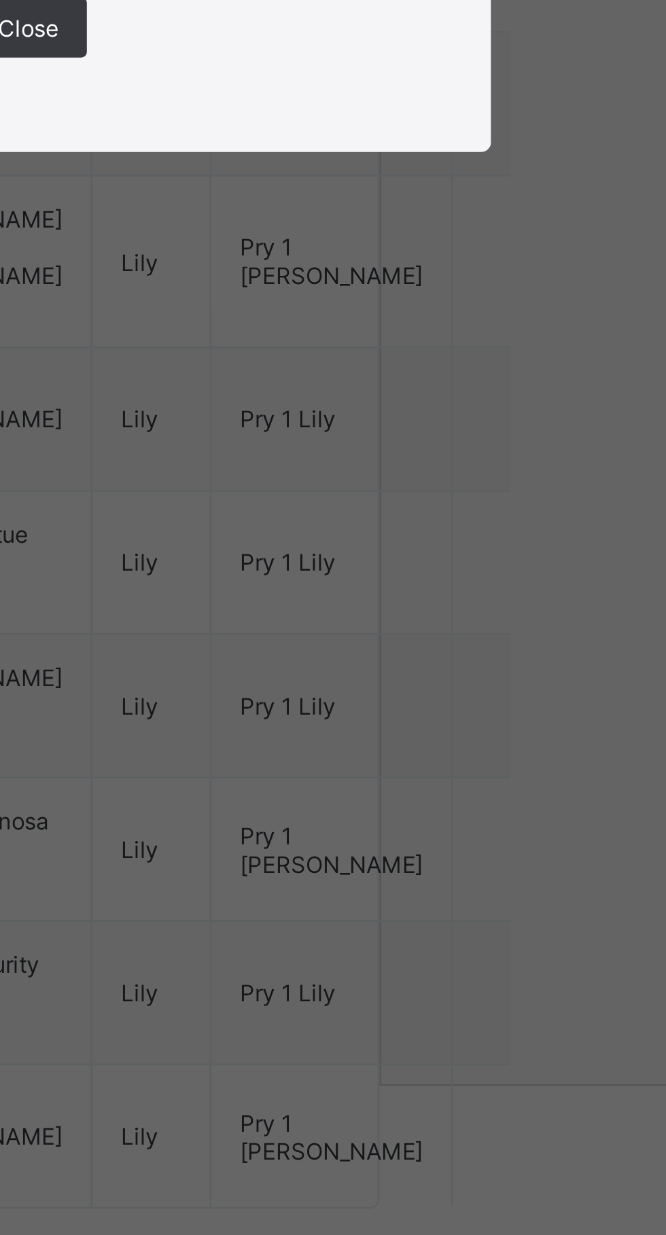
click at [354, 780] on div "Close" at bounding box center [333, 770] width 42 height 22
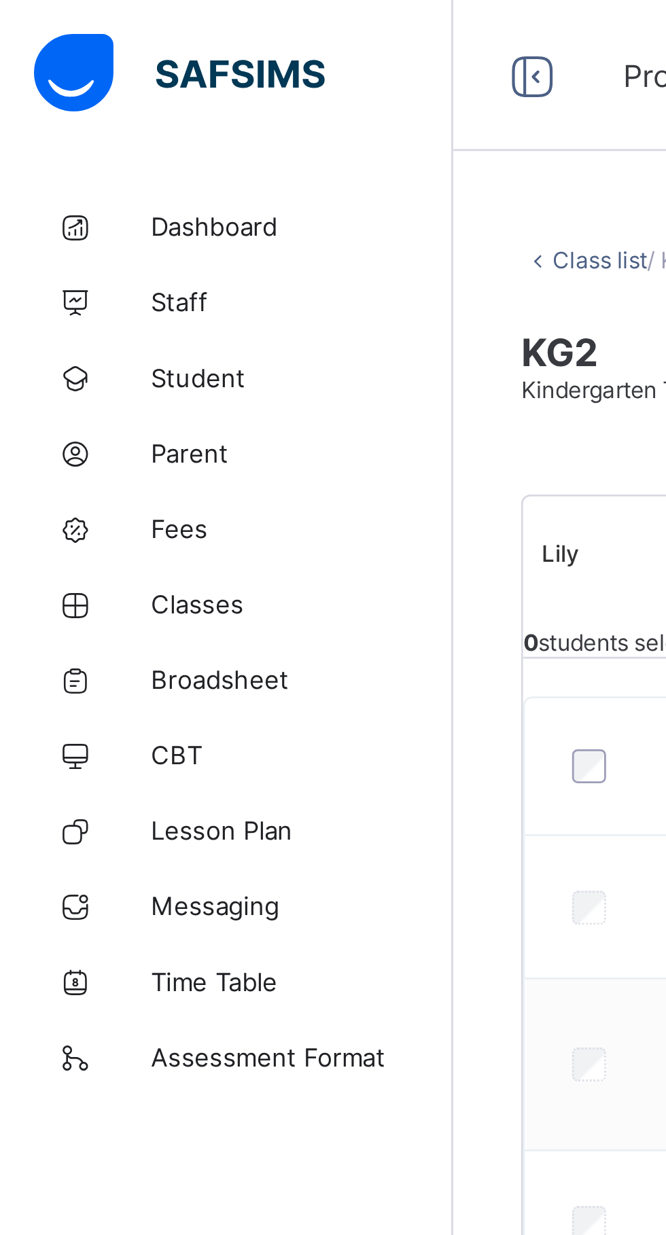
click at [67, 218] on span "Classes" at bounding box center [108, 217] width 109 height 11
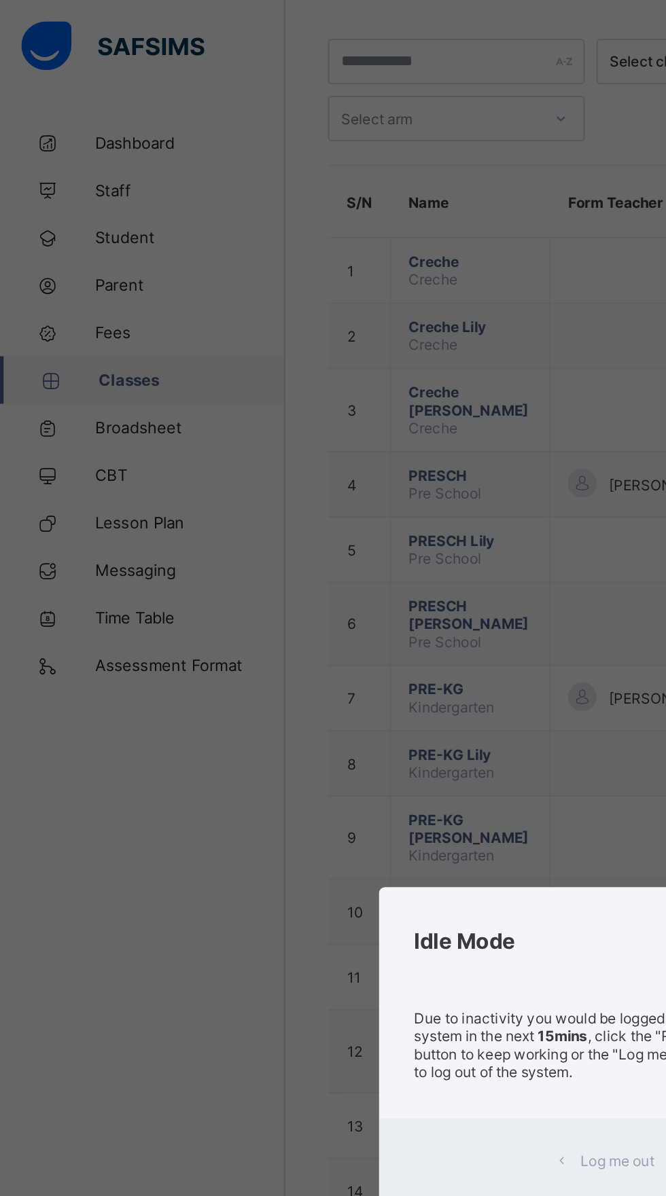
scroll to position [79, 0]
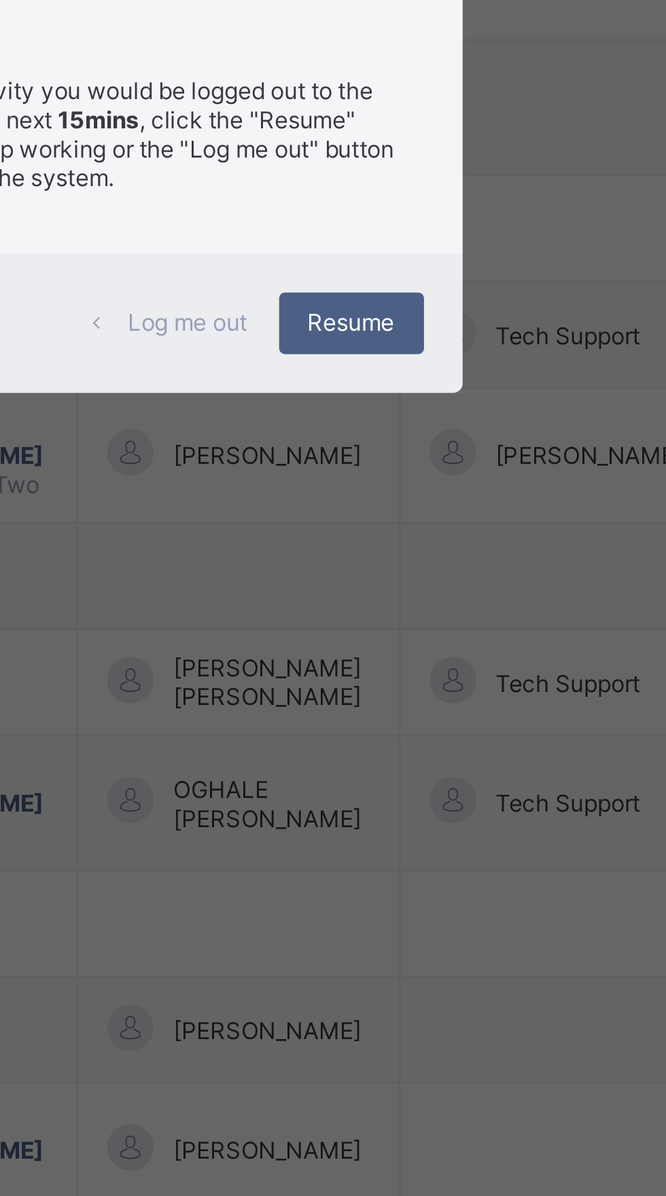
click at [426, 669] on span "Resume" at bounding box center [410, 664] width 31 height 10
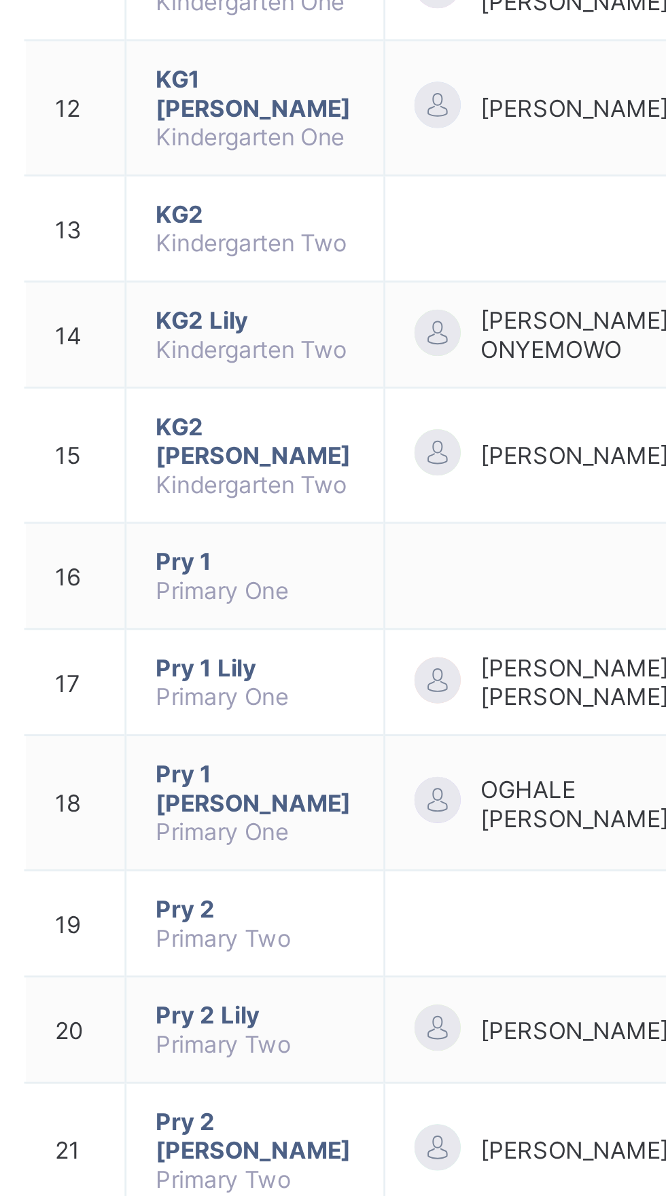
scroll to position [0, 0]
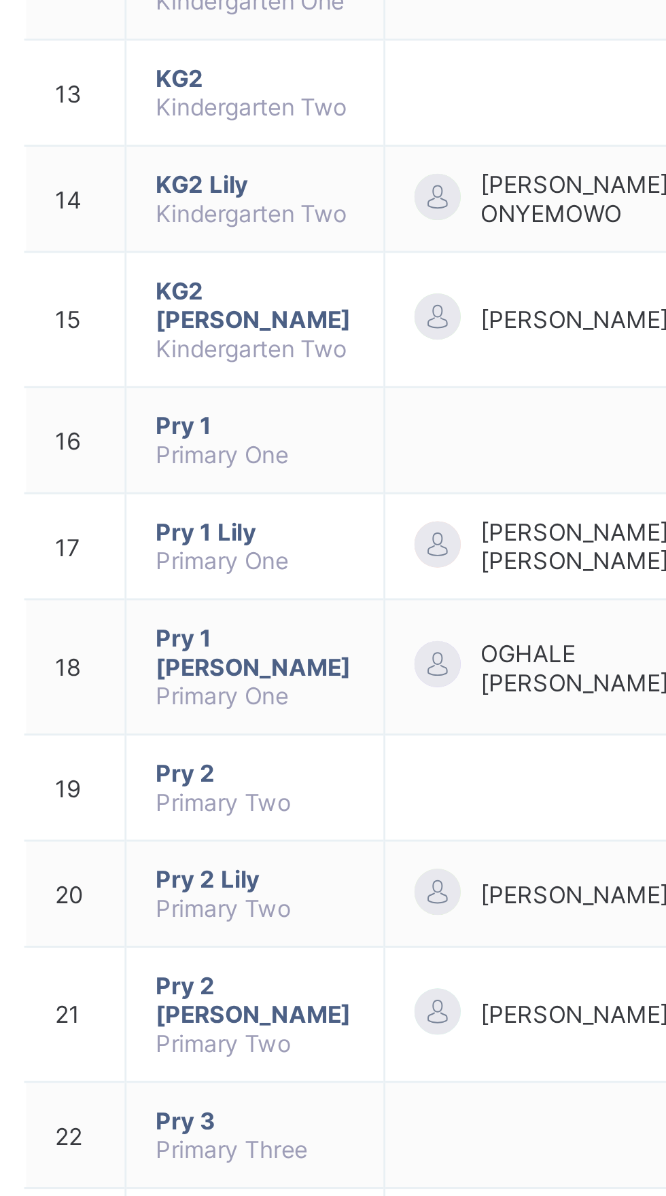
click at [257, 869] on span "Pry 1 Lily" at bounding box center [269, 864] width 70 height 10
